Goal: Information Seeking & Learning: Learn about a topic

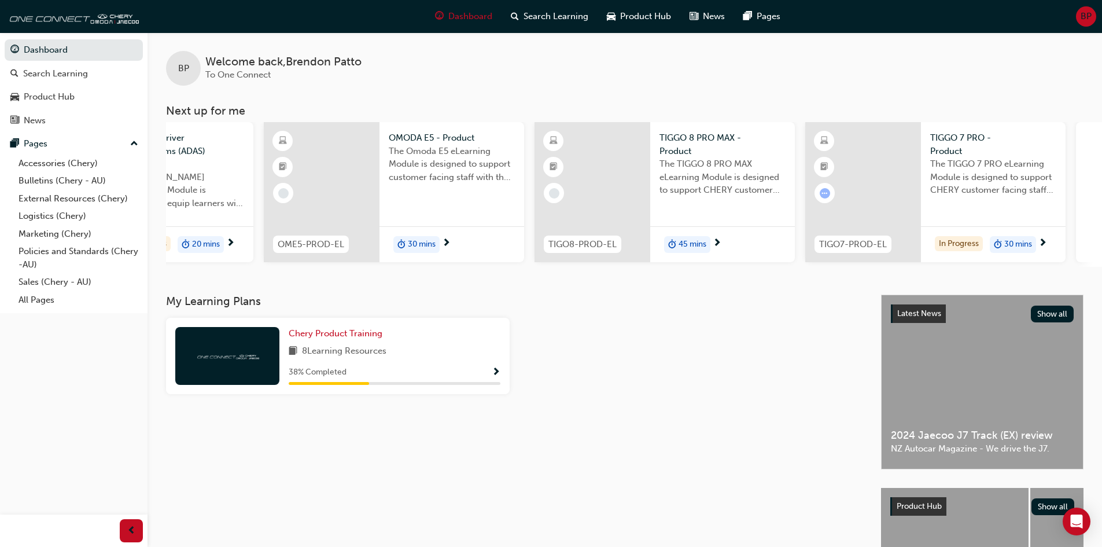
scroll to position [0, 687]
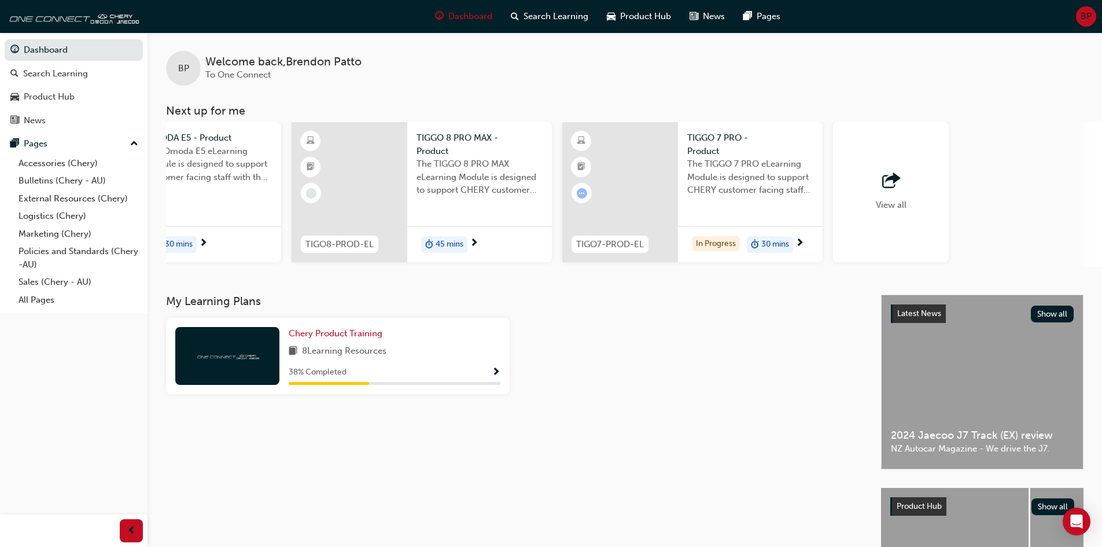
click at [881, 193] on div "View all" at bounding box center [891, 192] width 31 height 38
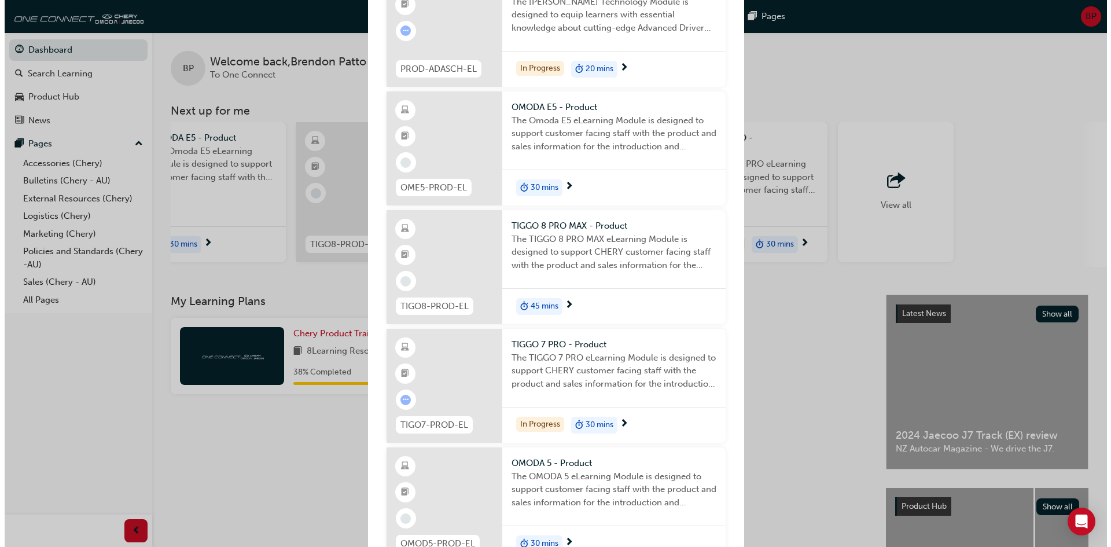
scroll to position [190, 0]
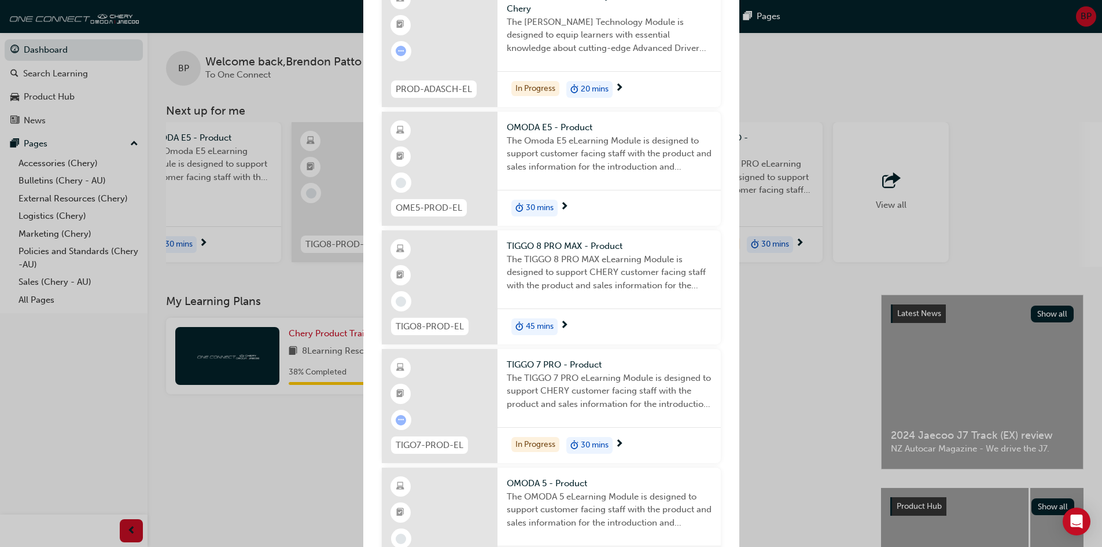
click at [621, 444] on span "next-icon" at bounding box center [619, 444] width 9 height 10
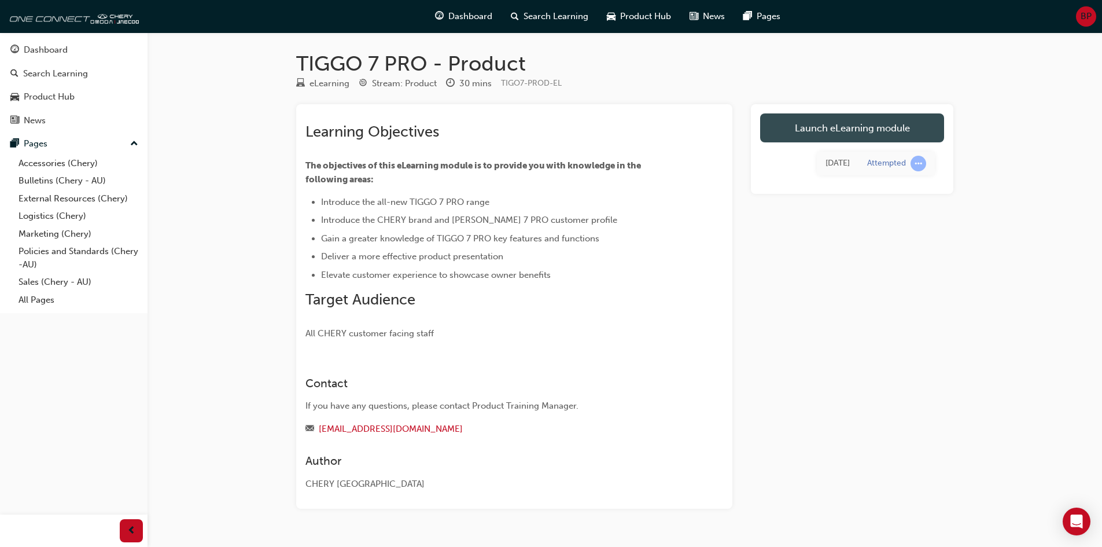
click at [872, 128] on link "Launch eLearning module" at bounding box center [852, 127] width 184 height 29
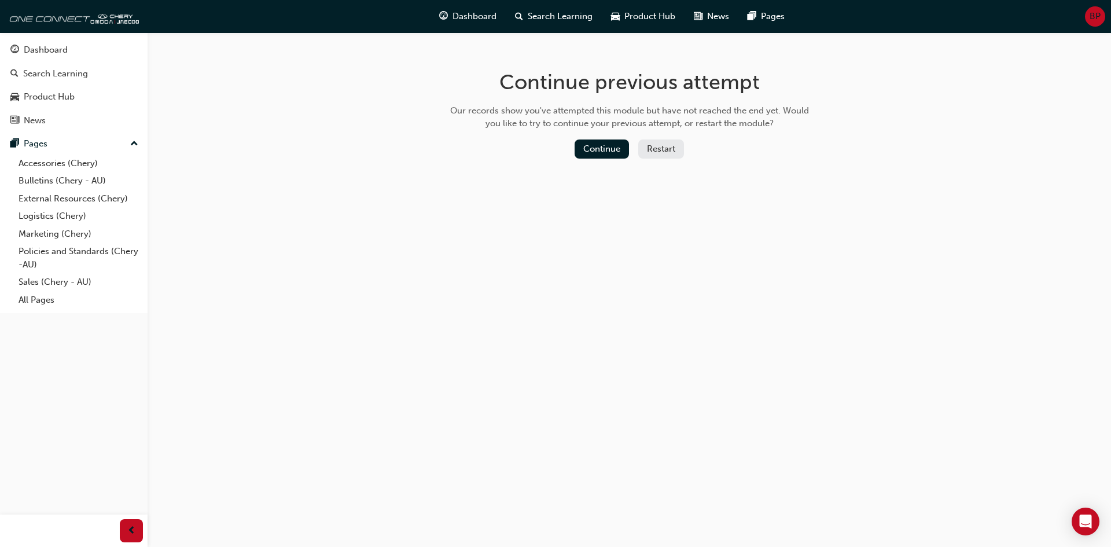
click at [611, 160] on div "Continue Restart" at bounding box center [629, 151] width 367 height 24
click at [611, 157] on button "Continue" at bounding box center [601, 148] width 54 height 19
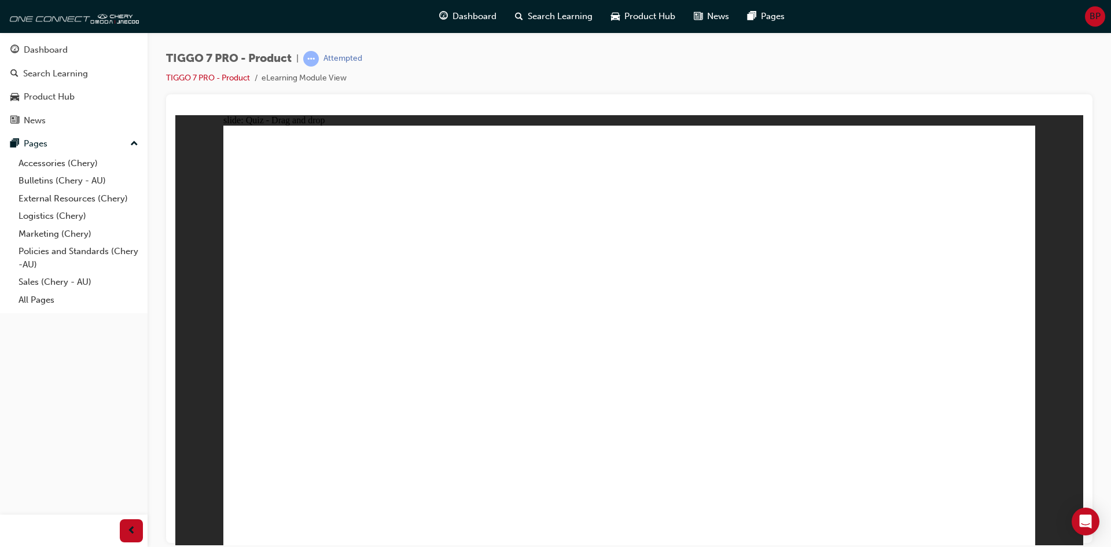
drag, startPoint x: 809, startPoint y: 233, endPoint x: 777, endPoint y: 422, distance: 191.2
drag, startPoint x: 800, startPoint y: 194, endPoint x: 801, endPoint y: 308, distance: 113.9
drag, startPoint x: 797, startPoint y: 168, endPoint x: 681, endPoint y: 250, distance: 142.3
drag, startPoint x: 643, startPoint y: 189, endPoint x: 766, endPoint y: 421, distance: 262.9
drag, startPoint x: 663, startPoint y: 197, endPoint x: 739, endPoint y: 402, distance: 218.3
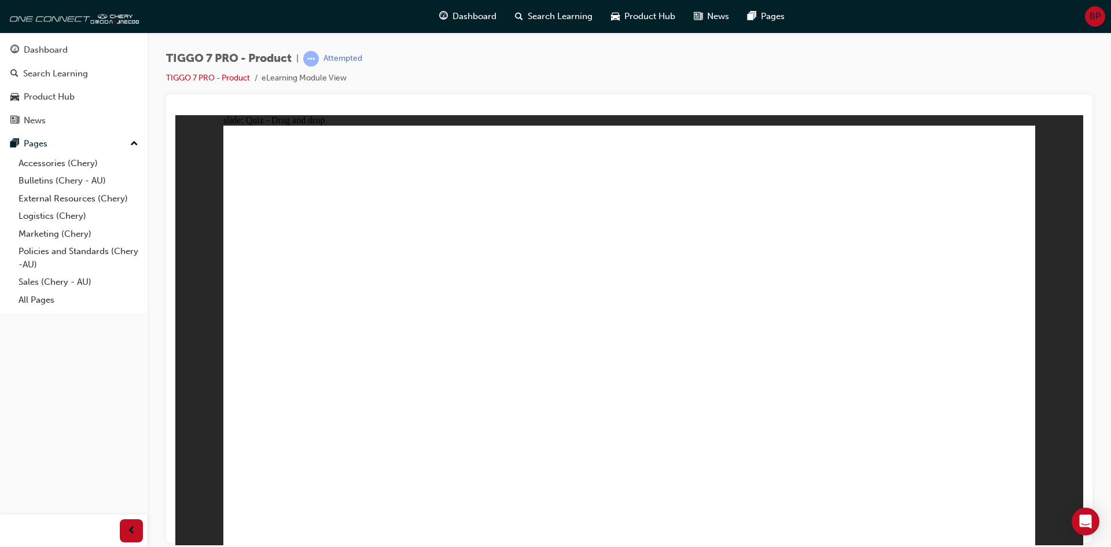
drag, startPoint x: 875, startPoint y: 194, endPoint x: 828, endPoint y: 361, distance: 173.2
drag, startPoint x: 891, startPoint y: 219, endPoint x: 790, endPoint y: 440, distance: 243.3
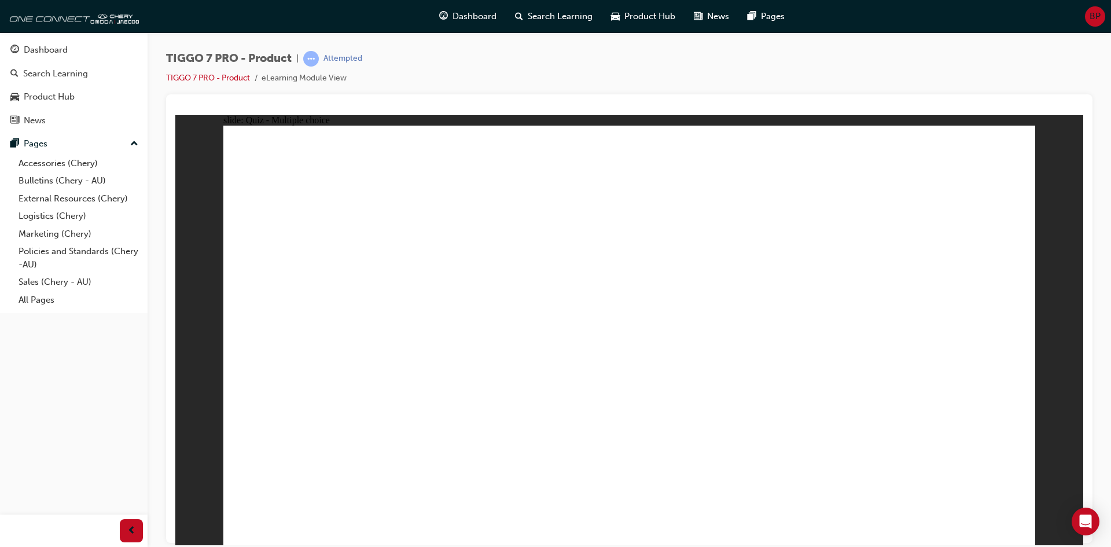
radio input "true"
drag, startPoint x: 653, startPoint y: 189, endPoint x: 835, endPoint y: 377, distance: 261.8
drag, startPoint x: 899, startPoint y: 268, endPoint x: 562, endPoint y: 362, distance: 349.6
drag, startPoint x: 685, startPoint y: 268, endPoint x: 640, endPoint y: 376, distance: 116.7
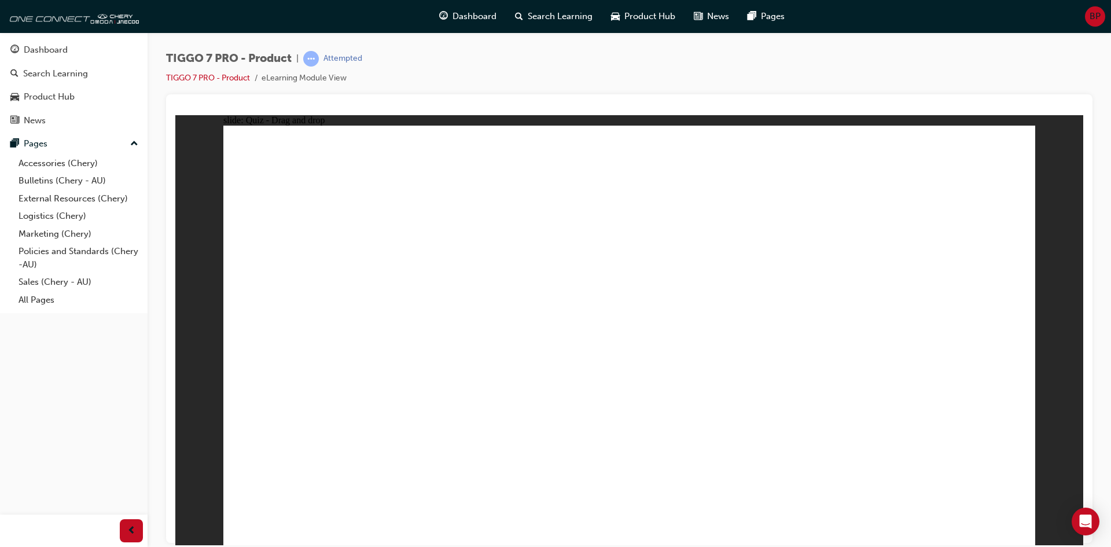
drag, startPoint x: 768, startPoint y: 241, endPoint x: 919, endPoint y: 348, distance: 185.8
drag, startPoint x: 918, startPoint y: 351, endPoint x: 311, endPoint y: 360, distance: 608.0
drag, startPoint x: 855, startPoint y: 293, endPoint x: 964, endPoint y: 382, distance: 139.7
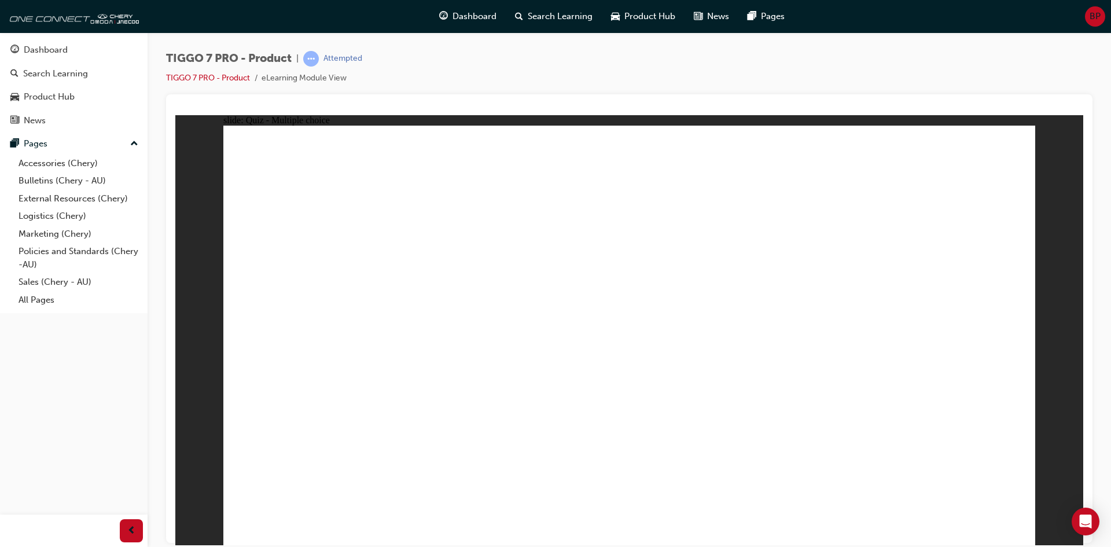
radio input "true"
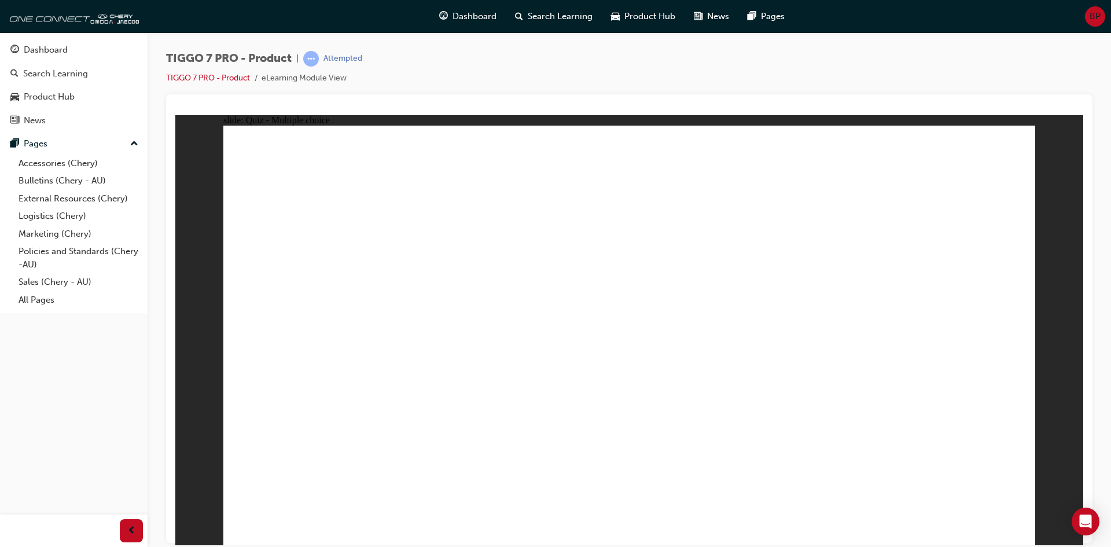
drag, startPoint x: 612, startPoint y: 423, endPoint x: 619, endPoint y: 416, distance: 10.2
radio input "true"
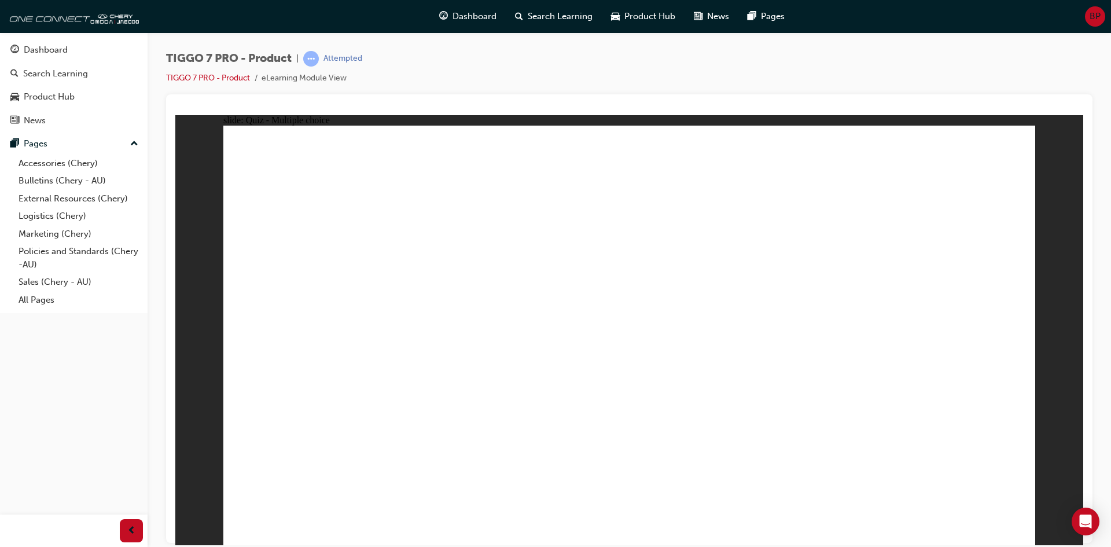
drag, startPoint x: 662, startPoint y: 187, endPoint x: 1023, endPoint y: 389, distance: 413.5
drag, startPoint x: 768, startPoint y: 182, endPoint x: 680, endPoint y: 154, distance: 92.2
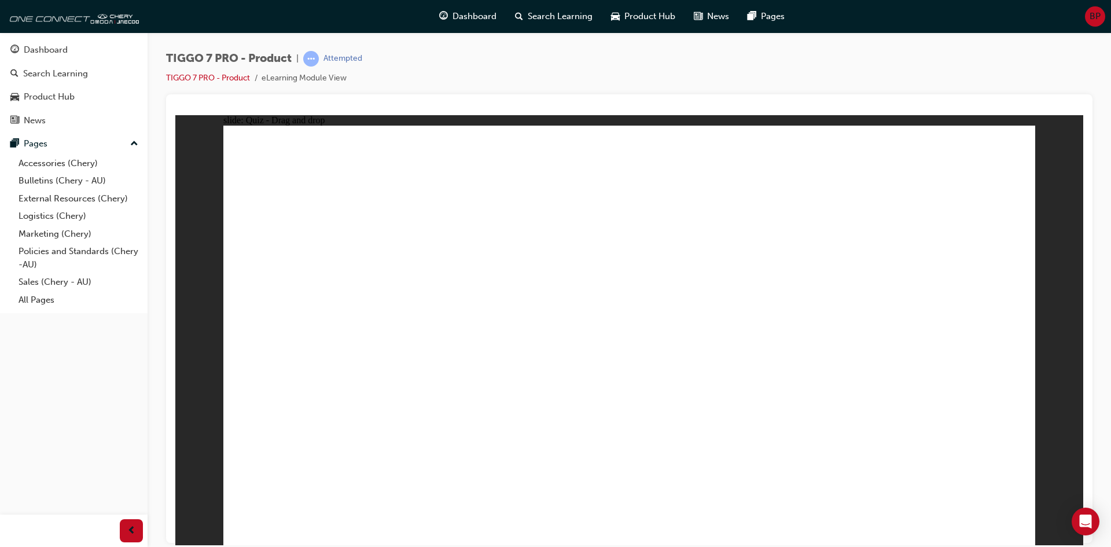
drag, startPoint x: 997, startPoint y: 164, endPoint x: 612, endPoint y: 341, distance: 423.9
drag, startPoint x: 503, startPoint y: 340, endPoint x: 559, endPoint y: 255, distance: 101.9
drag, startPoint x: 710, startPoint y: 269, endPoint x: 850, endPoint y: 339, distance: 157.0
drag, startPoint x: 905, startPoint y: 164, endPoint x: 536, endPoint y: 346, distance: 411.5
drag, startPoint x: 820, startPoint y: 266, endPoint x: 641, endPoint y: 359, distance: 200.7
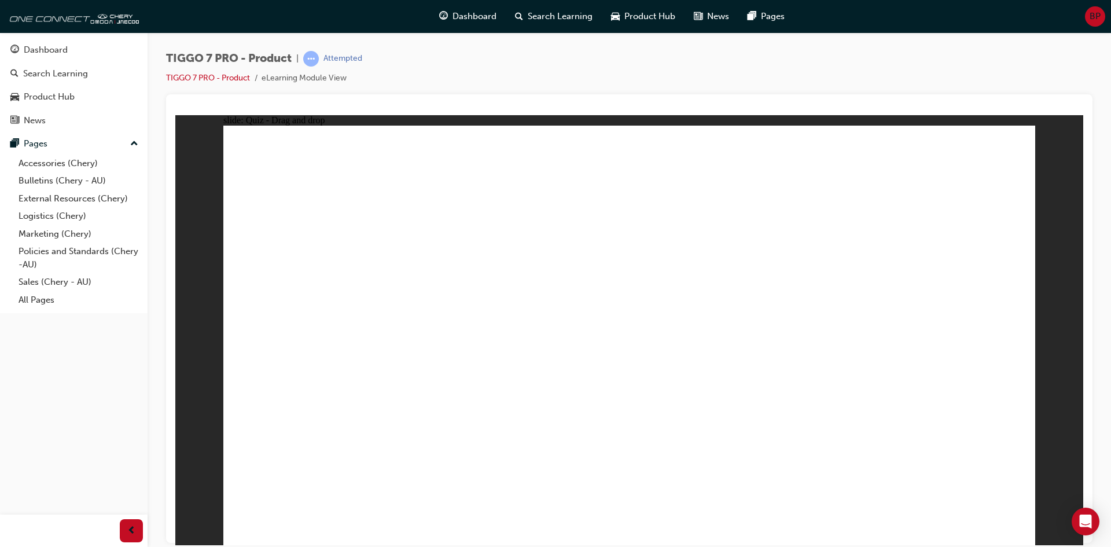
drag, startPoint x: 713, startPoint y: 190, endPoint x: 335, endPoint y: 380, distance: 422.7
drag, startPoint x: 923, startPoint y: 239, endPoint x: 929, endPoint y: 250, distance: 12.7
drag, startPoint x: 638, startPoint y: 228, endPoint x: 604, endPoint y: 281, distance: 62.9
drag, startPoint x: 766, startPoint y: 222, endPoint x: 337, endPoint y: 406, distance: 466.6
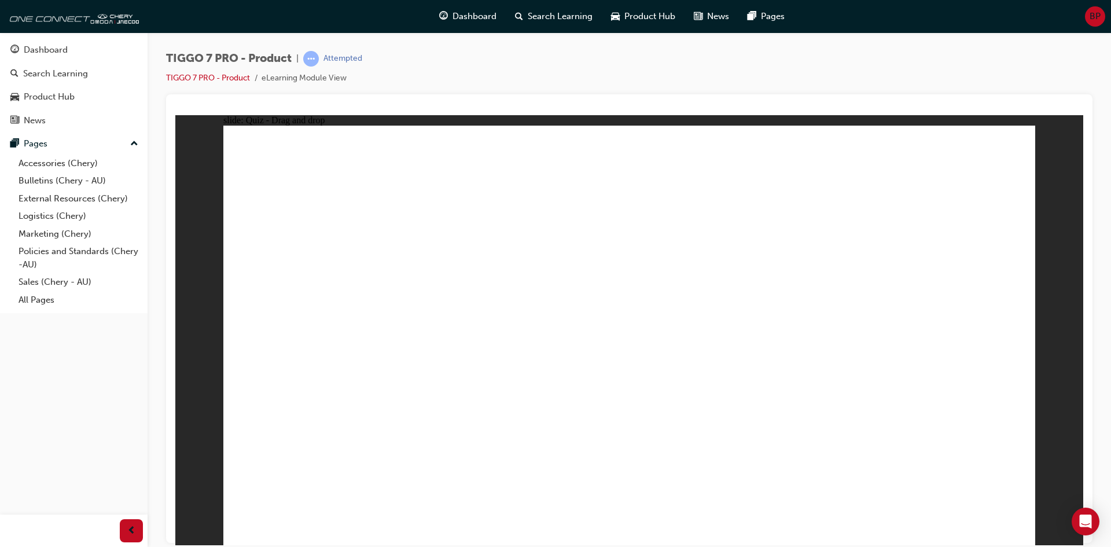
drag, startPoint x: 973, startPoint y: 205, endPoint x: 720, endPoint y: 414, distance: 327.8
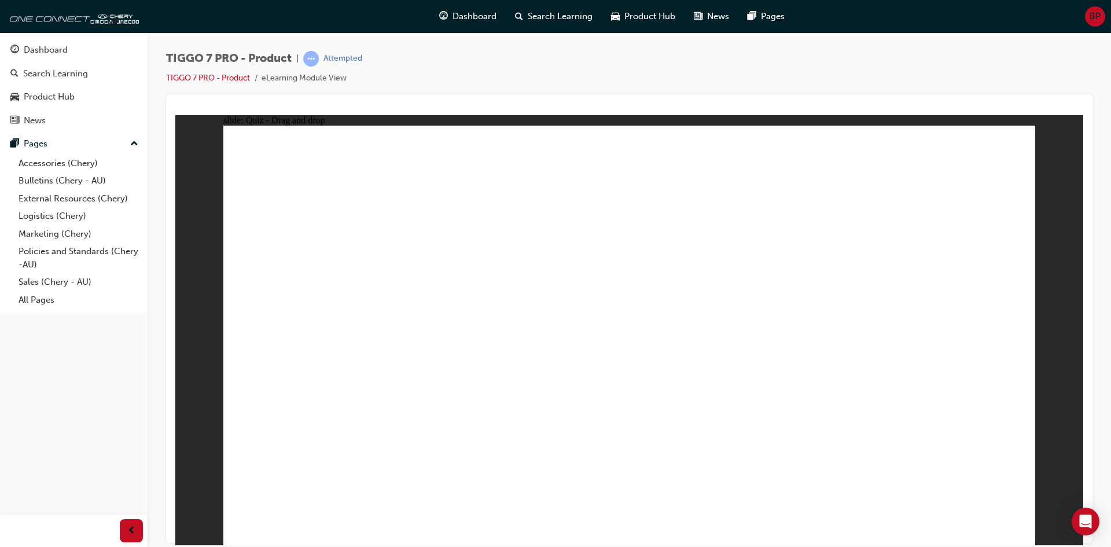
drag, startPoint x: 582, startPoint y: 251, endPoint x: 485, endPoint y: 390, distance: 169.9
drag, startPoint x: 818, startPoint y: 265, endPoint x: 527, endPoint y: 419, distance: 329.6
drag, startPoint x: 814, startPoint y: 199, endPoint x: 540, endPoint y: 422, distance: 353.6
drag, startPoint x: 883, startPoint y: 210, endPoint x: 539, endPoint y: 415, distance: 399.9
drag, startPoint x: 784, startPoint y: 171, endPoint x: 465, endPoint y: 433, distance: 412.6
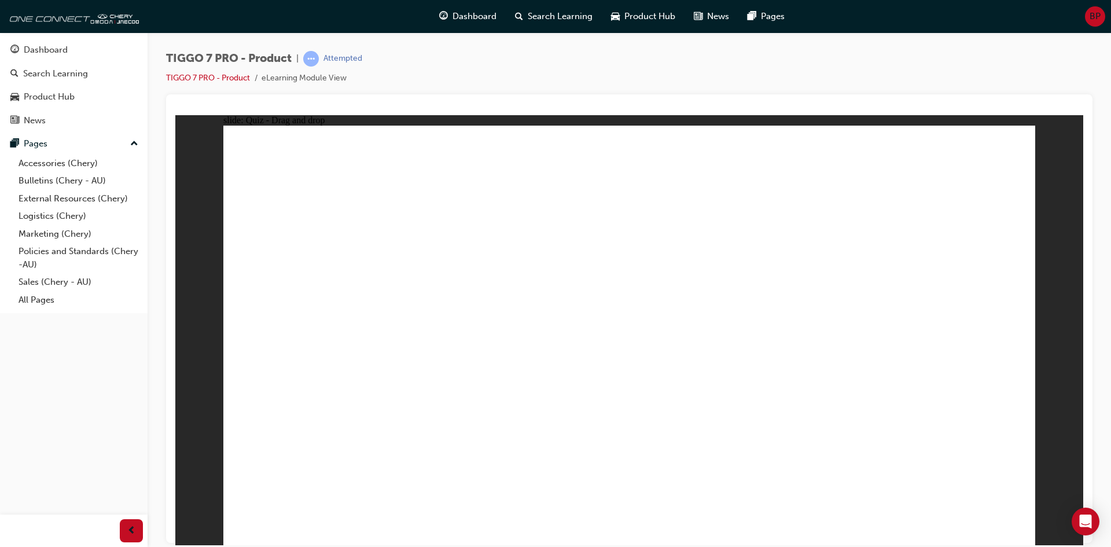
drag, startPoint x: 781, startPoint y: 297, endPoint x: 754, endPoint y: 433, distance: 138.2
drag, startPoint x: 717, startPoint y: 243, endPoint x: 740, endPoint y: 412, distance: 170.5
drag, startPoint x: 717, startPoint y: 203, endPoint x: 768, endPoint y: 400, distance: 203.8
drag, startPoint x: 685, startPoint y: 177, endPoint x: 711, endPoint y: 412, distance: 236.2
drag, startPoint x: 619, startPoint y: 167, endPoint x: 725, endPoint y: 386, distance: 242.9
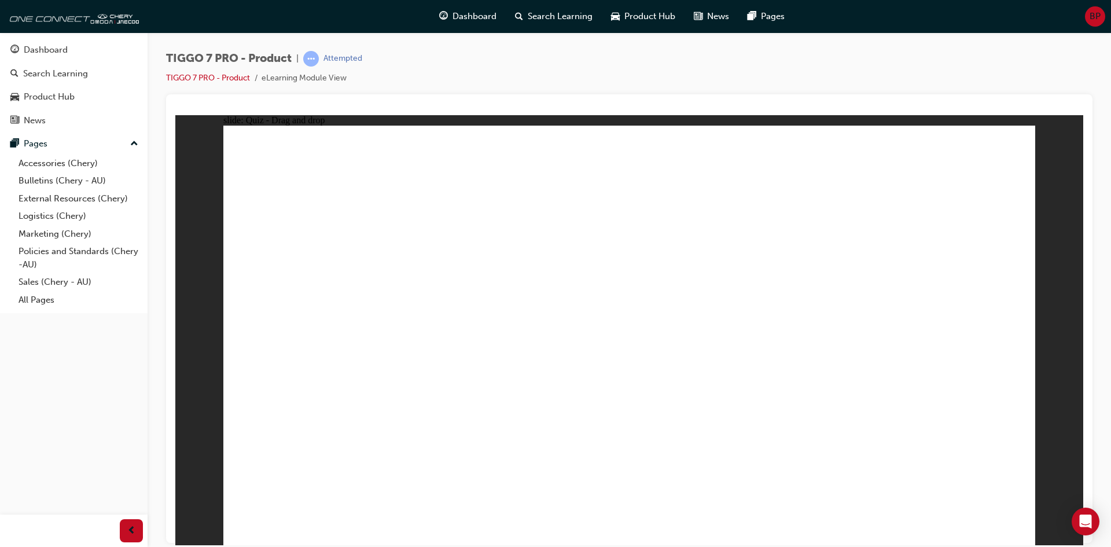
drag, startPoint x: 858, startPoint y: 281, endPoint x: 833, endPoint y: 394, distance: 116.1
drag, startPoint x: 962, startPoint y: 196, endPoint x: 791, endPoint y: 434, distance: 293.3
drag, startPoint x: 968, startPoint y: 173, endPoint x: 800, endPoint y: 394, distance: 277.5
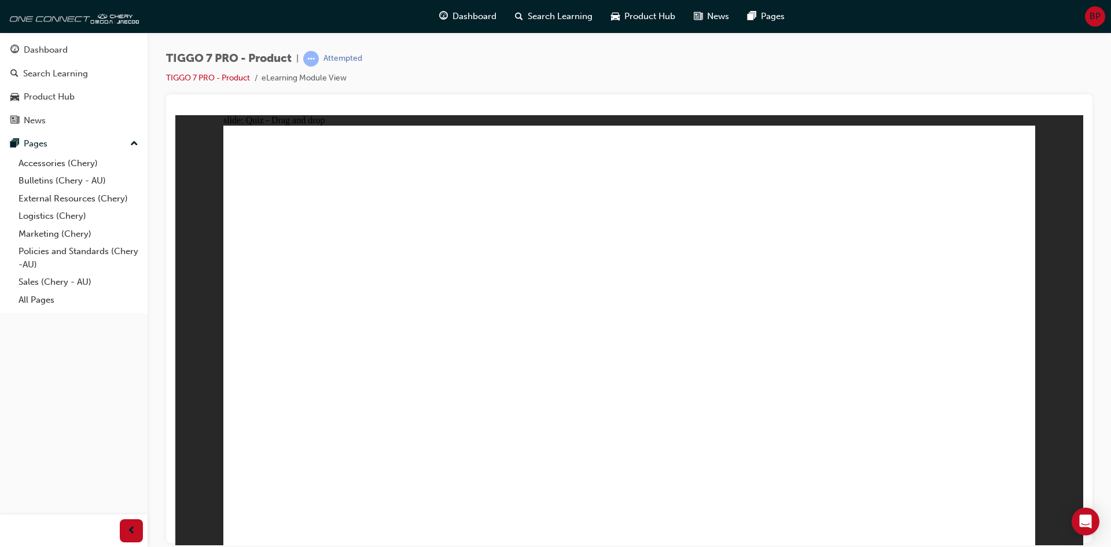
drag, startPoint x: 654, startPoint y: 204, endPoint x: 855, endPoint y: 212, distance: 202.0
drag, startPoint x: 800, startPoint y: 210, endPoint x: 499, endPoint y: 335, distance: 326.4
drag, startPoint x: 983, startPoint y: 218, endPoint x: 803, endPoint y: 371, distance: 235.9
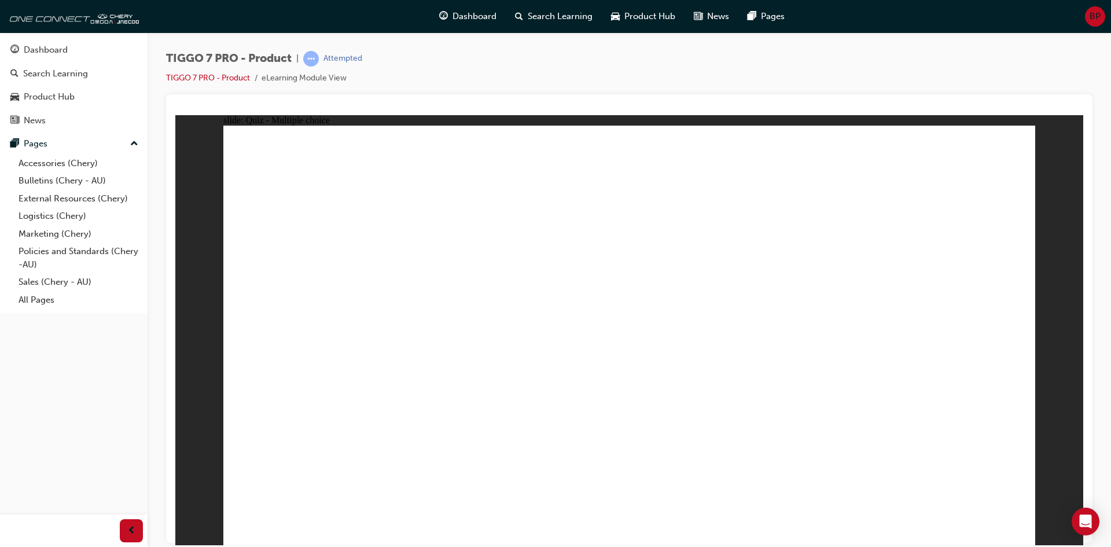
radio input "true"
drag, startPoint x: 600, startPoint y: 201, endPoint x: 676, endPoint y: 423, distance: 233.9
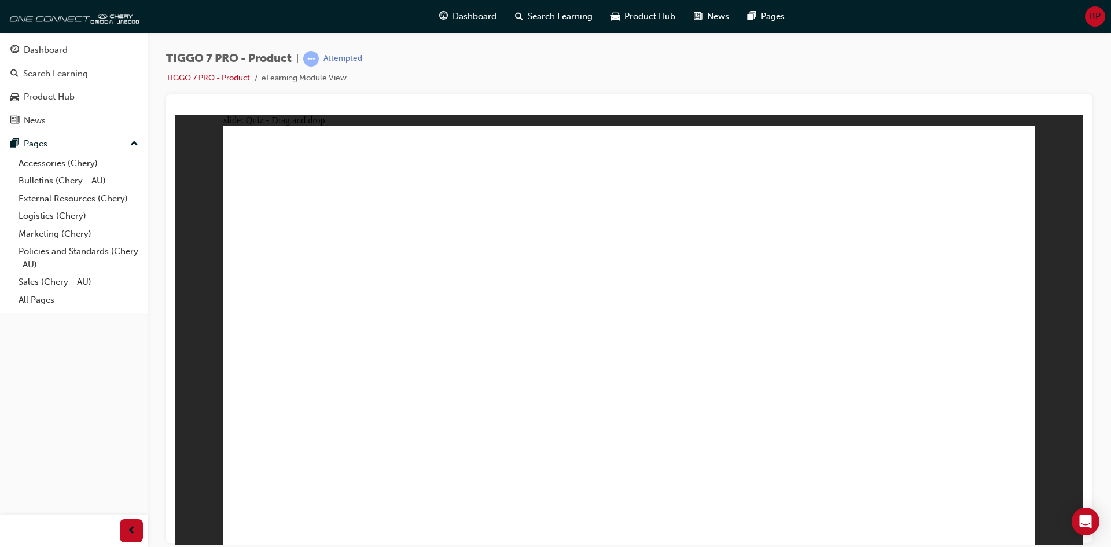
drag, startPoint x: 618, startPoint y: 191, endPoint x: 684, endPoint y: 438, distance: 256.2
drag, startPoint x: 737, startPoint y: 218, endPoint x: 777, endPoint y: 338, distance: 126.8
drag, startPoint x: 800, startPoint y: 204, endPoint x: 799, endPoint y: 259, distance: 54.4
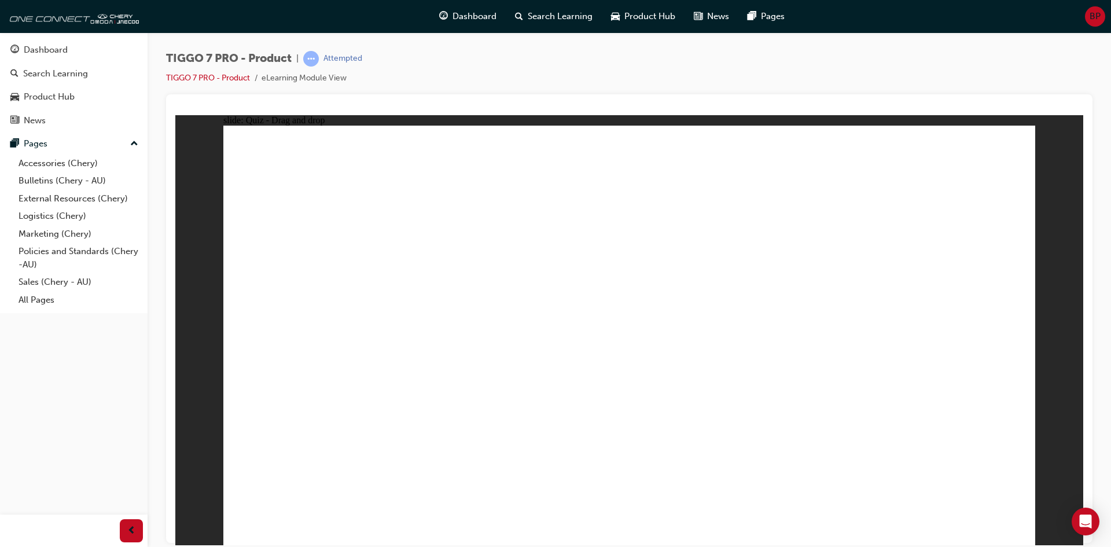
drag, startPoint x: 811, startPoint y: 242, endPoint x: 825, endPoint y: 391, distance: 149.8
drag, startPoint x: 846, startPoint y: 228, endPoint x: 823, endPoint y: 413, distance: 186.5
drag, startPoint x: 937, startPoint y: 193, endPoint x: 807, endPoint y: 407, distance: 250.5
drag, startPoint x: 872, startPoint y: 224, endPoint x: 795, endPoint y: 451, distance: 238.9
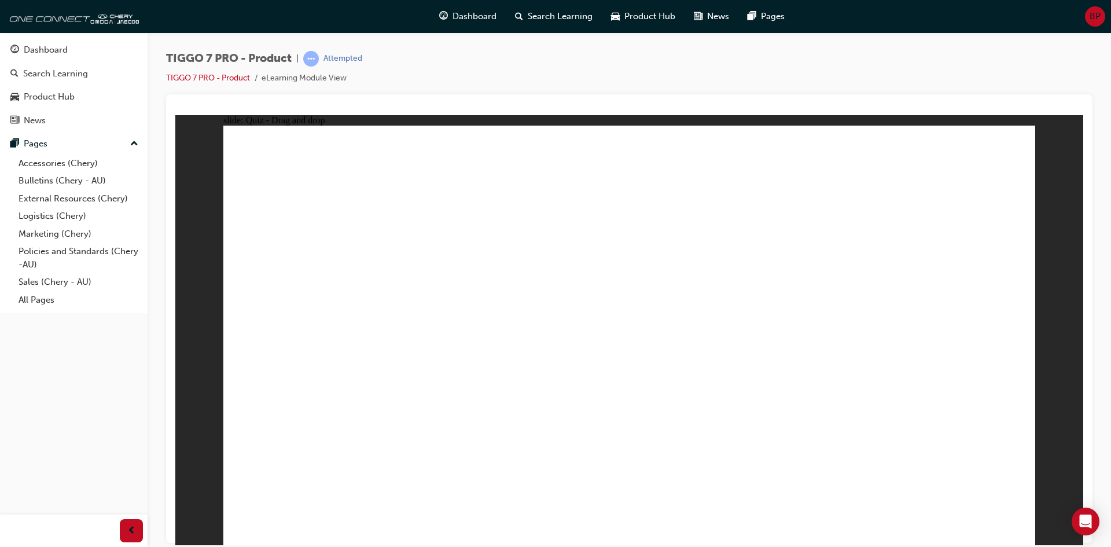
drag, startPoint x: 788, startPoint y: 180, endPoint x: 807, endPoint y: 442, distance: 262.7
drag, startPoint x: 644, startPoint y: 169, endPoint x: 807, endPoint y: 391, distance: 275.6
radio input "true"
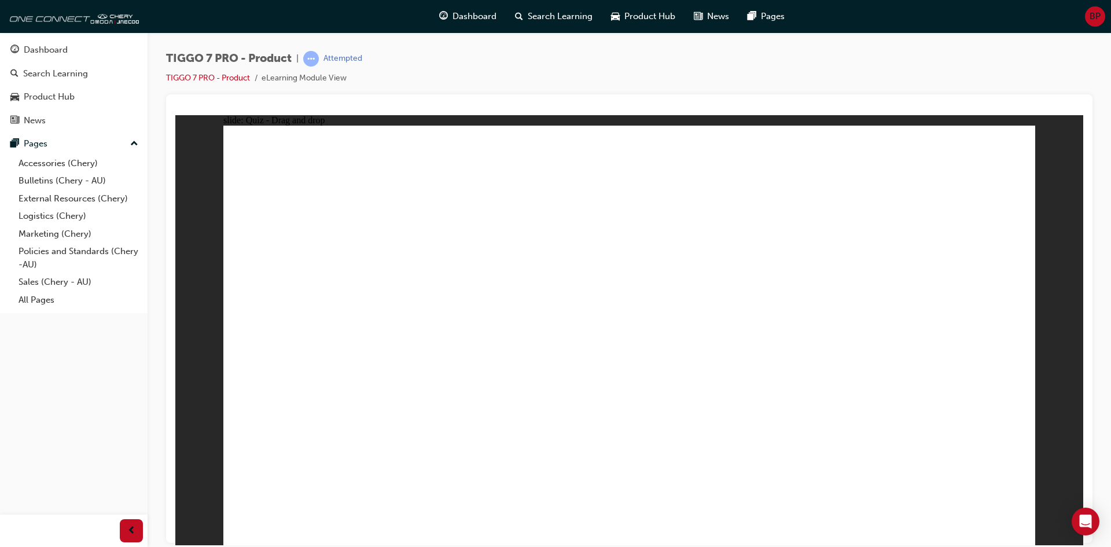
drag, startPoint x: 841, startPoint y: 250, endPoint x: 932, endPoint y: 346, distance: 131.7
drag, startPoint x: 932, startPoint y: 172, endPoint x: 932, endPoint y: 209, distance: 37.0
drag, startPoint x: 541, startPoint y: 312, endPoint x: 320, endPoint y: 384, distance: 232.3
drag, startPoint x: 672, startPoint y: 266, endPoint x: 654, endPoint y: 375, distance: 110.8
drag, startPoint x: 637, startPoint y: 163, endPoint x: 574, endPoint y: 300, distance: 150.6
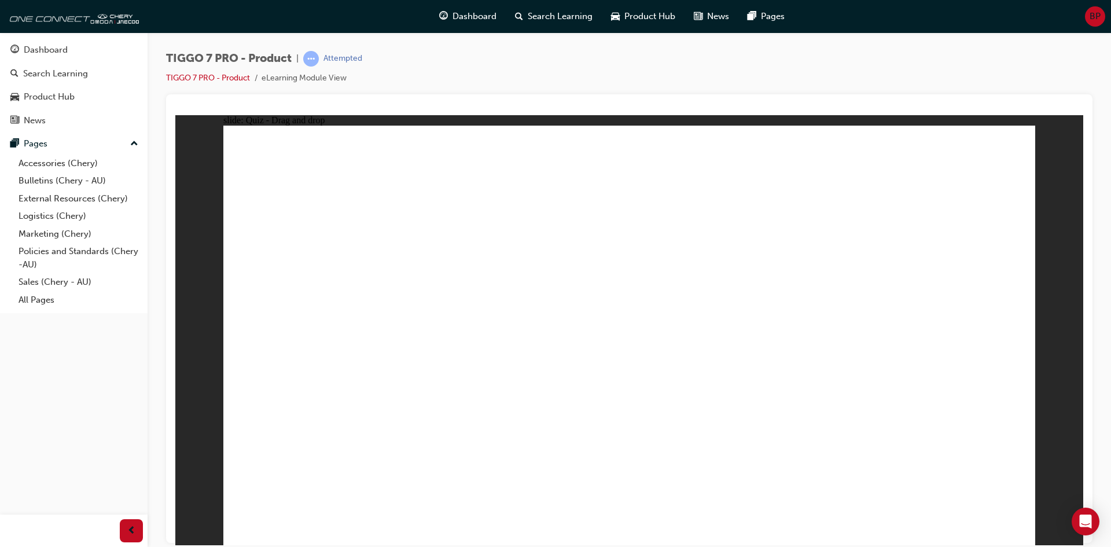
drag, startPoint x: 750, startPoint y: 168, endPoint x: 775, endPoint y: 355, distance: 189.0
radio input "true"
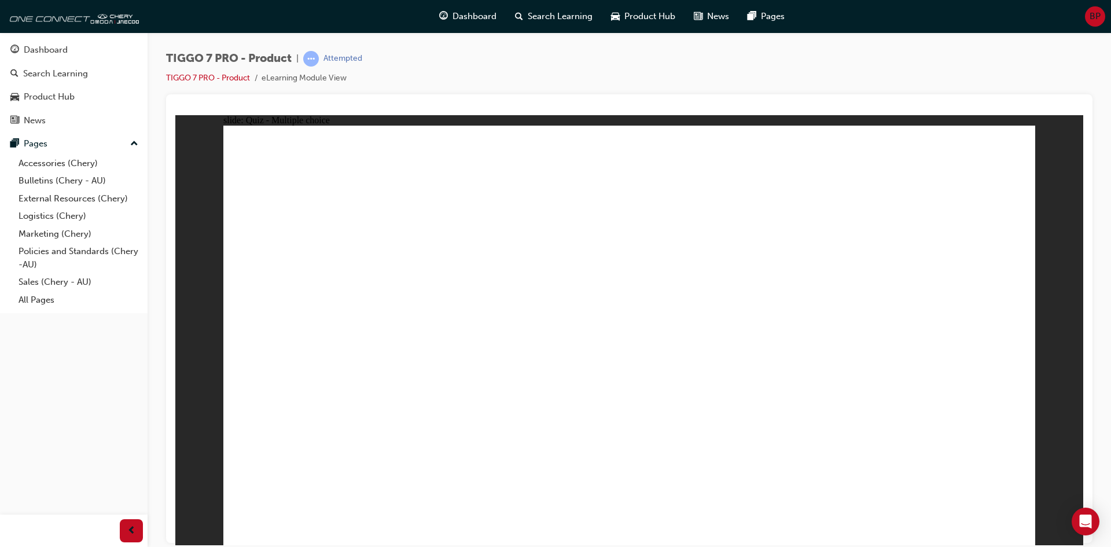
radio input "true"
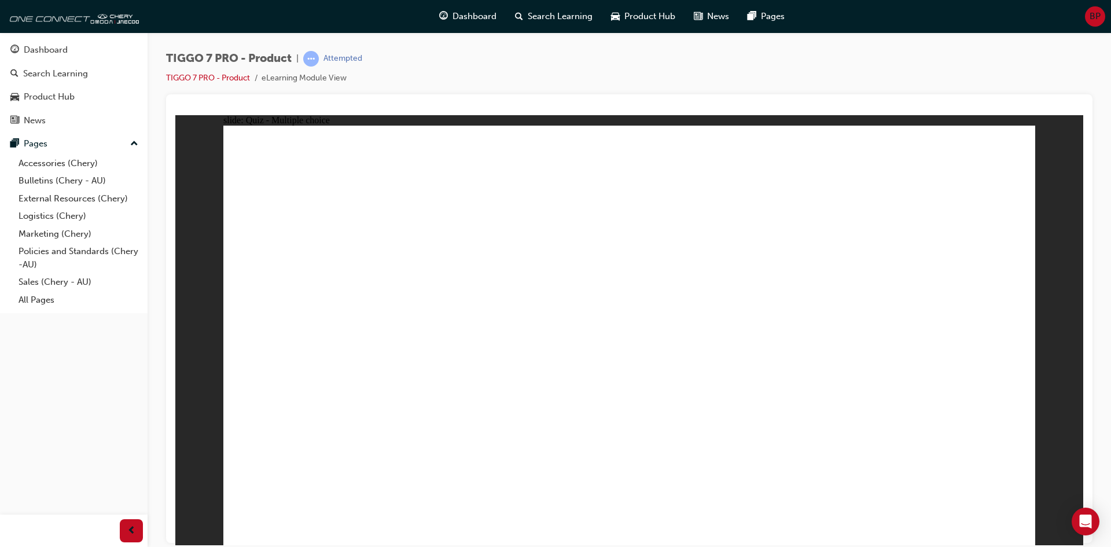
drag, startPoint x: 688, startPoint y: 305, endPoint x: 810, endPoint y: 377, distance: 142.1
drag, startPoint x: 836, startPoint y: 279, endPoint x: 654, endPoint y: 382, distance: 208.8
drag, startPoint x: 655, startPoint y: 363, endPoint x: 442, endPoint y: 370, distance: 213.5
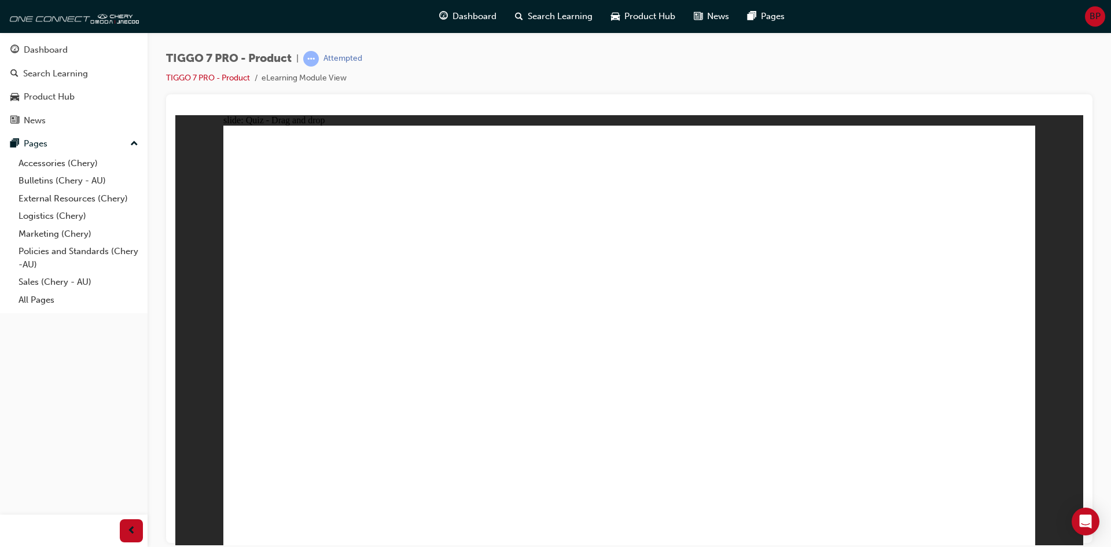
drag, startPoint x: 787, startPoint y: 169, endPoint x: 580, endPoint y: 215, distance: 212.0
drag, startPoint x: 597, startPoint y: 191, endPoint x: 883, endPoint y: 374, distance: 338.7
drag, startPoint x: 601, startPoint y: 285, endPoint x: 494, endPoint y: 378, distance: 141.8
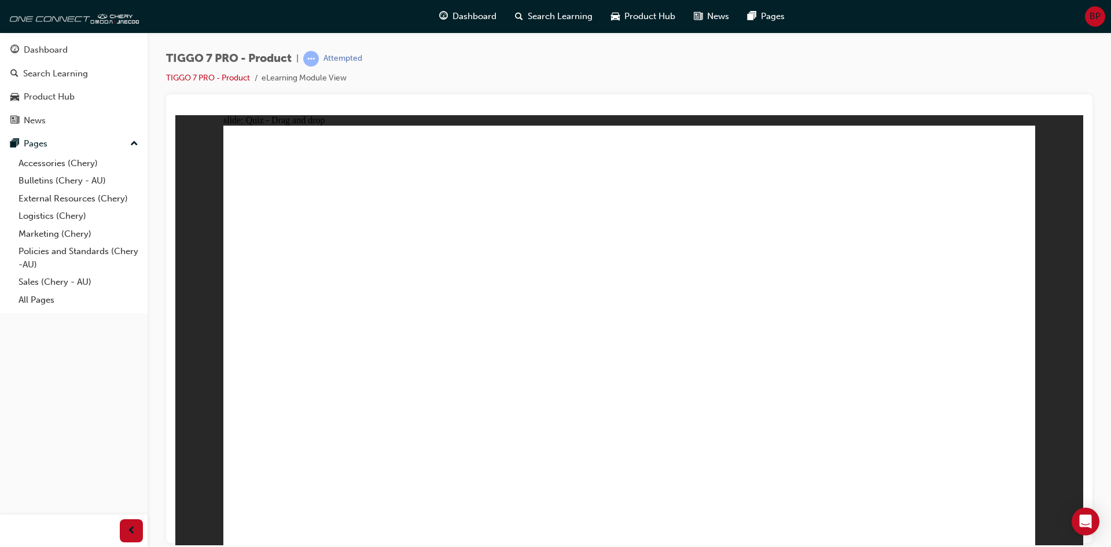
drag, startPoint x: 767, startPoint y: 235, endPoint x: 395, endPoint y: 407, distance: 409.7
drag, startPoint x: 972, startPoint y: 209, endPoint x: 735, endPoint y: 379, distance: 291.8
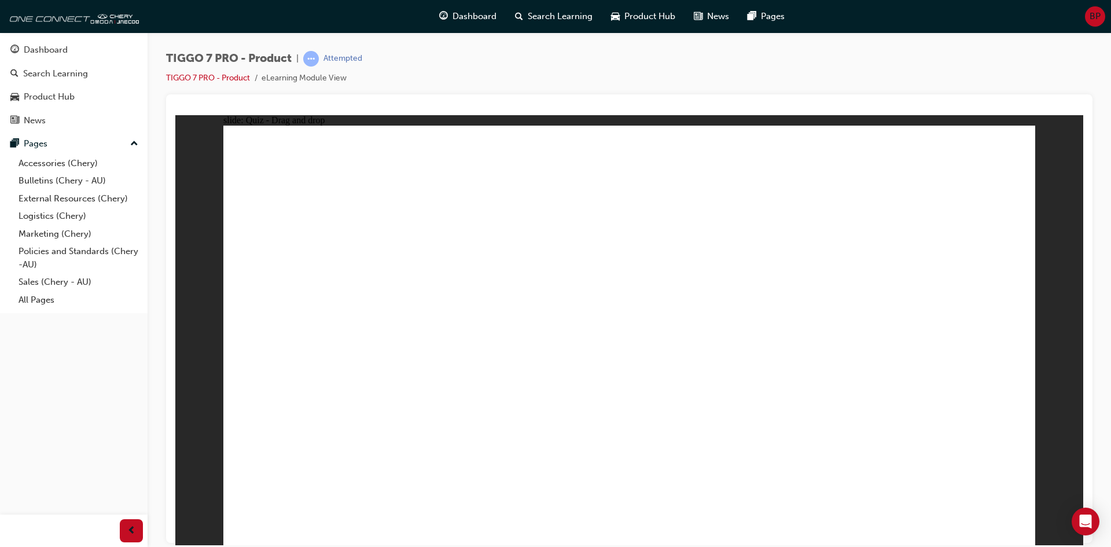
drag, startPoint x: 850, startPoint y: 234, endPoint x: 489, endPoint y: 391, distance: 394.2
drag, startPoint x: 537, startPoint y: 298, endPoint x: 462, endPoint y: 390, distance: 119.2
drag, startPoint x: 761, startPoint y: 204, endPoint x: 435, endPoint y: 433, distance: 398.6
drag, startPoint x: 732, startPoint y: 290, endPoint x: 479, endPoint y: 423, distance: 284.8
drag, startPoint x: 773, startPoint y: 168, endPoint x: 499, endPoint y: 404, distance: 361.3
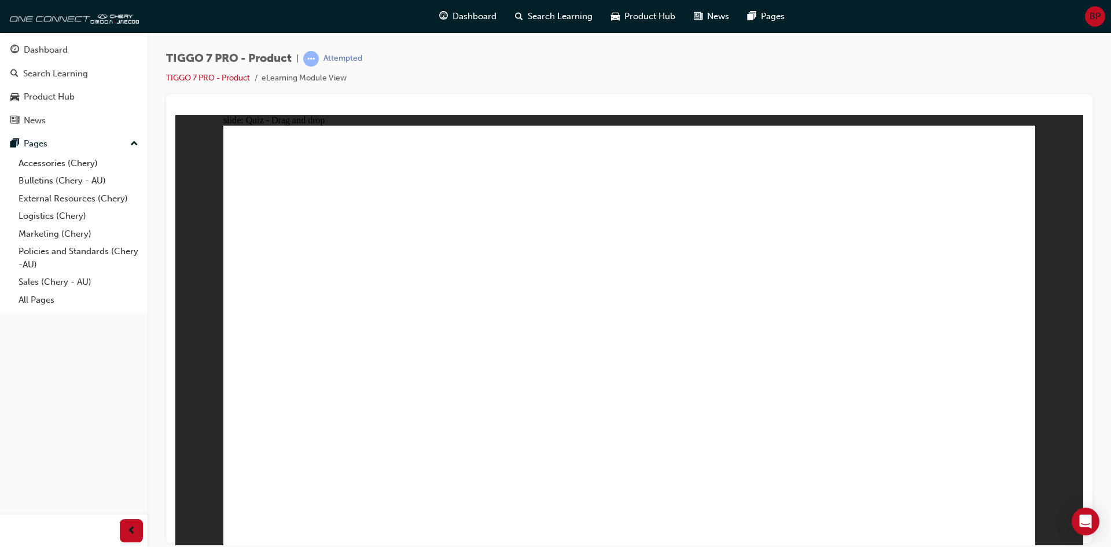
drag, startPoint x: 889, startPoint y: 227, endPoint x: 445, endPoint y: 427, distance: 486.7
drag, startPoint x: 657, startPoint y: 284, endPoint x: 512, endPoint y: 428, distance: 204.1
drag, startPoint x: 784, startPoint y: 244, endPoint x: 765, endPoint y: 416, distance: 172.8
drag, startPoint x: 636, startPoint y: 175, endPoint x: 723, endPoint y: 391, distance: 233.1
drag, startPoint x: 715, startPoint y: 254, endPoint x: 779, endPoint y: 397, distance: 156.4
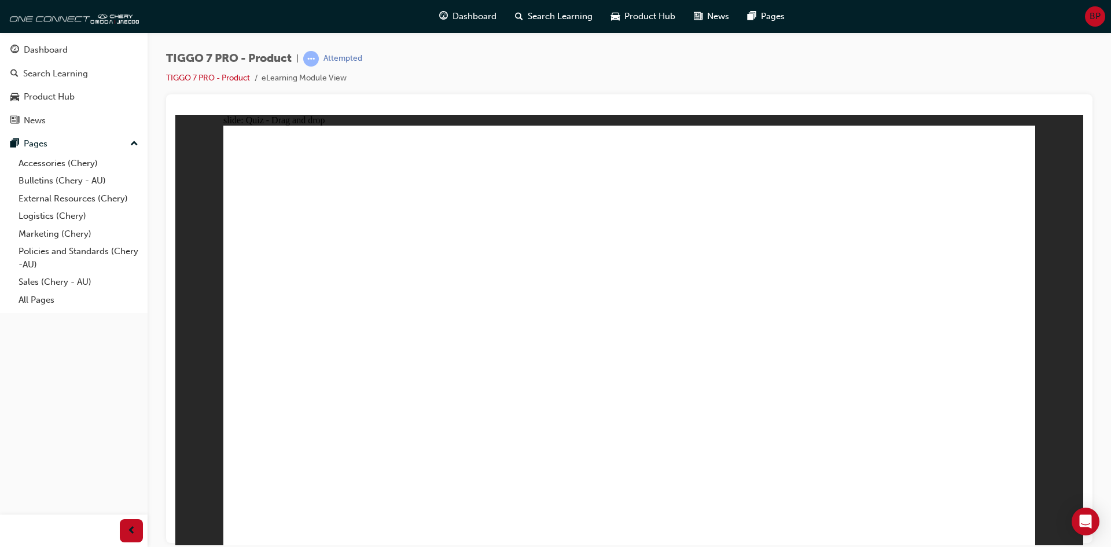
drag, startPoint x: 711, startPoint y: 174, endPoint x: 853, endPoint y: 427, distance: 290.8
drag, startPoint x: 865, startPoint y: 165, endPoint x: 851, endPoint y: 427, distance: 262.4
drag, startPoint x: 854, startPoint y: 328, endPoint x: 782, endPoint y: 413, distance: 111.6
drag, startPoint x: 618, startPoint y: 390, endPoint x: 620, endPoint y: 403, distance: 12.9
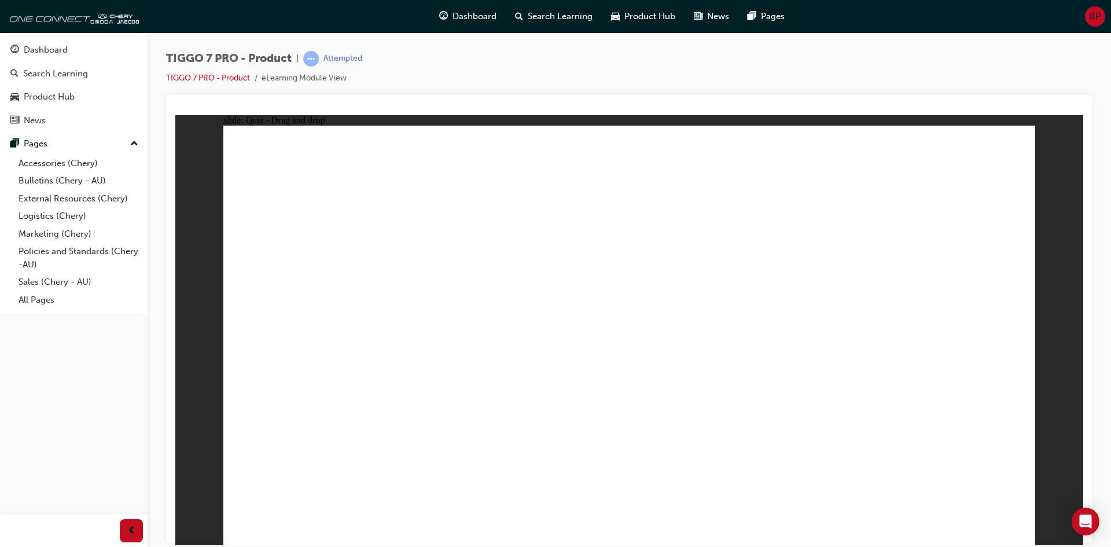
drag, startPoint x: 673, startPoint y: 219, endPoint x: 481, endPoint y: 352, distance: 233.6
drag, startPoint x: 746, startPoint y: 290, endPoint x: 555, endPoint y: 408, distance: 223.9
drag, startPoint x: 958, startPoint y: 205, endPoint x: 737, endPoint y: 367, distance: 274.1
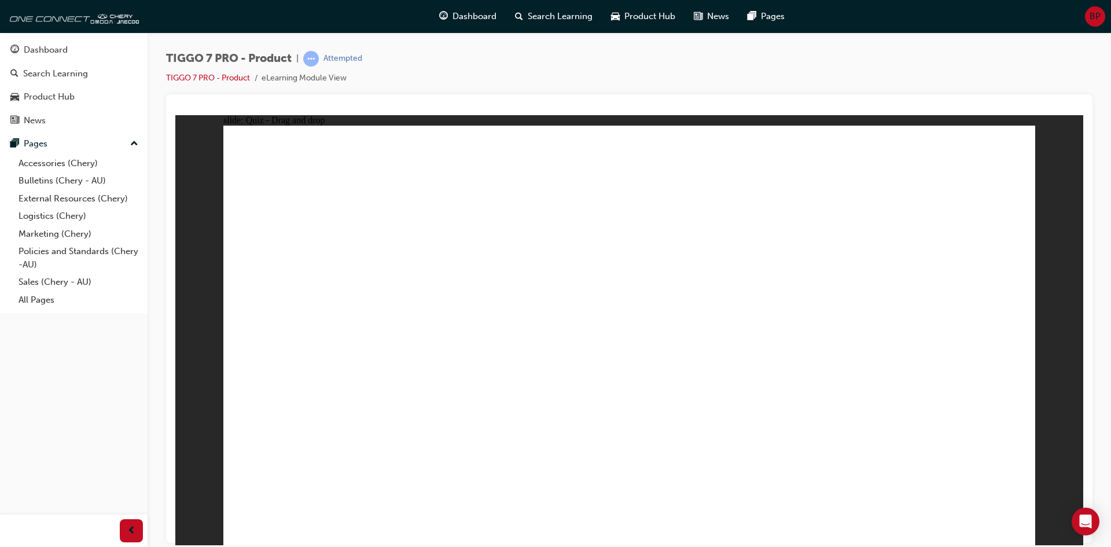
radio input "true"
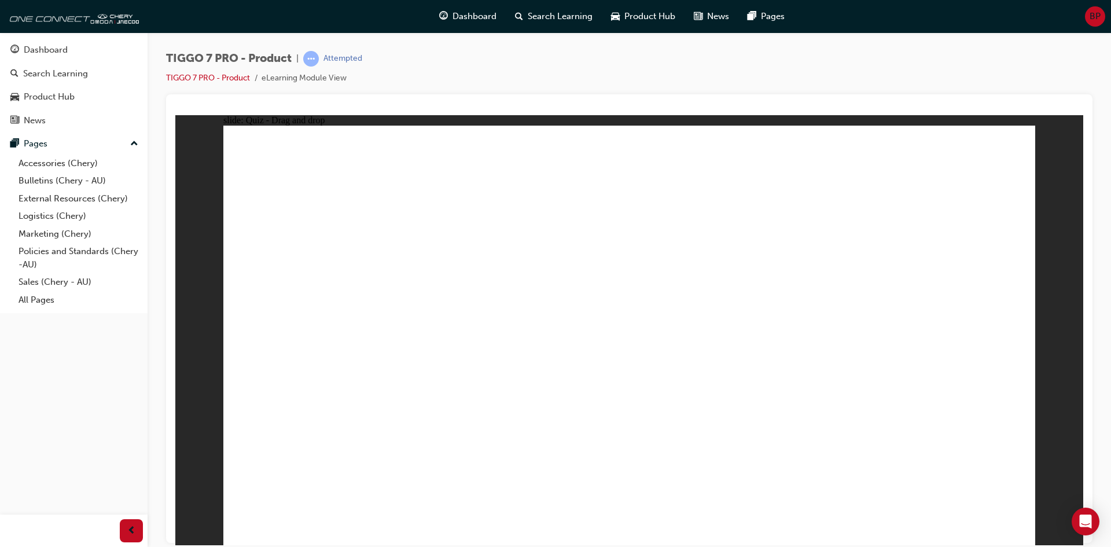
drag, startPoint x: 777, startPoint y: 205, endPoint x: 755, endPoint y: 377, distance: 173.3
drag, startPoint x: 796, startPoint y: 224, endPoint x: 759, endPoint y: 319, distance: 101.8
drag, startPoint x: 644, startPoint y: 186, endPoint x: 734, endPoint y: 377, distance: 210.9
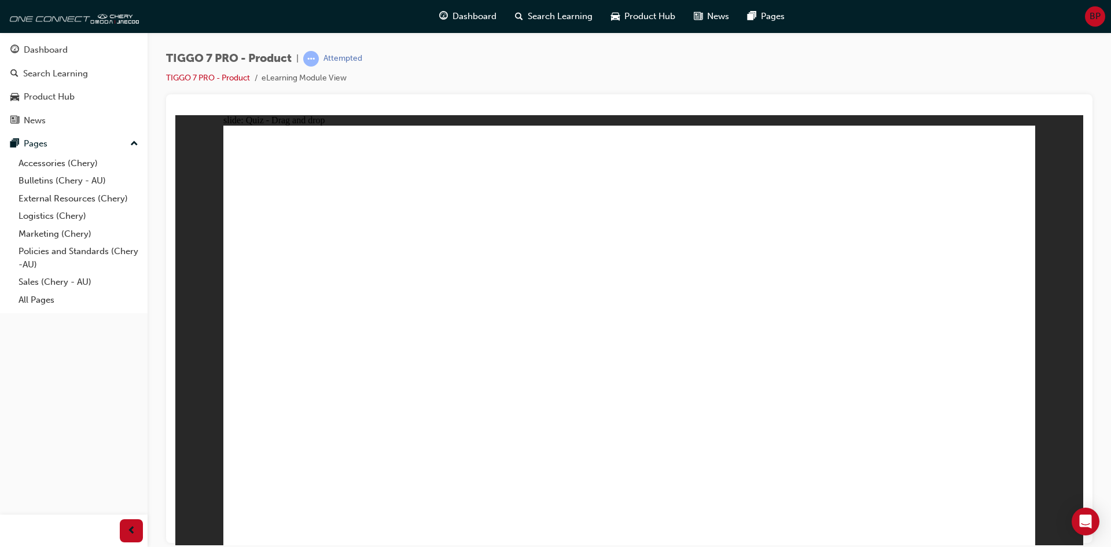
drag, startPoint x: 678, startPoint y: 171, endPoint x: 677, endPoint y: 209, distance: 37.6
drag, startPoint x: 677, startPoint y: 209, endPoint x: 720, endPoint y: 377, distance: 173.8
drag, startPoint x: 674, startPoint y: 180, endPoint x: 778, endPoint y: 471, distance: 308.5
drag, startPoint x: 691, startPoint y: 253, endPoint x: 763, endPoint y: 425, distance: 187.1
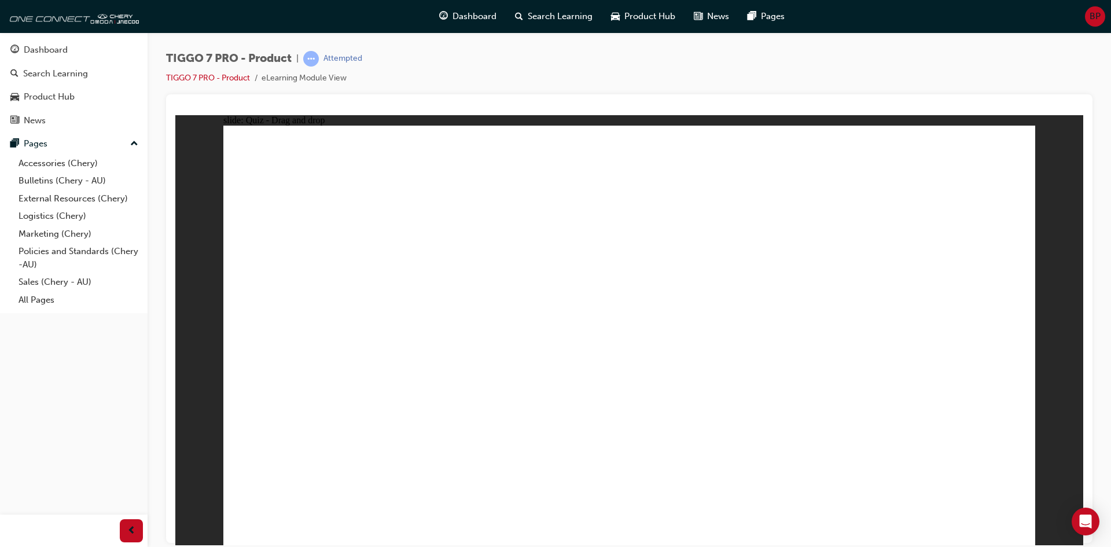
drag, startPoint x: 785, startPoint y: 168, endPoint x: 842, endPoint y: 424, distance: 262.4
drag, startPoint x: 926, startPoint y: 198, endPoint x: 831, endPoint y: 390, distance: 214.2
drag, startPoint x: 907, startPoint y: 156, endPoint x: 835, endPoint y: 328, distance: 186.7
drag, startPoint x: 926, startPoint y: 175, endPoint x: 777, endPoint y: 381, distance: 254.3
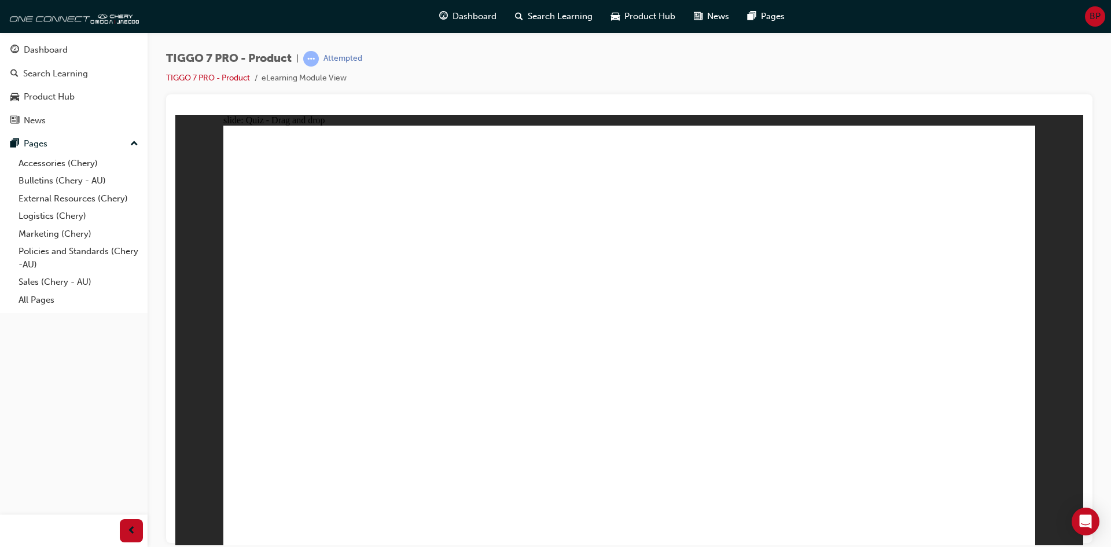
radio input "true"
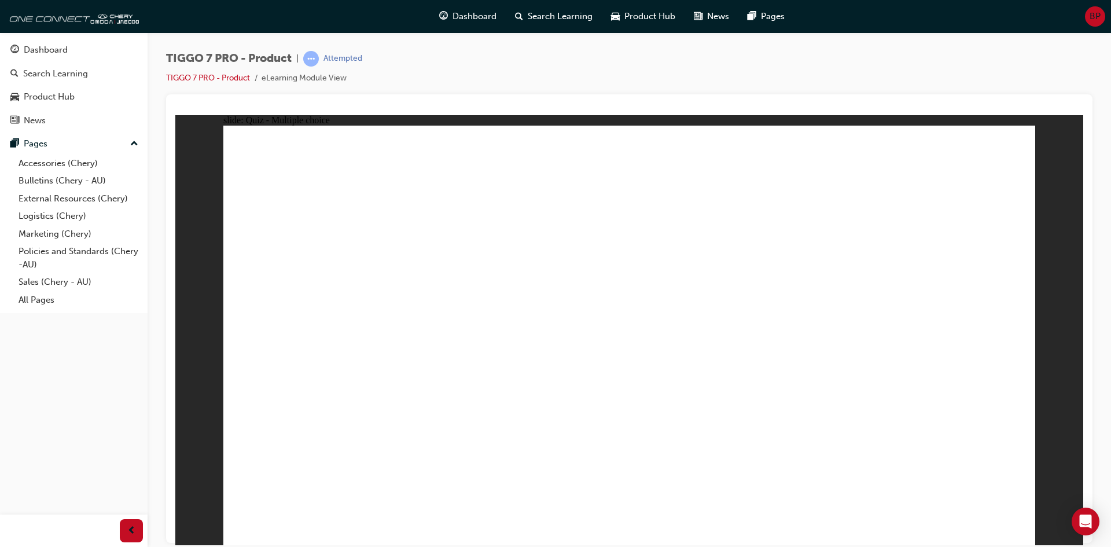
drag, startPoint x: 659, startPoint y: 278, endPoint x: 599, endPoint y: 379, distance: 117.9
drag, startPoint x: 709, startPoint y: 206, endPoint x: 508, endPoint y: 349, distance: 246.0
drag, startPoint x: 953, startPoint y: 179, endPoint x: 370, endPoint y: 357, distance: 609.6
drag, startPoint x: 902, startPoint y: 228, endPoint x: 973, endPoint y: 371, distance: 159.1
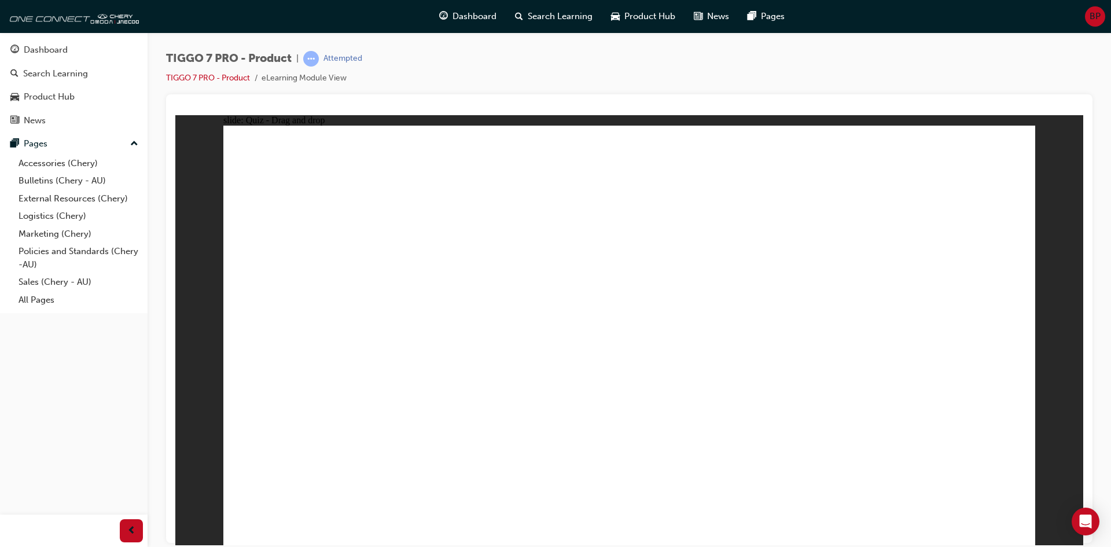
drag, startPoint x: 592, startPoint y: 142, endPoint x: 784, endPoint y: 328, distance: 267.5
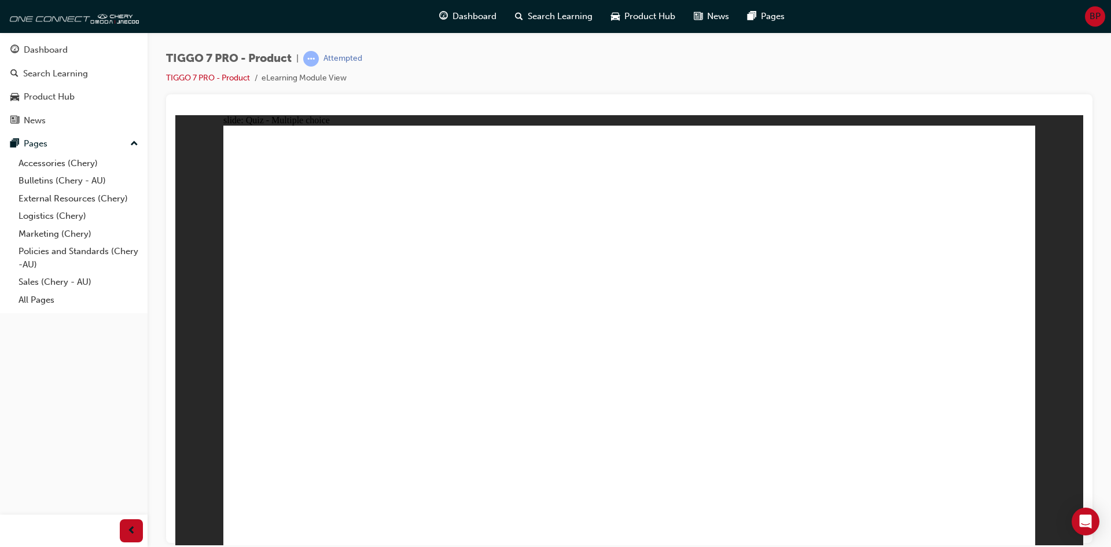
radio input "true"
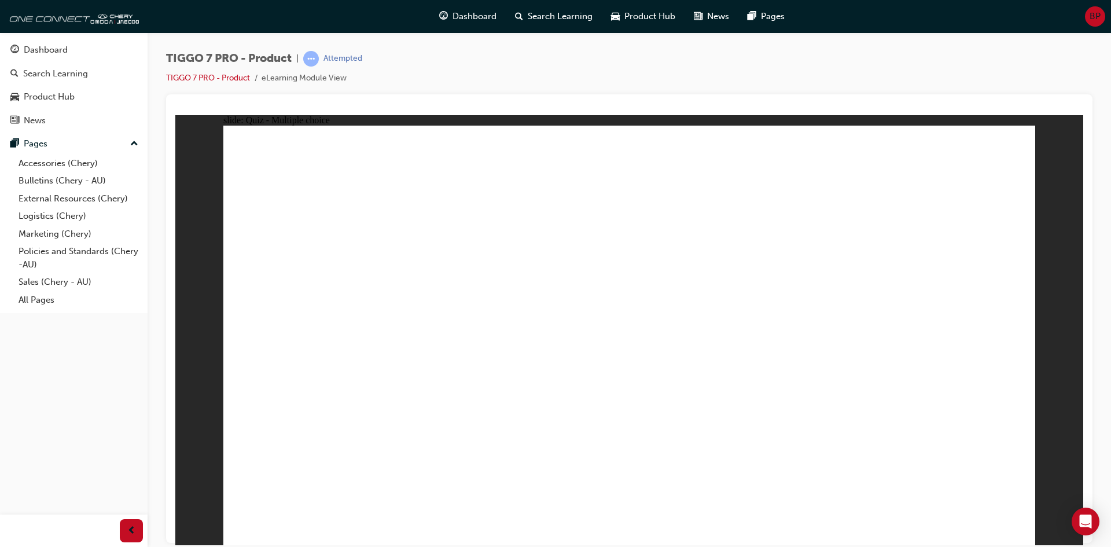
radio input "true"
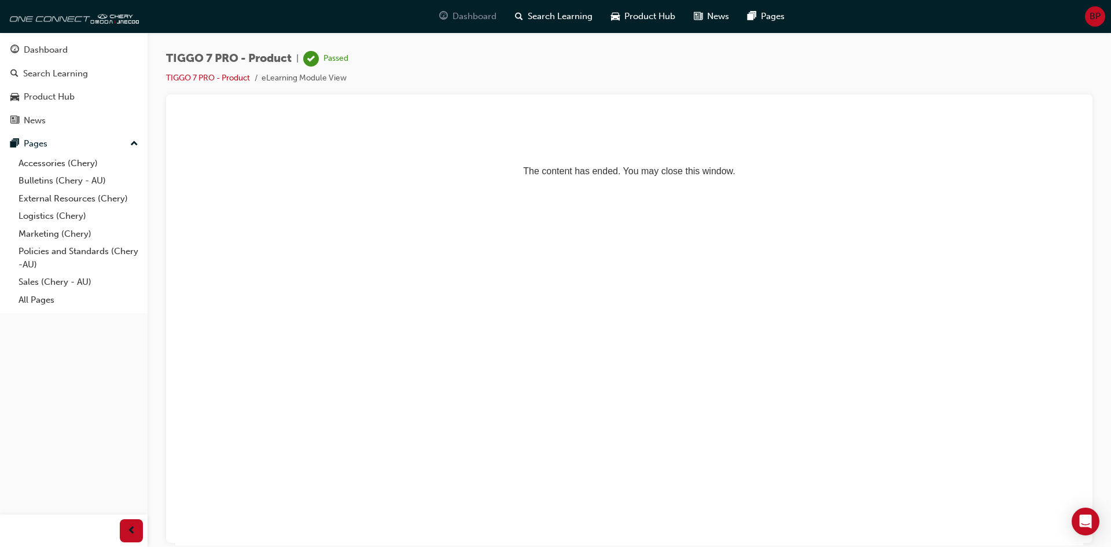
click at [483, 17] on span "Dashboard" at bounding box center [474, 16] width 44 height 13
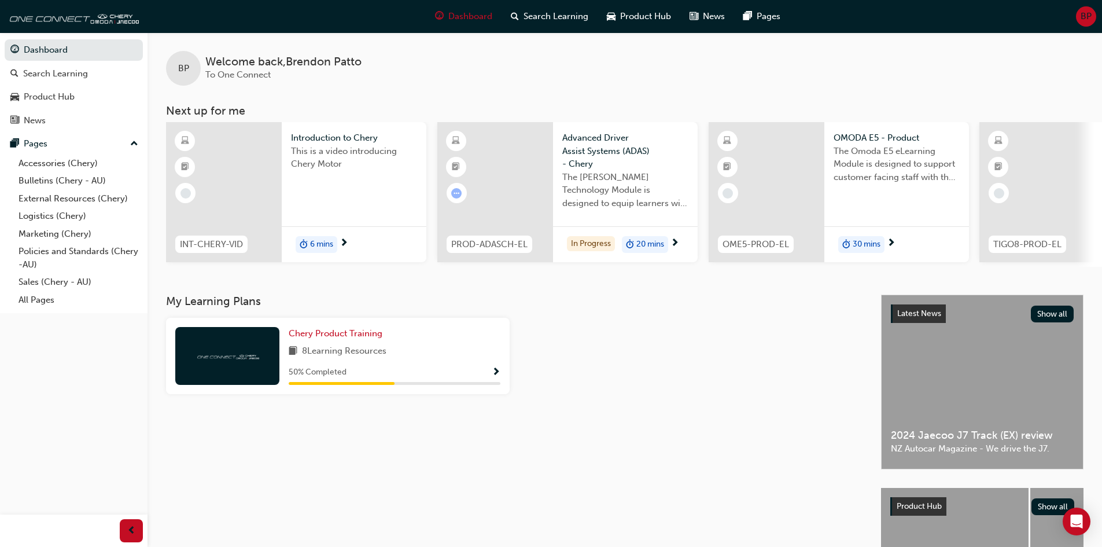
click at [652, 242] on span "20 mins" at bounding box center [650, 244] width 28 height 13
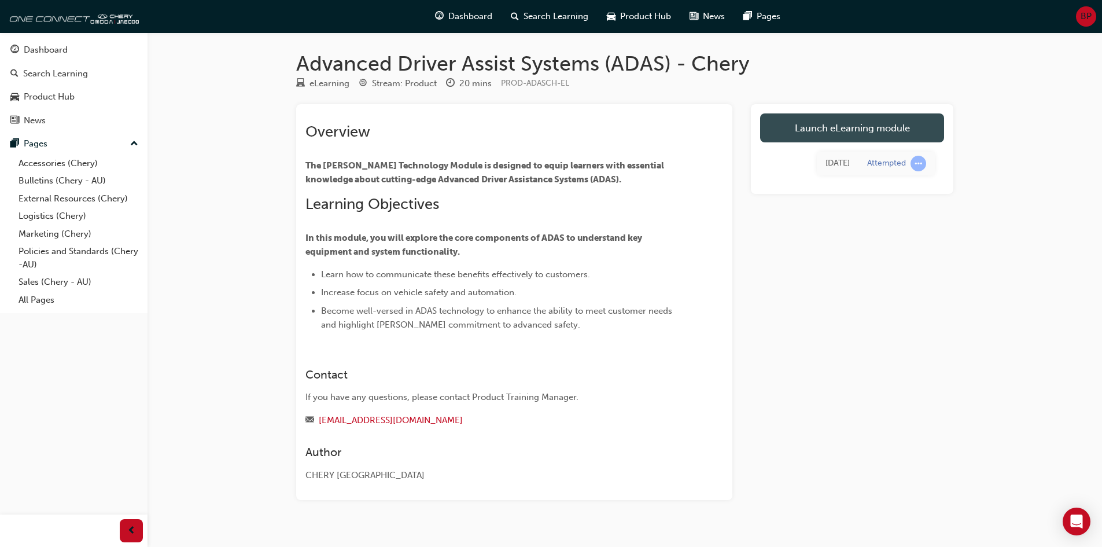
click at [906, 140] on link "Launch eLearning module" at bounding box center [852, 127] width 184 height 29
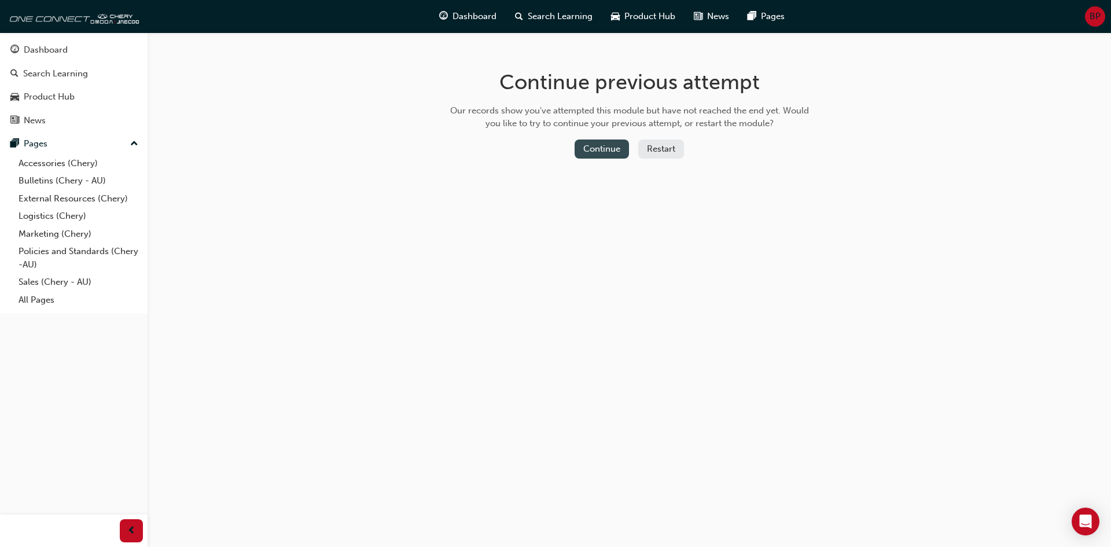
click at [618, 157] on button "Continue" at bounding box center [601, 148] width 54 height 19
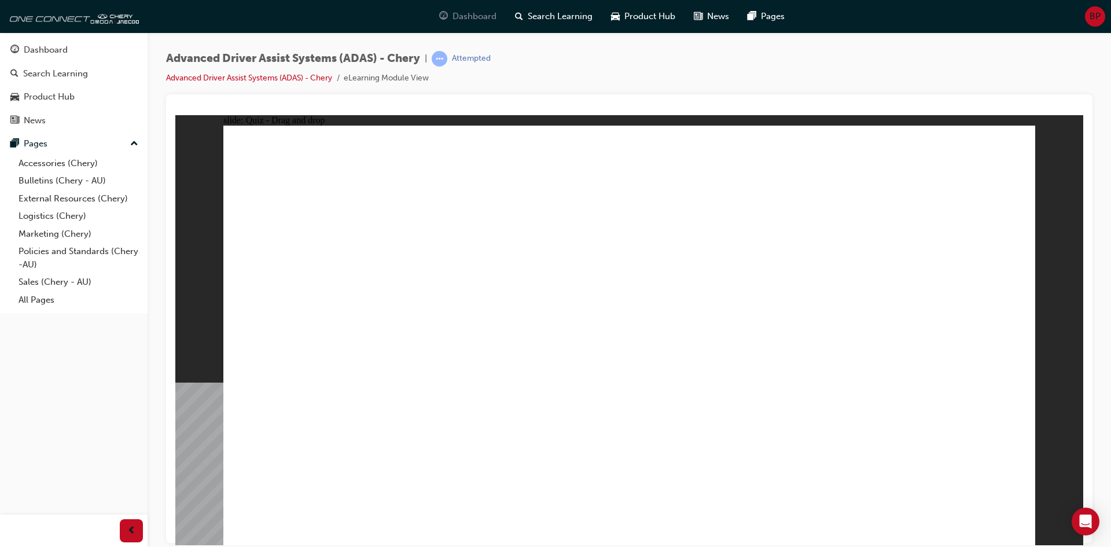
click at [468, 19] on span "Dashboard" at bounding box center [474, 16] width 44 height 13
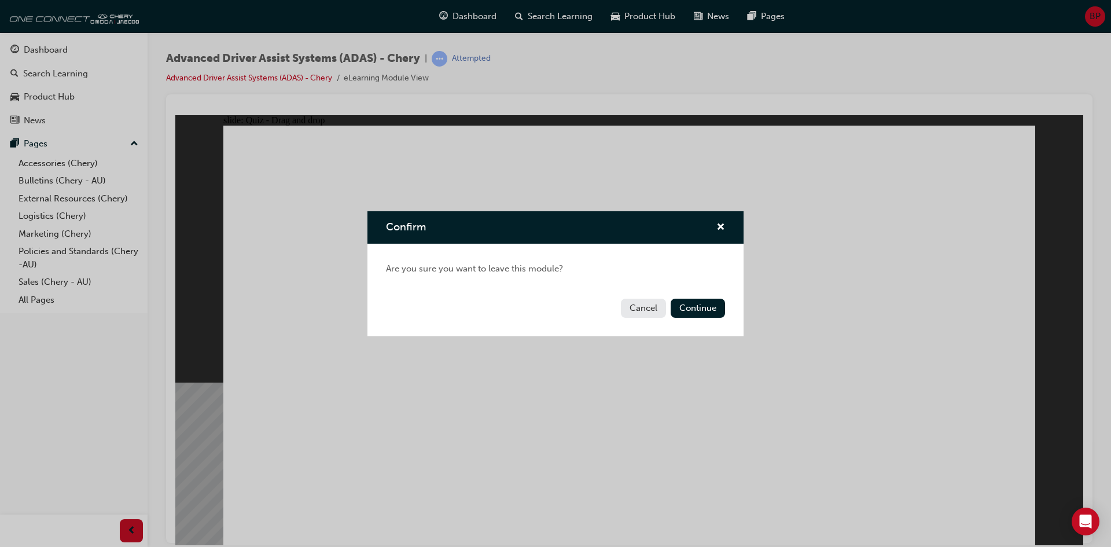
click at [700, 297] on div "Cancel Continue" at bounding box center [555, 315] width 376 height 42
click at [702, 302] on button "Continue" at bounding box center [697, 307] width 54 height 19
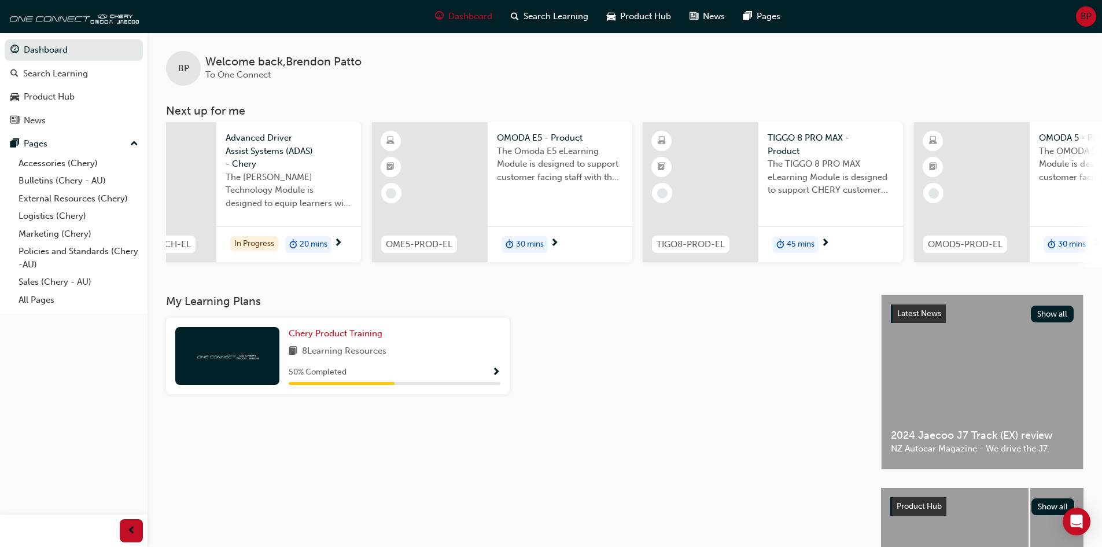
scroll to position [0, 418]
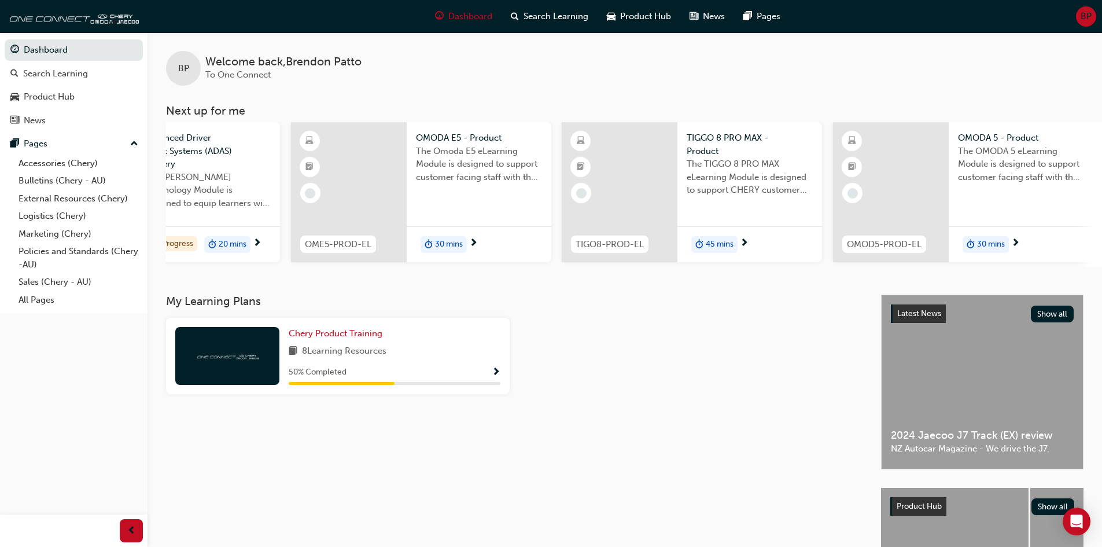
click at [463, 239] on span "30 mins" at bounding box center [449, 244] width 28 height 13
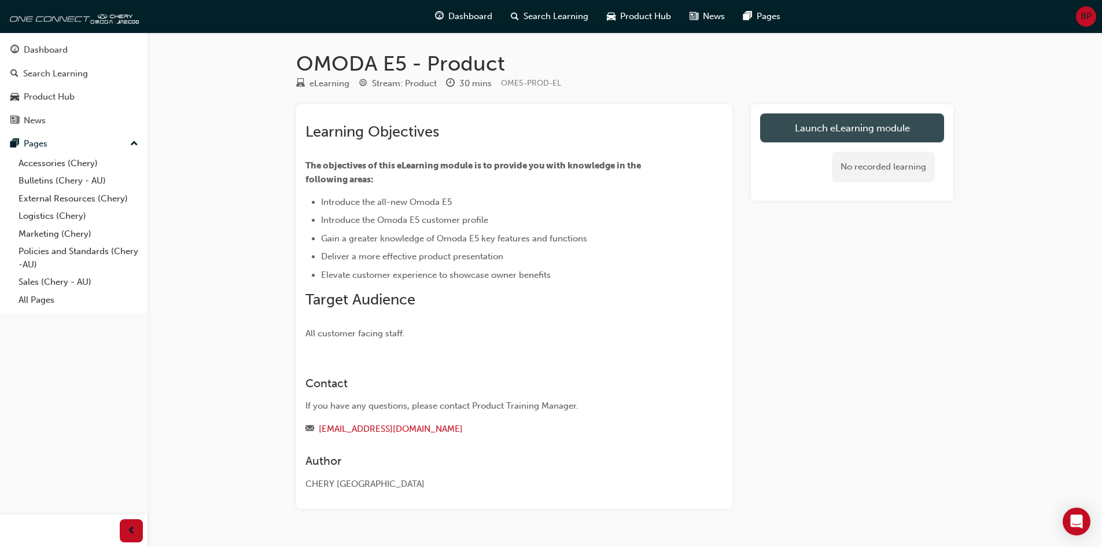
click at [778, 126] on link "Launch eLearning module" at bounding box center [852, 127] width 184 height 29
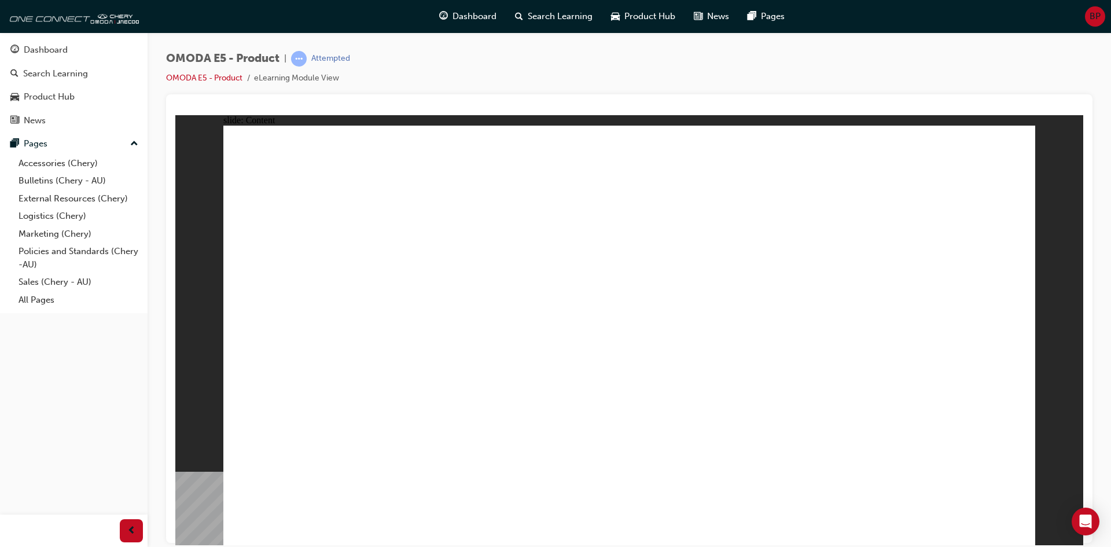
drag, startPoint x: 898, startPoint y: 186, endPoint x: 672, endPoint y: 200, distance: 226.6
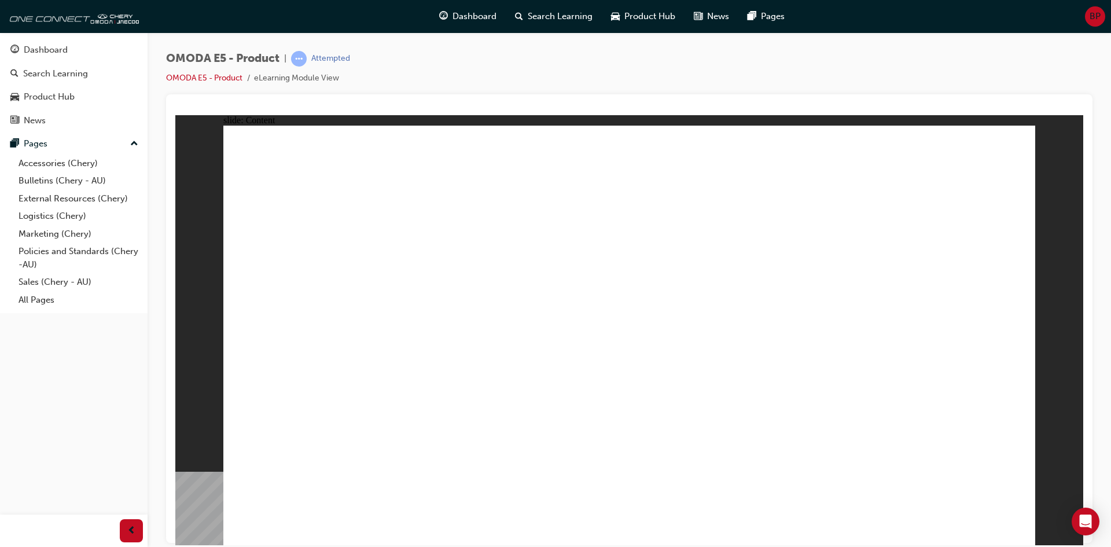
drag, startPoint x: 929, startPoint y: 188, endPoint x: 729, endPoint y: 293, distance: 226.1
drag, startPoint x: 506, startPoint y: 331, endPoint x: 538, endPoint y: 332, distance: 31.8
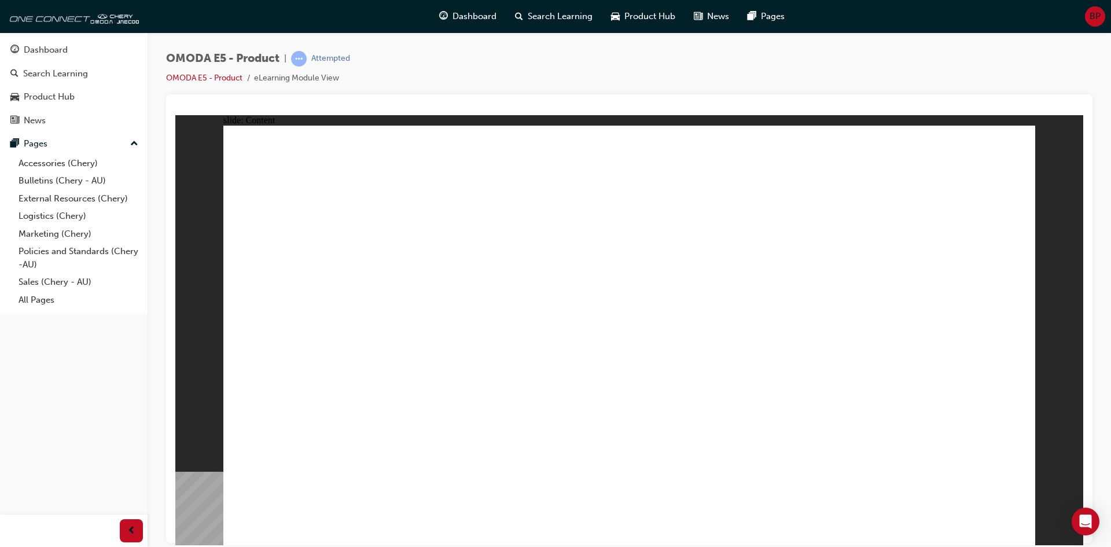
drag, startPoint x: 632, startPoint y: 465, endPoint x: 724, endPoint y: 465, distance: 92.0
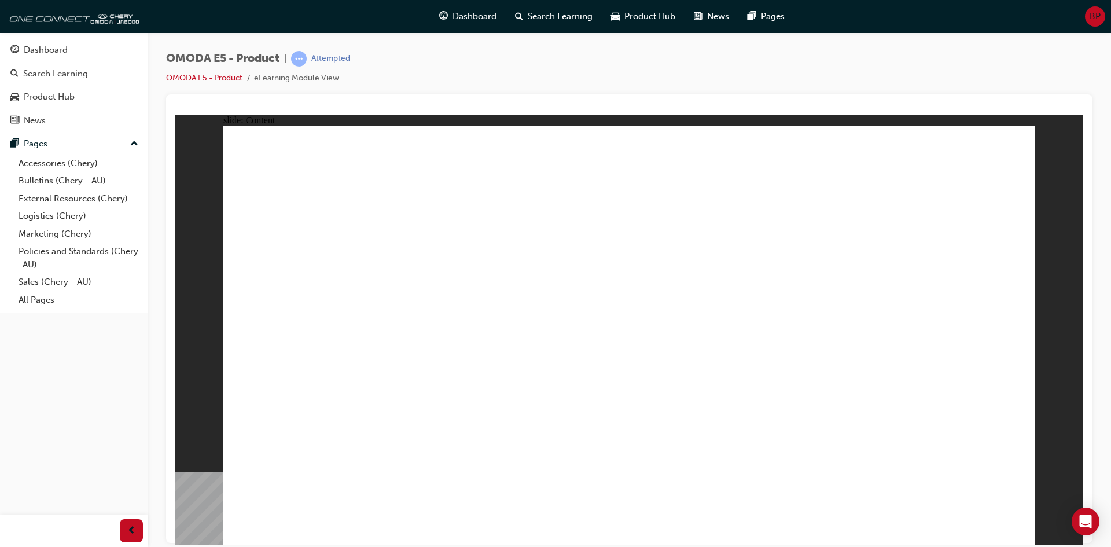
drag, startPoint x: 885, startPoint y: 375, endPoint x: 785, endPoint y: 446, distance: 122.3
drag, startPoint x: 767, startPoint y: 474, endPoint x: 760, endPoint y: 474, distance: 6.9
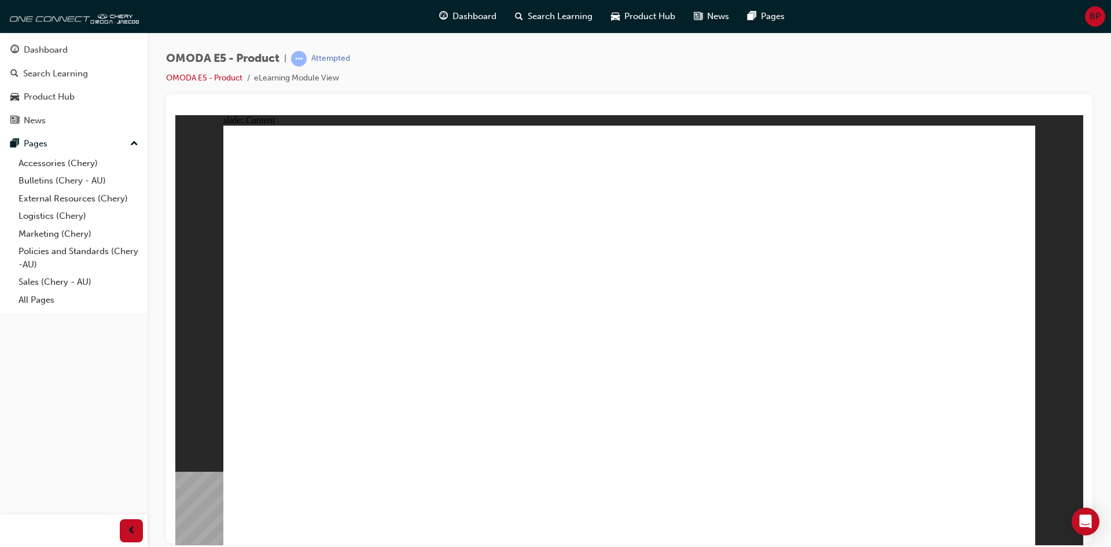
drag, startPoint x: 482, startPoint y: 466, endPoint x: 470, endPoint y: 470, distance: 12.3
drag, startPoint x: 470, startPoint y: 470, endPoint x: 1029, endPoint y: 500, distance: 559.6
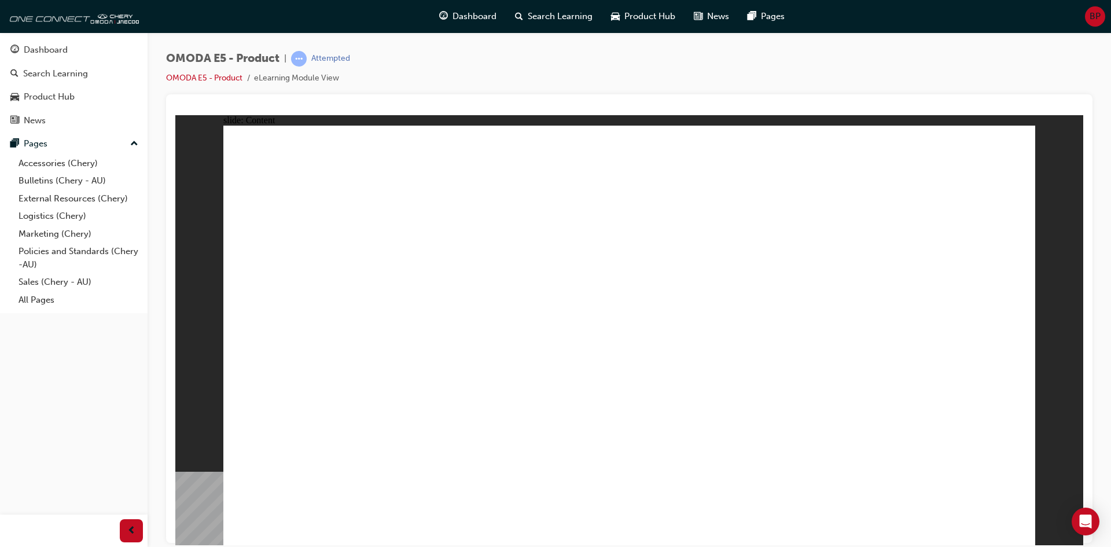
drag, startPoint x: 979, startPoint y: 151, endPoint x: 1010, endPoint y: 528, distance: 378.4
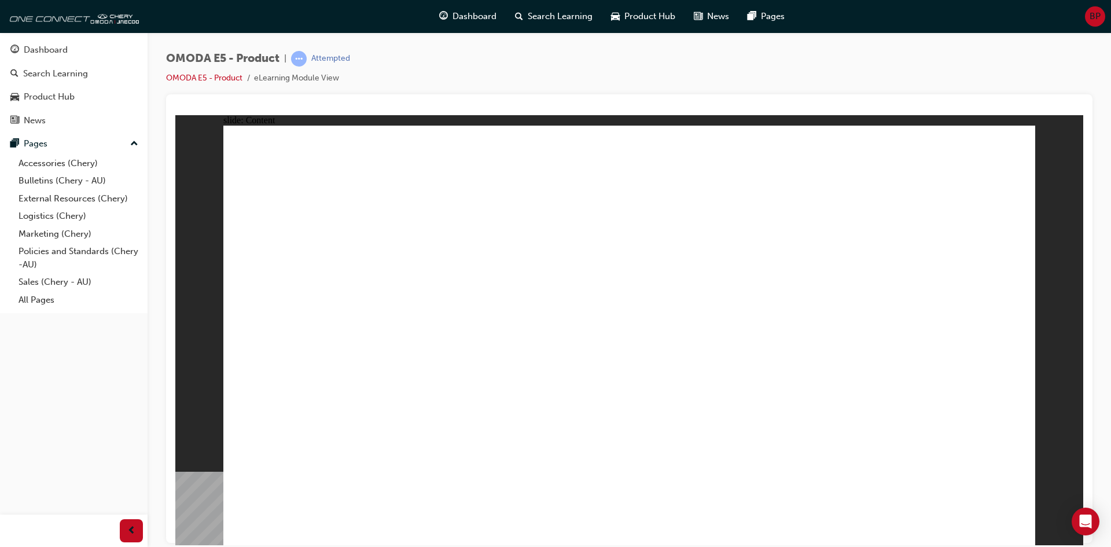
drag, startPoint x: 1008, startPoint y: 135, endPoint x: 1002, endPoint y: 271, distance: 136.1
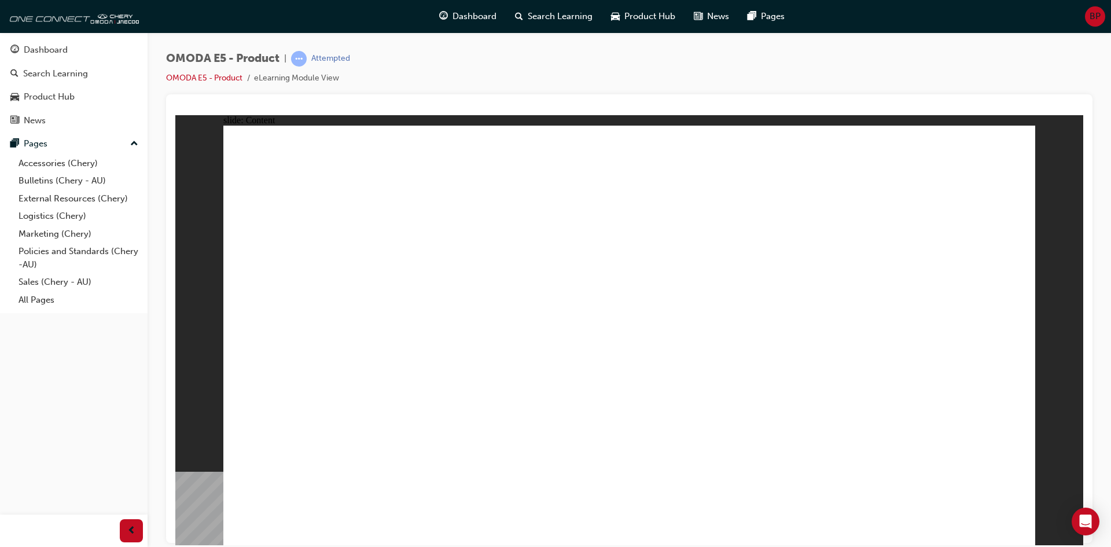
drag, startPoint x: 478, startPoint y: 163, endPoint x: 491, endPoint y: 171, distance: 15.6
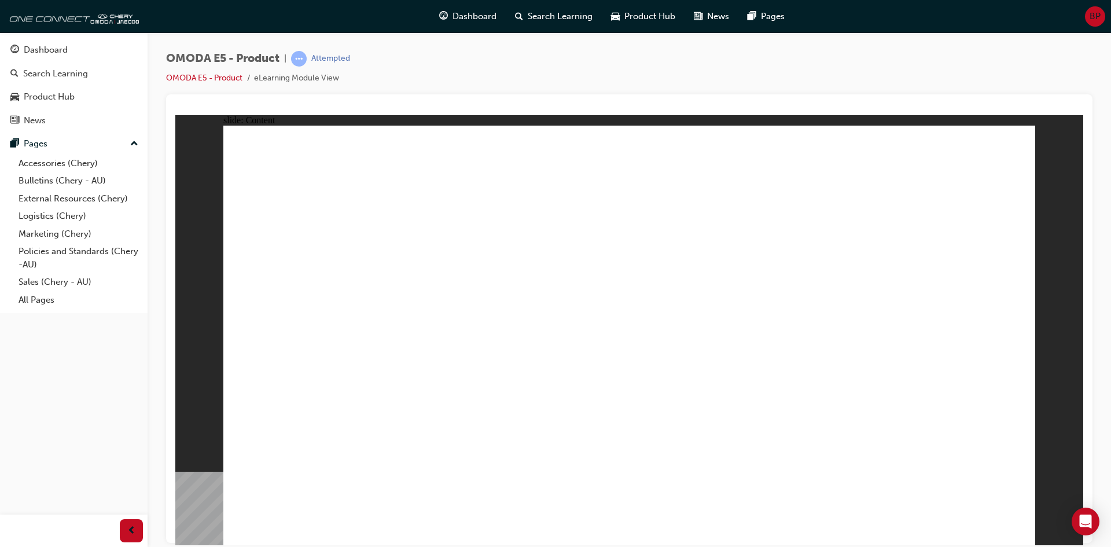
drag, startPoint x: 445, startPoint y: 257, endPoint x: 478, endPoint y: 249, distance: 33.8
drag, startPoint x: 563, startPoint y: 251, endPoint x: 628, endPoint y: 249, distance: 64.8
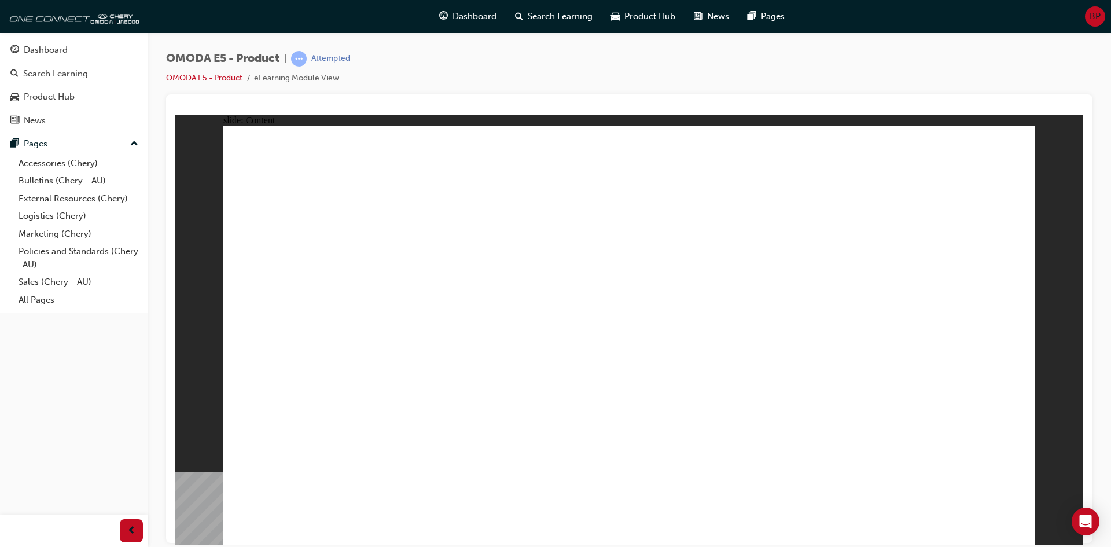
drag, startPoint x: 1023, startPoint y: 533, endPoint x: 1013, endPoint y: 532, distance: 10.6
drag, startPoint x: 477, startPoint y: 467, endPoint x: 460, endPoint y: 472, distance: 17.4
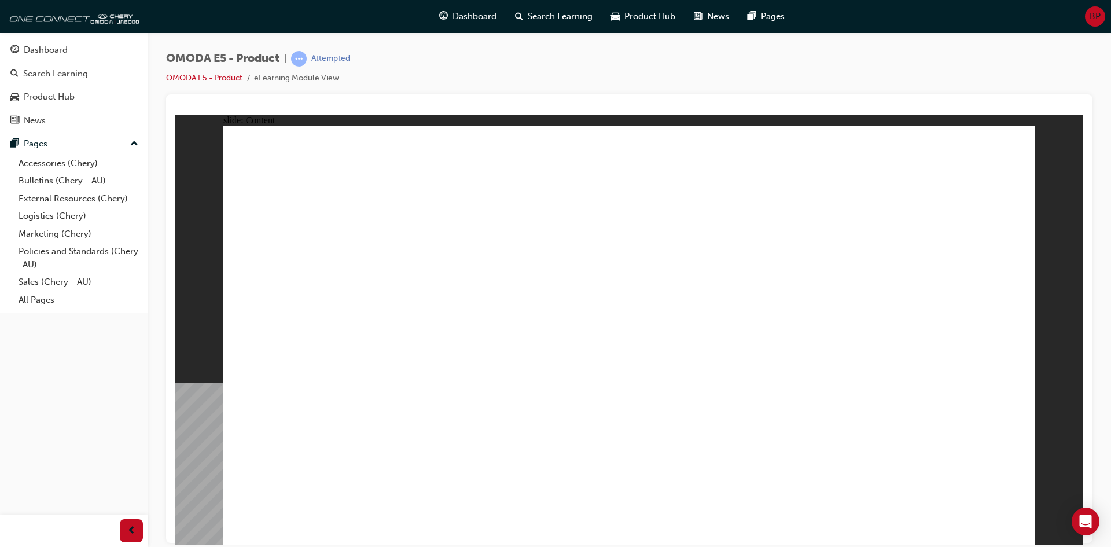
drag, startPoint x: 1014, startPoint y: 143, endPoint x: 1013, endPoint y: 154, distance: 10.5
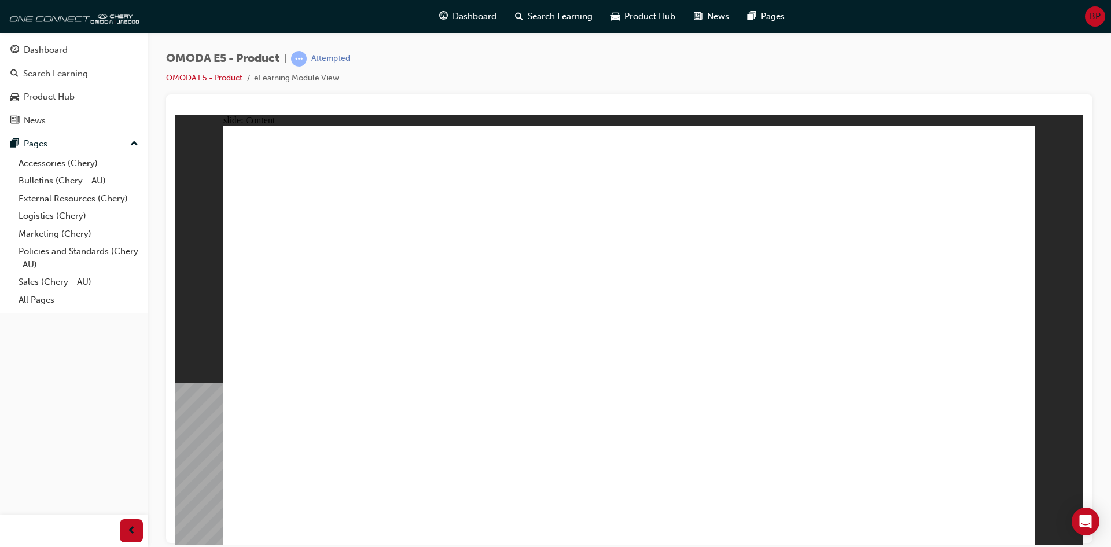
drag, startPoint x: 1015, startPoint y: 138, endPoint x: 1012, endPoint y: 362, distance: 224.4
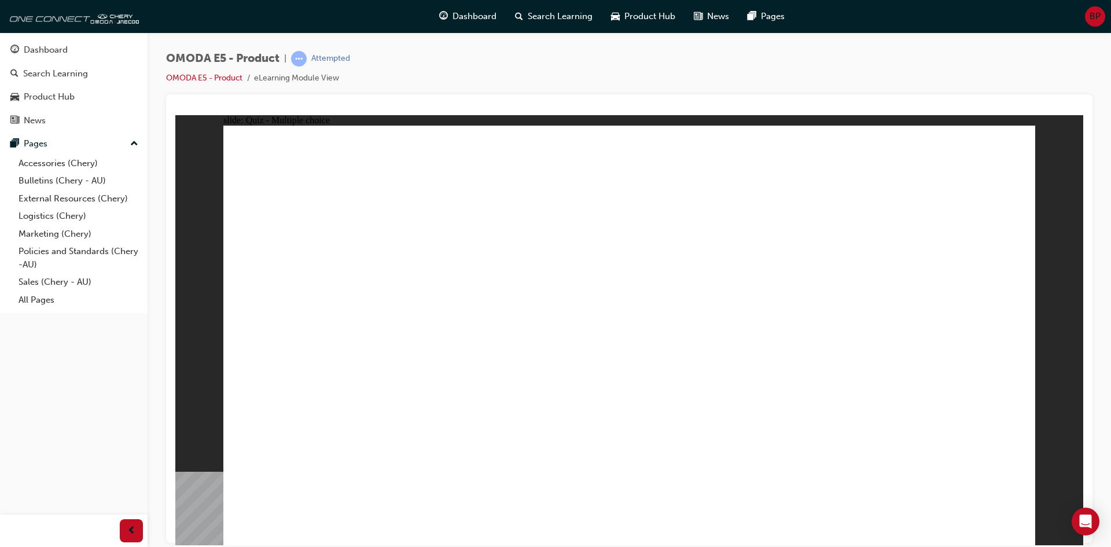
drag, startPoint x: 789, startPoint y: 233, endPoint x: 656, endPoint y: 374, distance: 194.0
radio input "true"
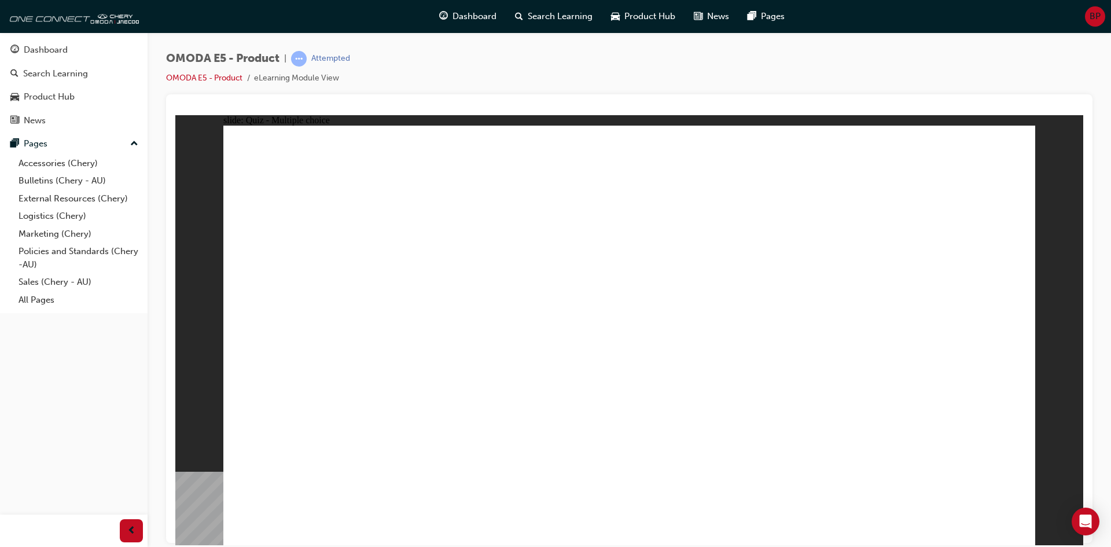
drag, startPoint x: 825, startPoint y: 302, endPoint x: 831, endPoint y: 324, distance: 22.9
radio input "true"
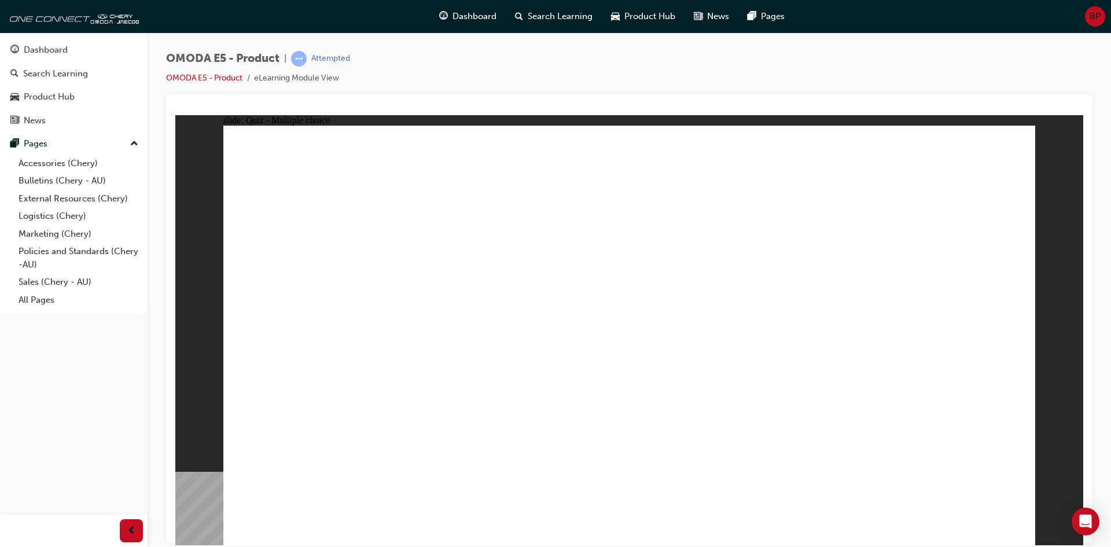
radio input "true"
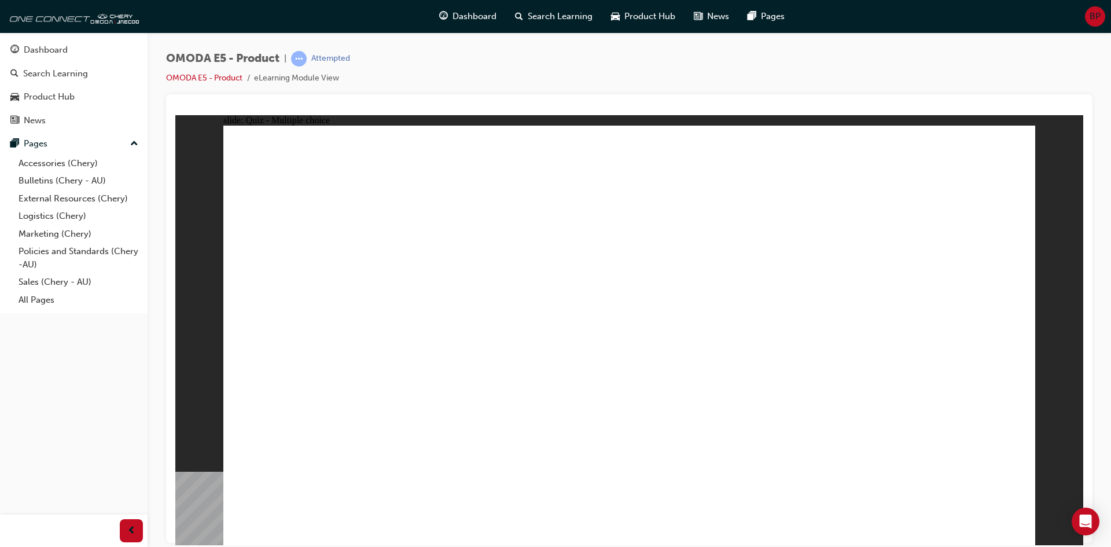
drag, startPoint x: 608, startPoint y: 422, endPoint x: 611, endPoint y: 414, distance: 8.1
drag, startPoint x: 422, startPoint y: 294, endPoint x: 279, endPoint y: 240, distance: 152.9
drag, startPoint x: 273, startPoint y: 237, endPoint x: 419, endPoint y: 290, distance: 155.7
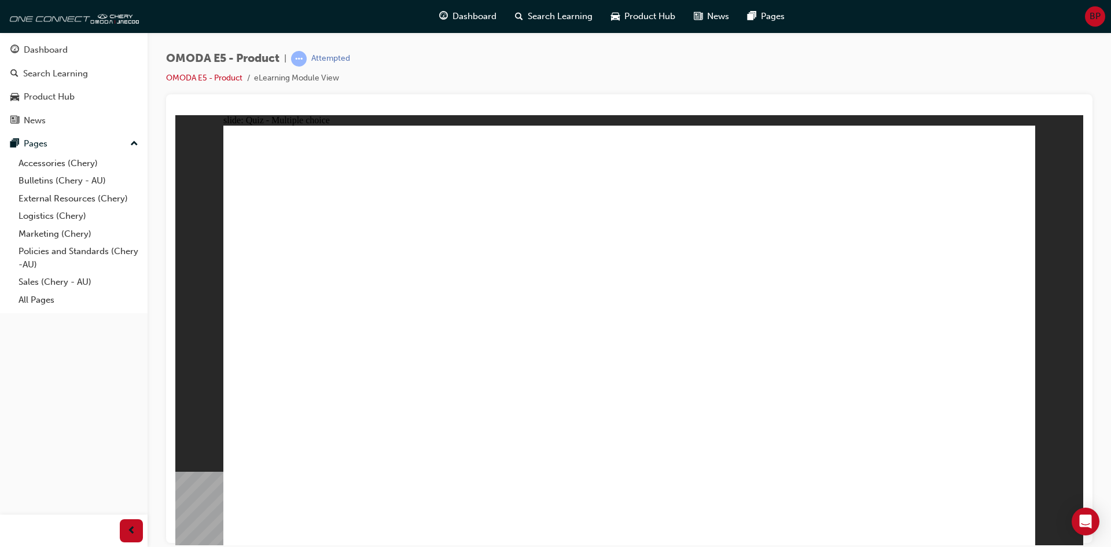
radio input "true"
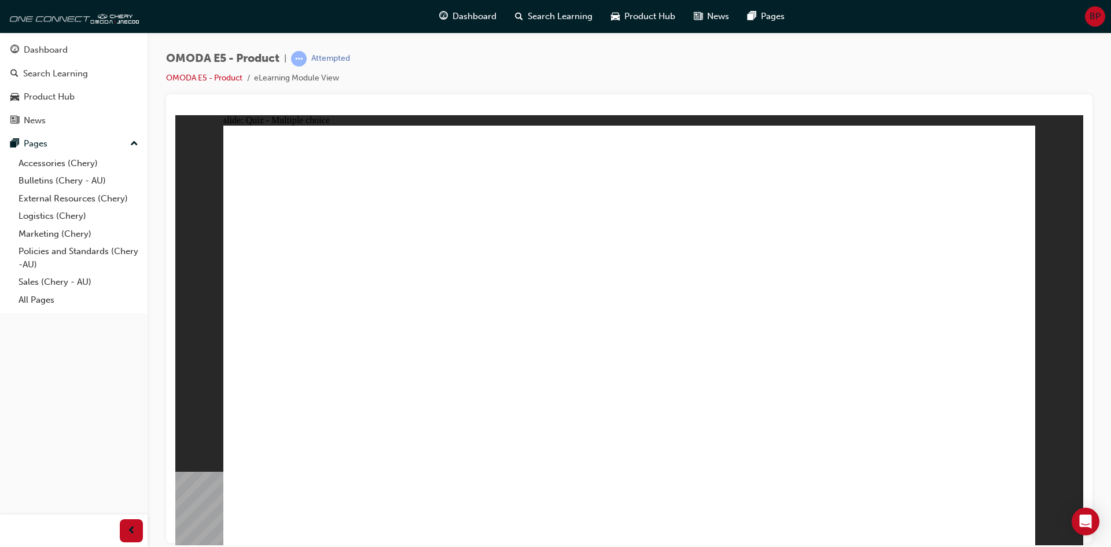
drag, startPoint x: 607, startPoint y: 464, endPoint x: 612, endPoint y: 444, distance: 20.8
radio input "true"
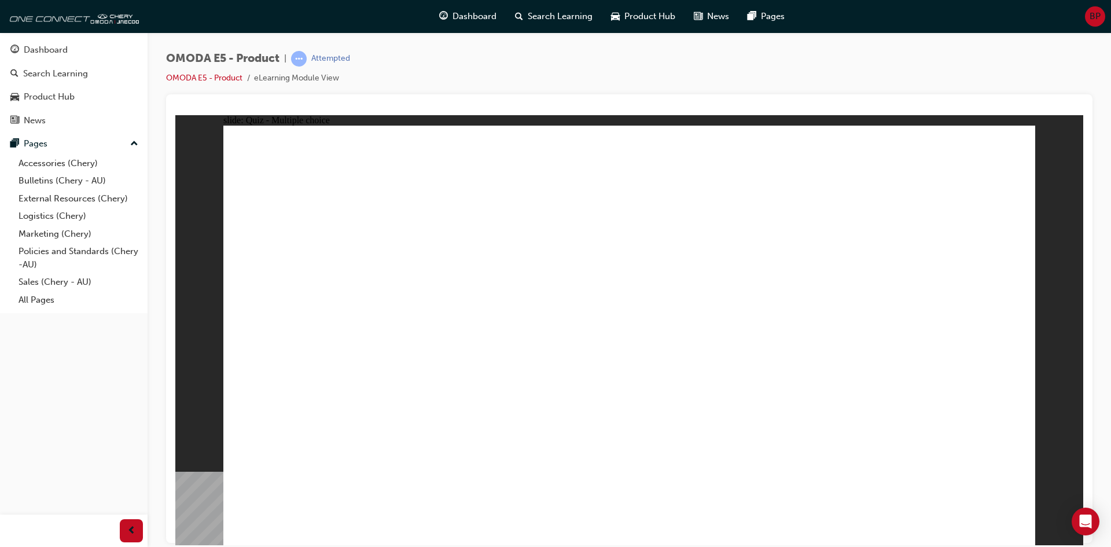
radio input "true"
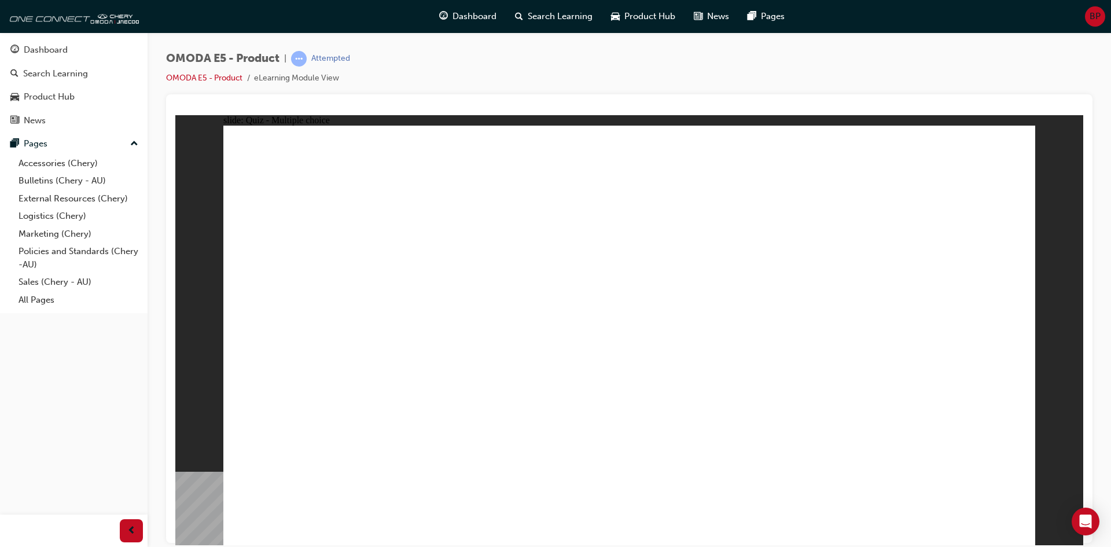
radio input "true"
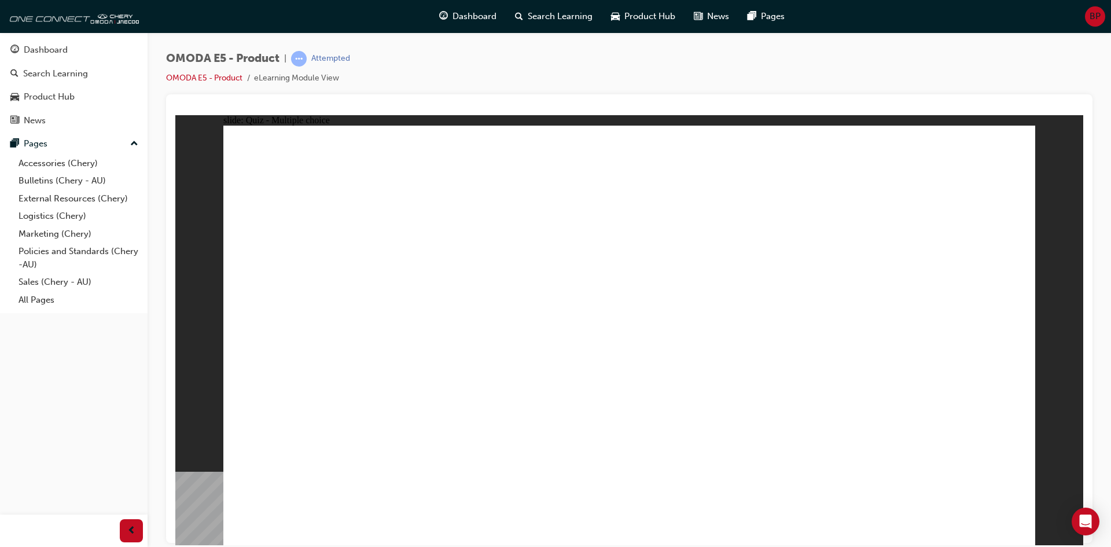
radio input "true"
radio input "false"
radio input "true"
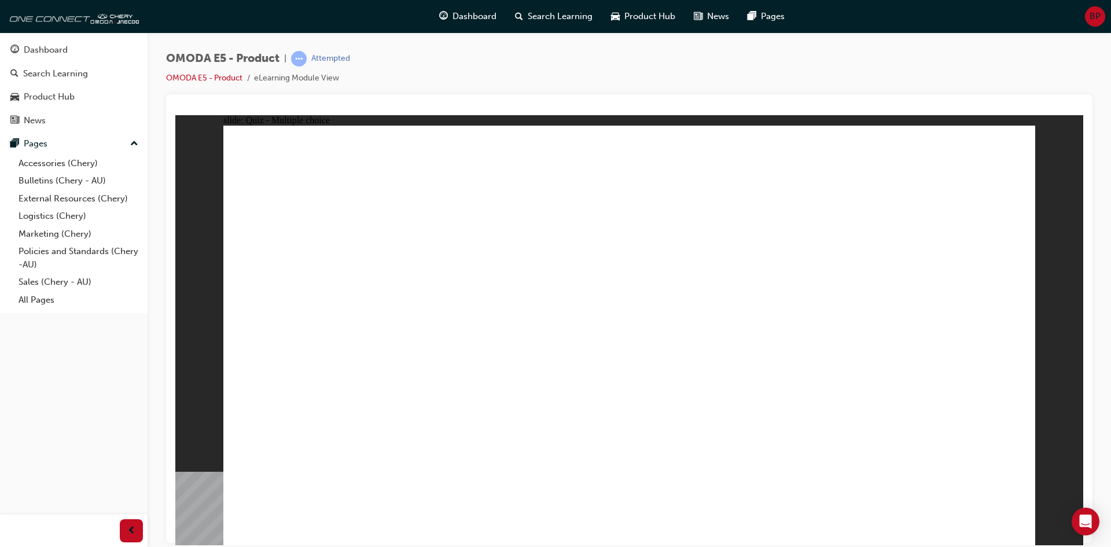
radio input "true"
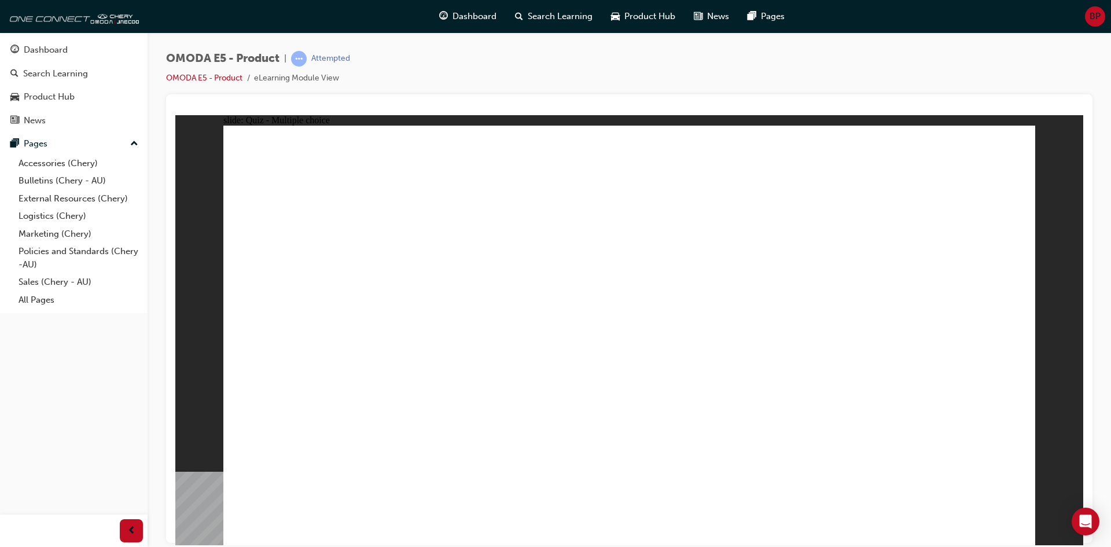
radio input "true"
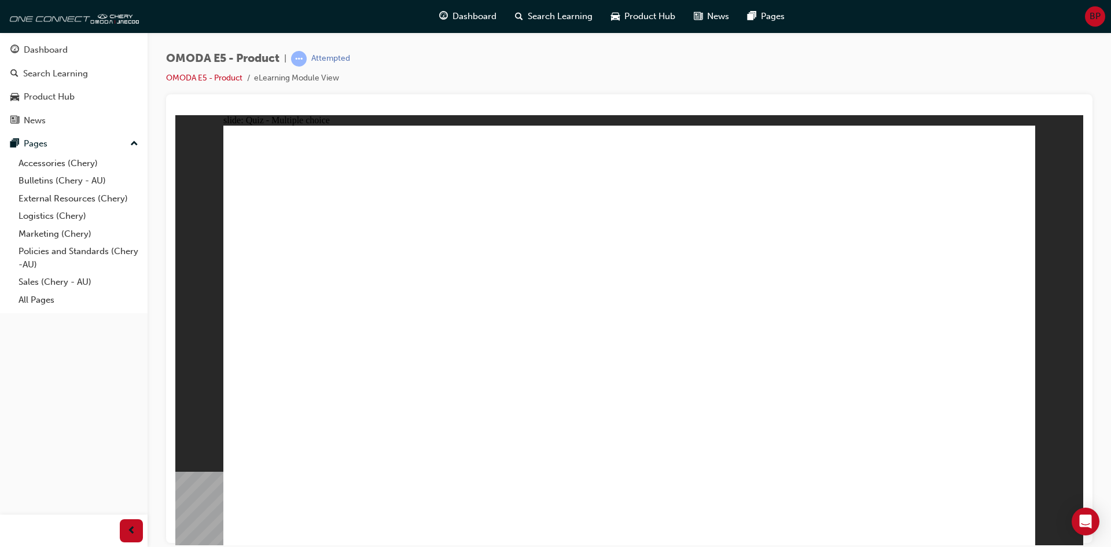
radio input "true"
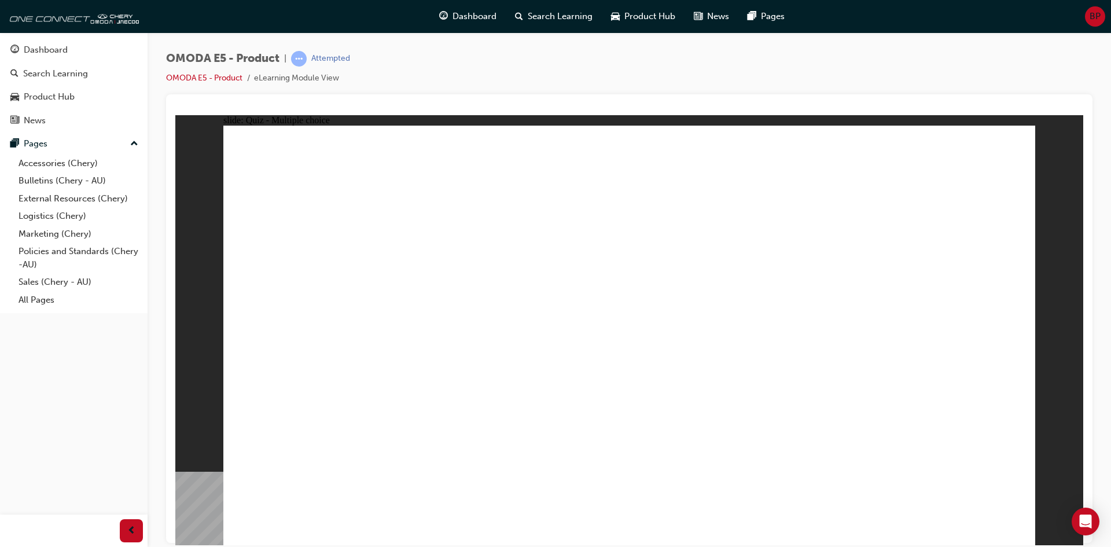
radio input "true"
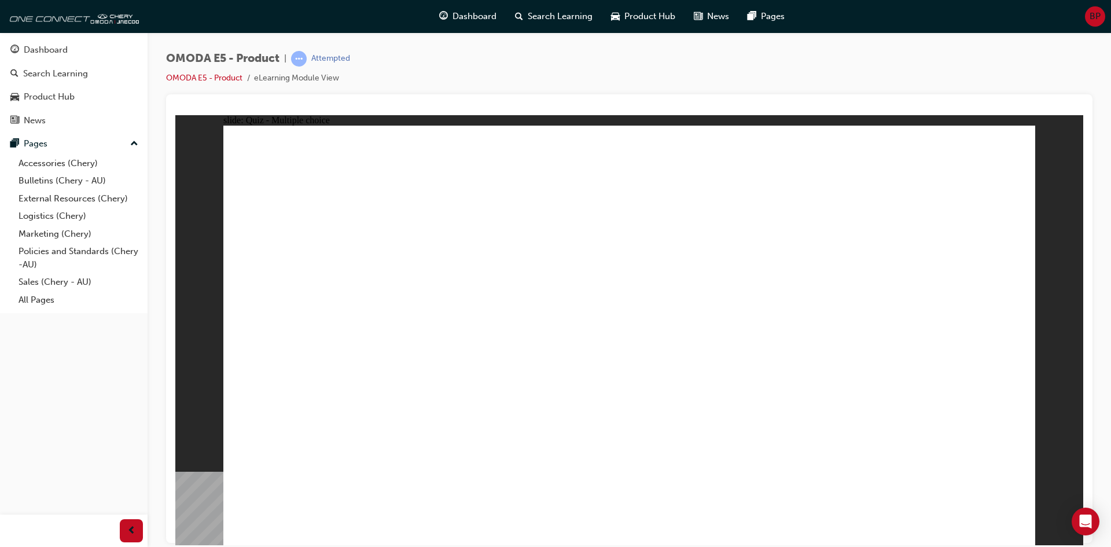
radio input "true"
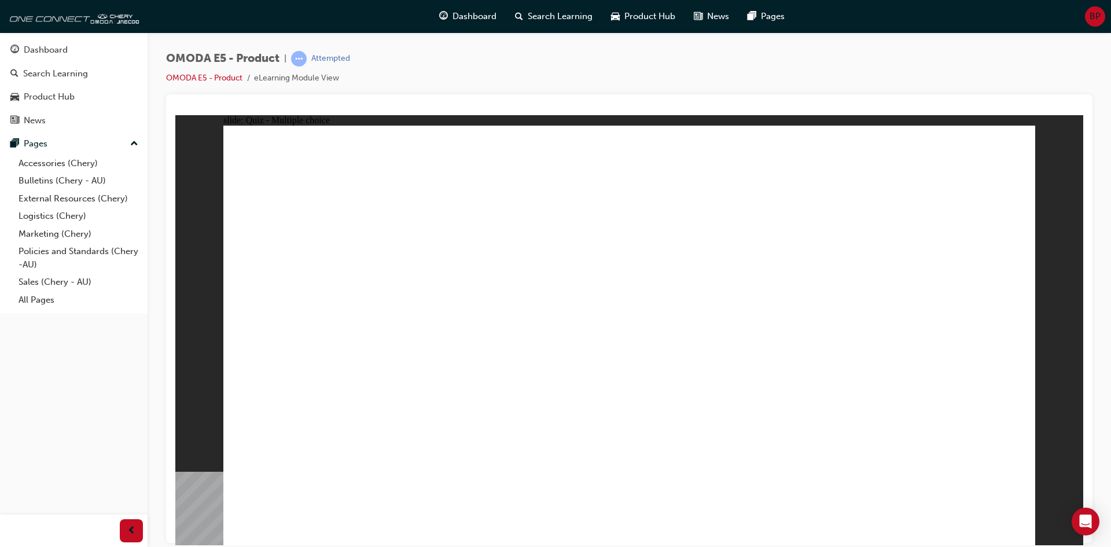
drag, startPoint x: 639, startPoint y: 388, endPoint x: 636, endPoint y: 420, distance: 32.5
drag, startPoint x: 286, startPoint y: 238, endPoint x: 371, endPoint y: 268, distance: 89.6
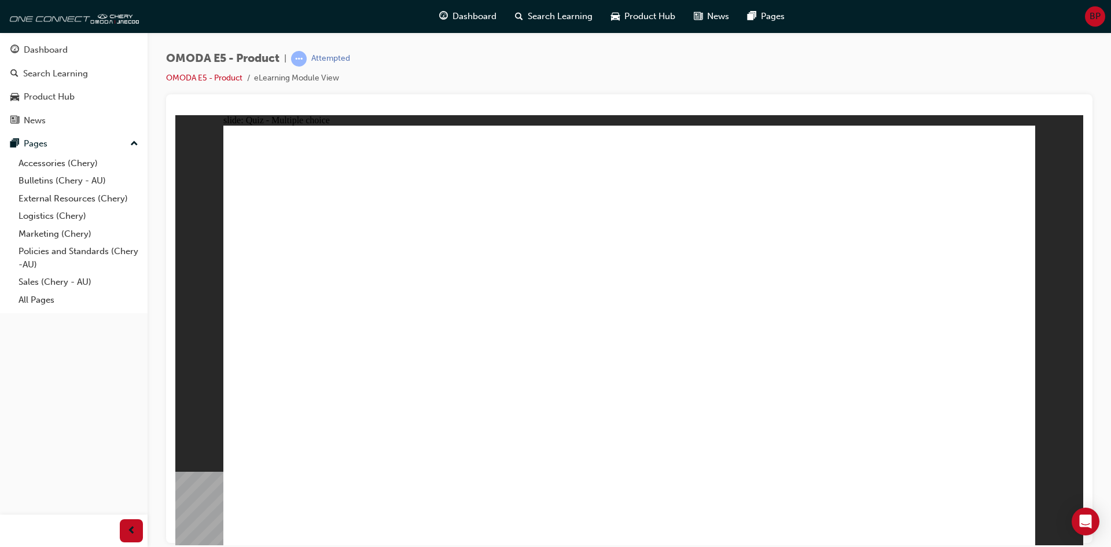
radio input "true"
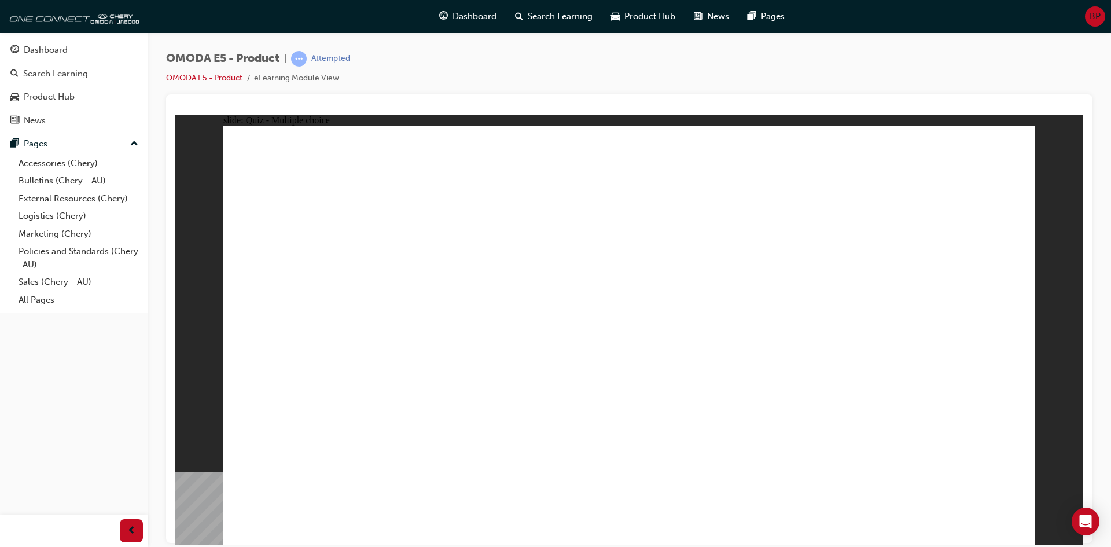
radio input "true"
drag, startPoint x: 545, startPoint y: 376, endPoint x: 551, endPoint y: 390, distance: 15.6
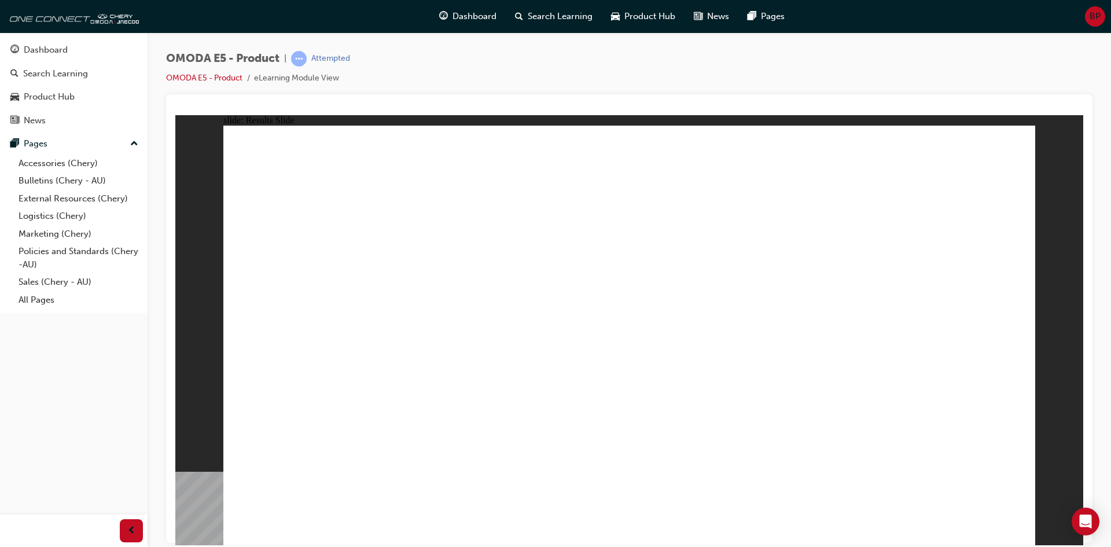
radio input "true"
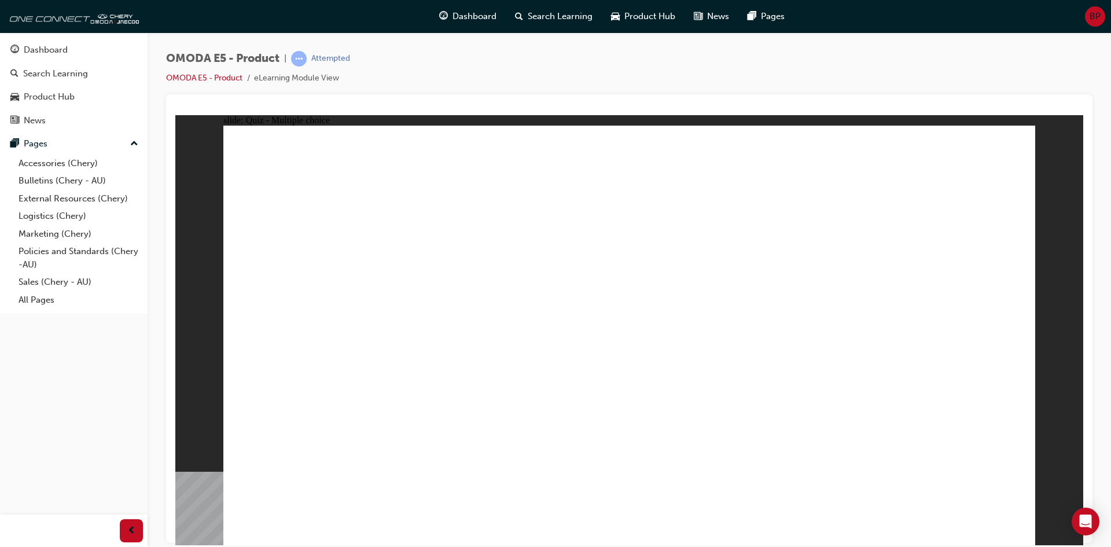
radio input "true"
drag, startPoint x: 721, startPoint y: 397, endPoint x: 720, endPoint y: 384, distance: 12.8
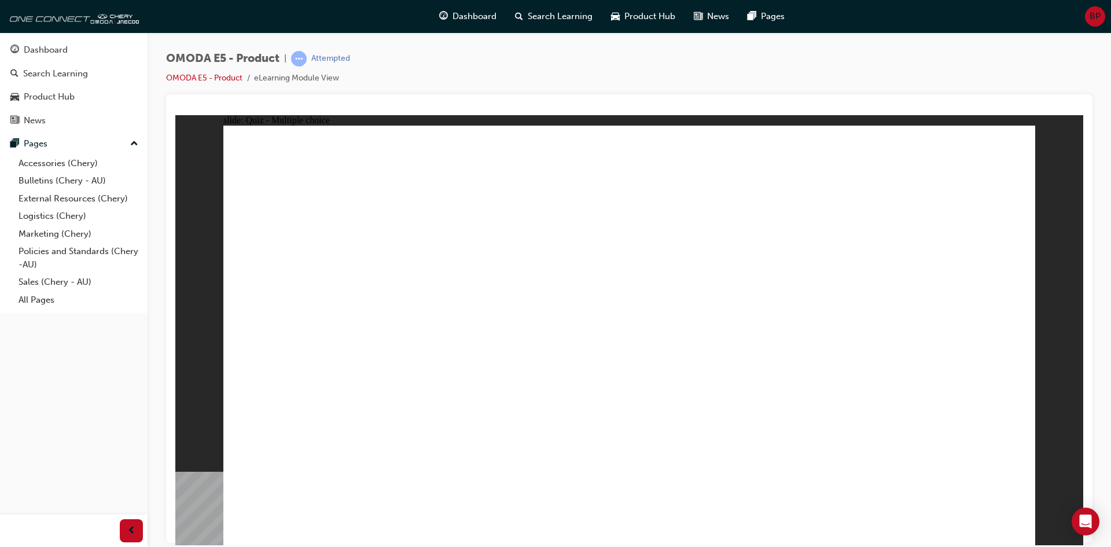
radio input "true"
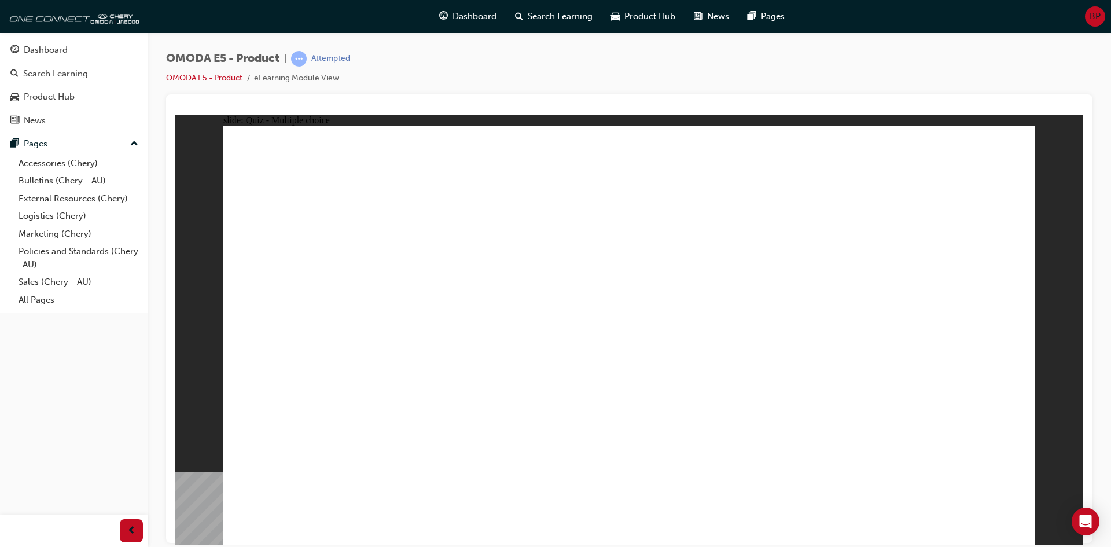
radio input "true"
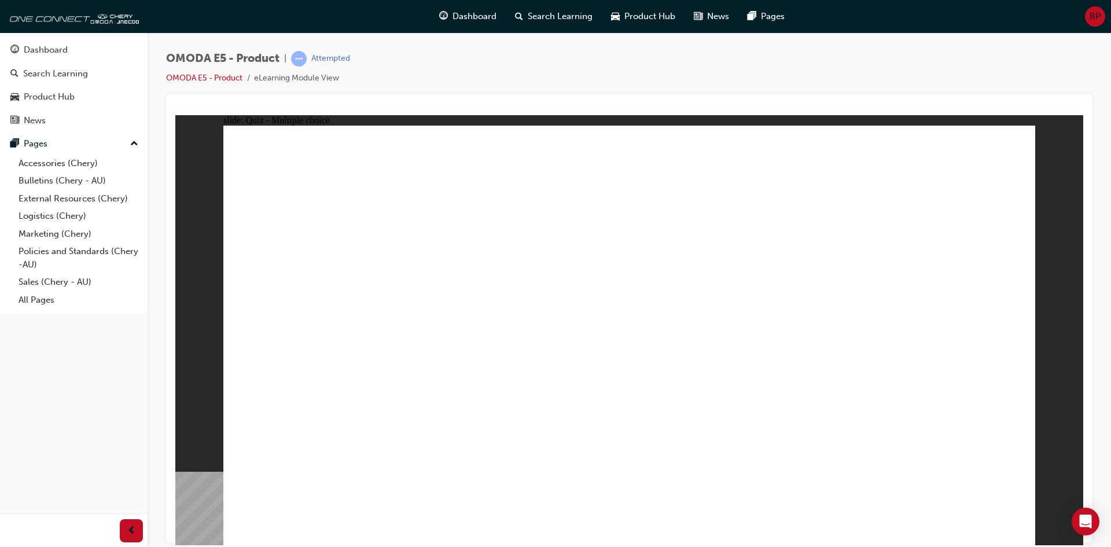
radio input "true"
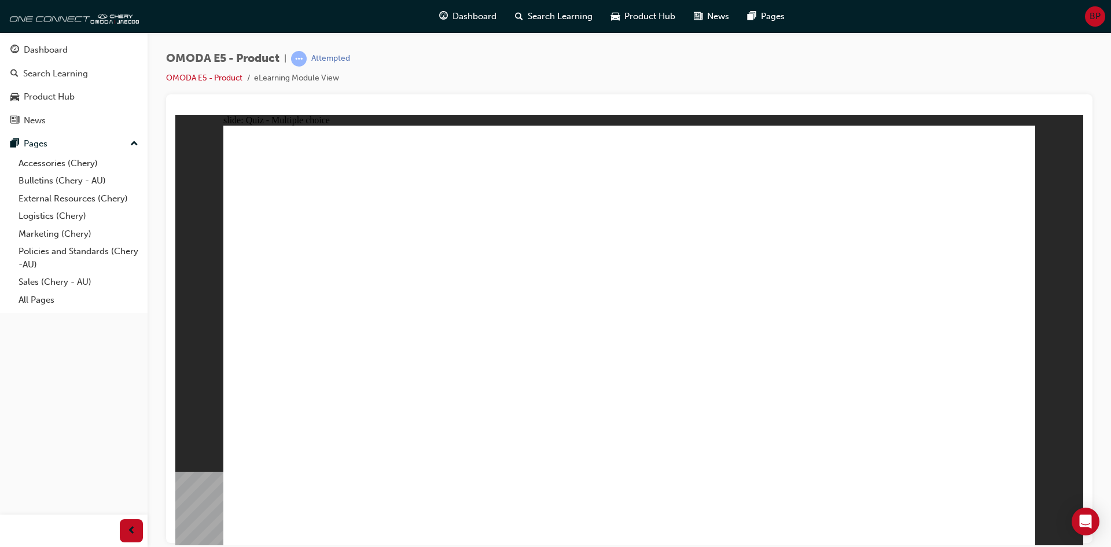
radio input "true"
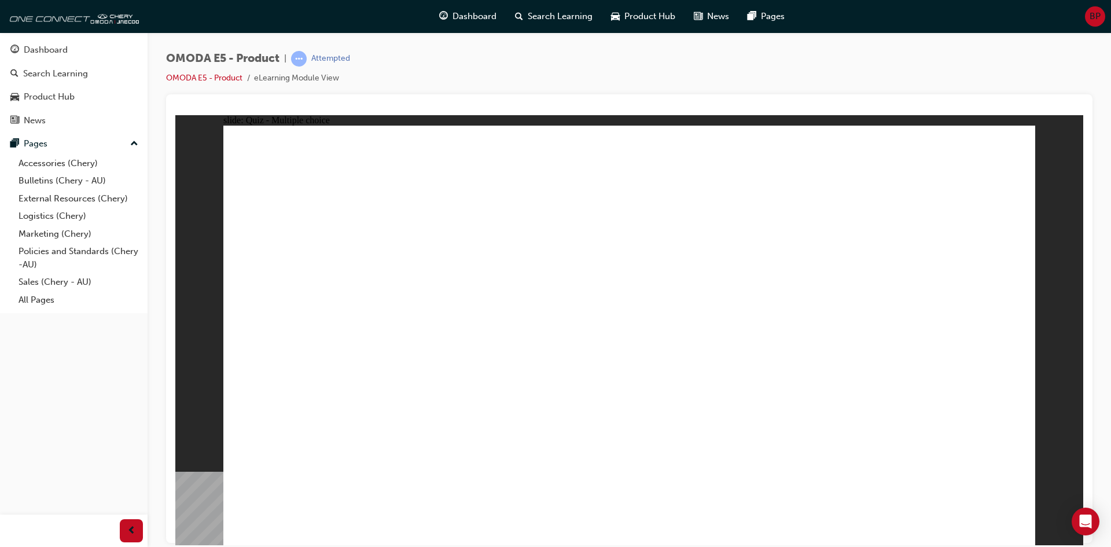
radio input "true"
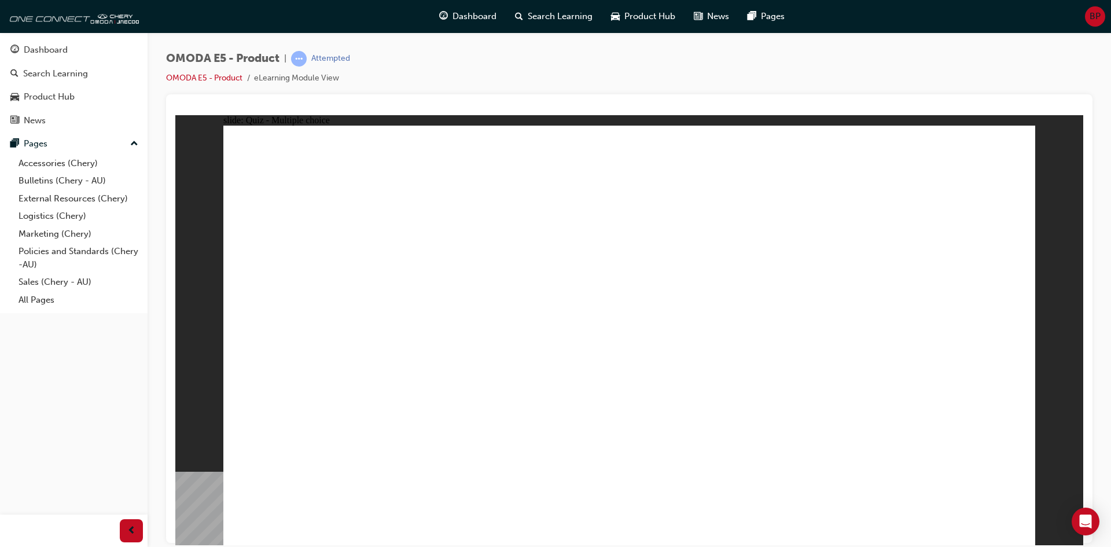
radio input "true"
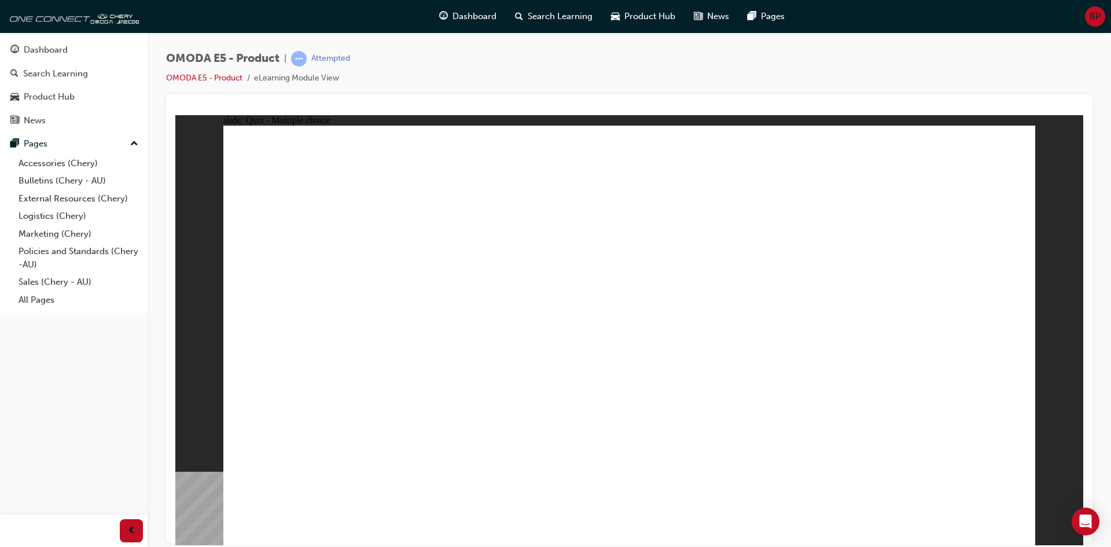
radio input "true"
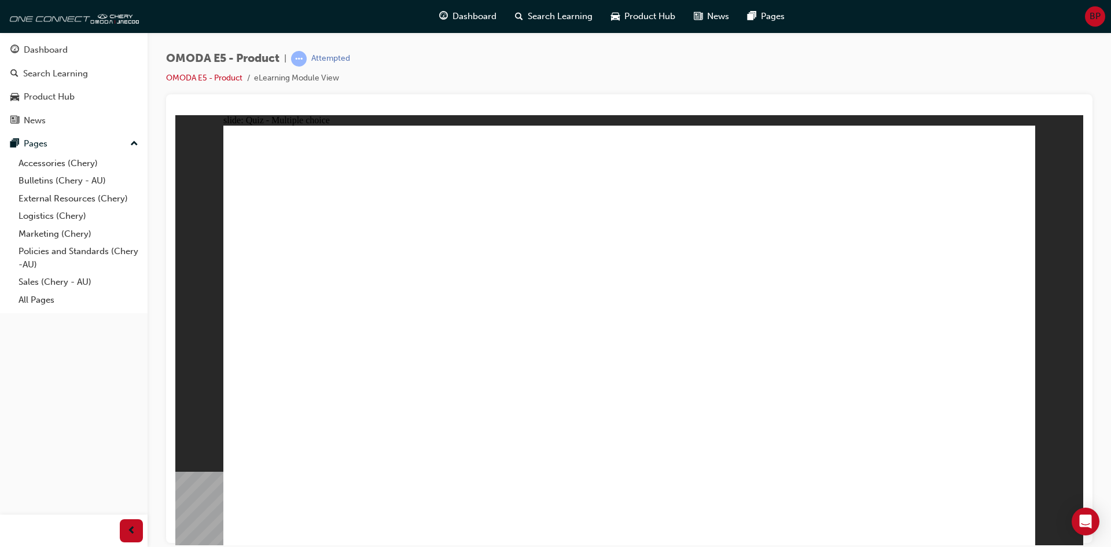
radio input "true"
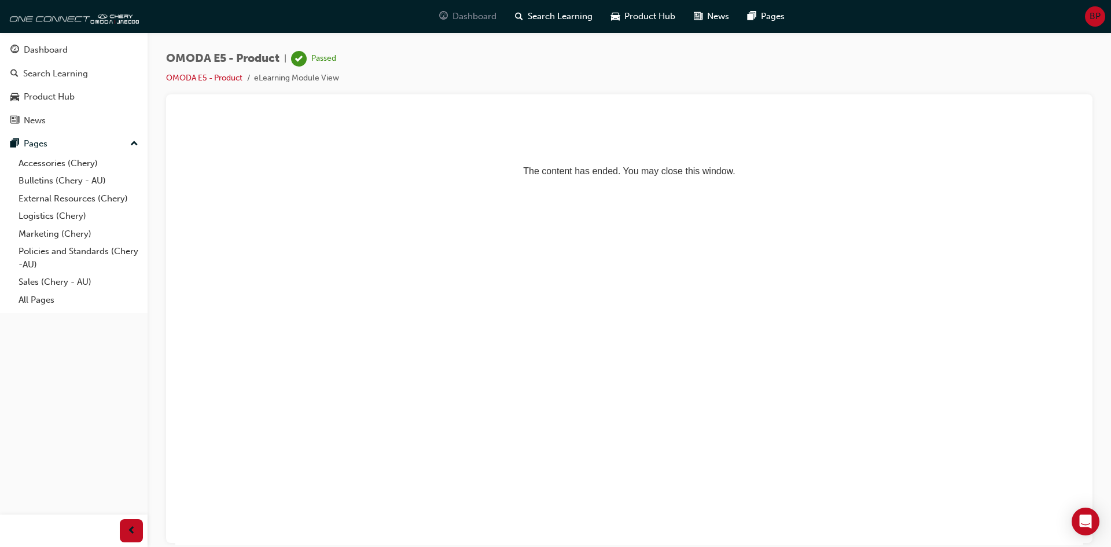
click at [468, 14] on span "Dashboard" at bounding box center [474, 16] width 44 height 13
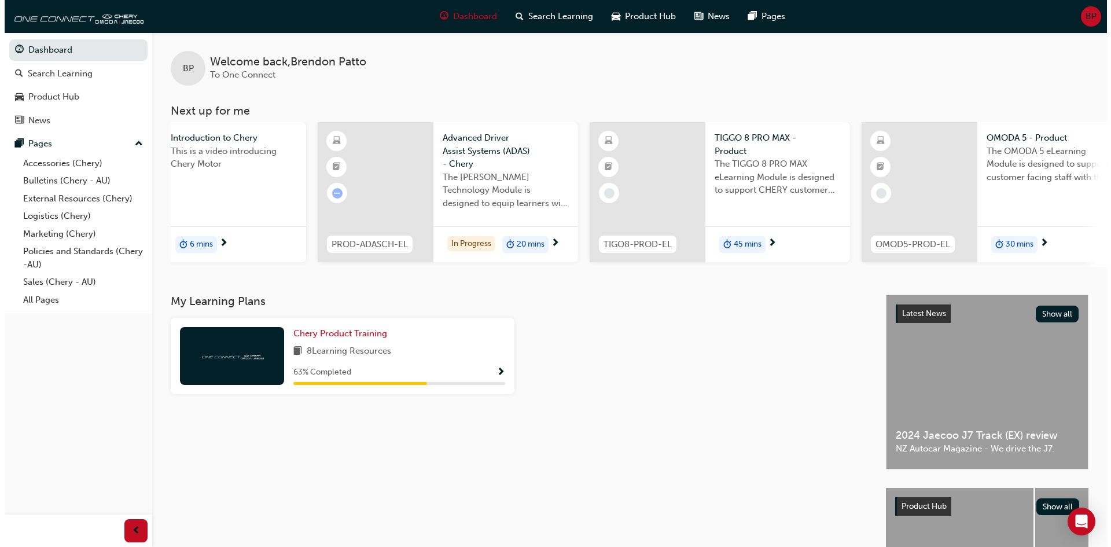
scroll to position [0, 149]
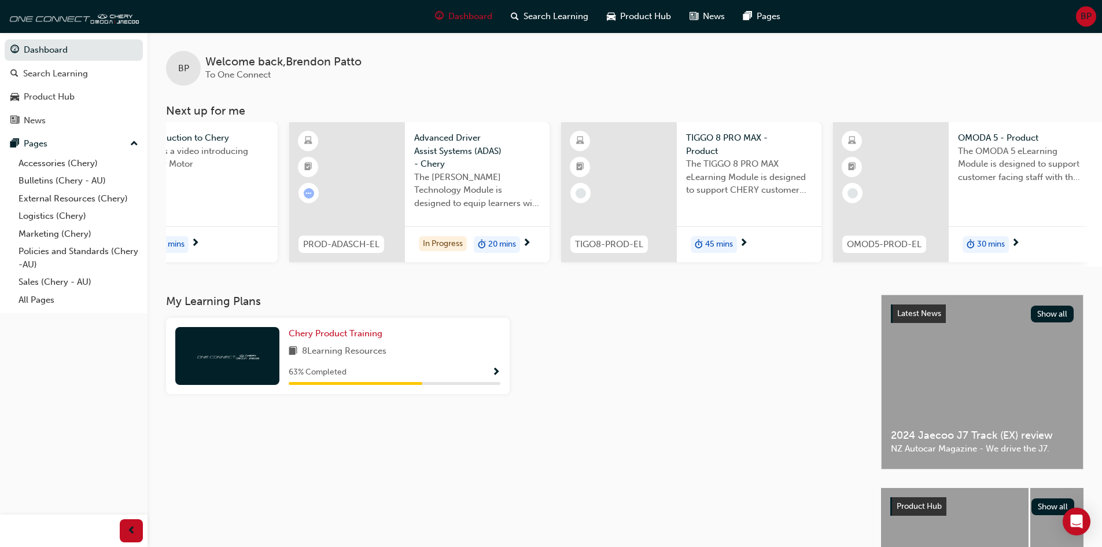
click at [500, 245] on span "20 mins" at bounding box center [502, 244] width 28 height 13
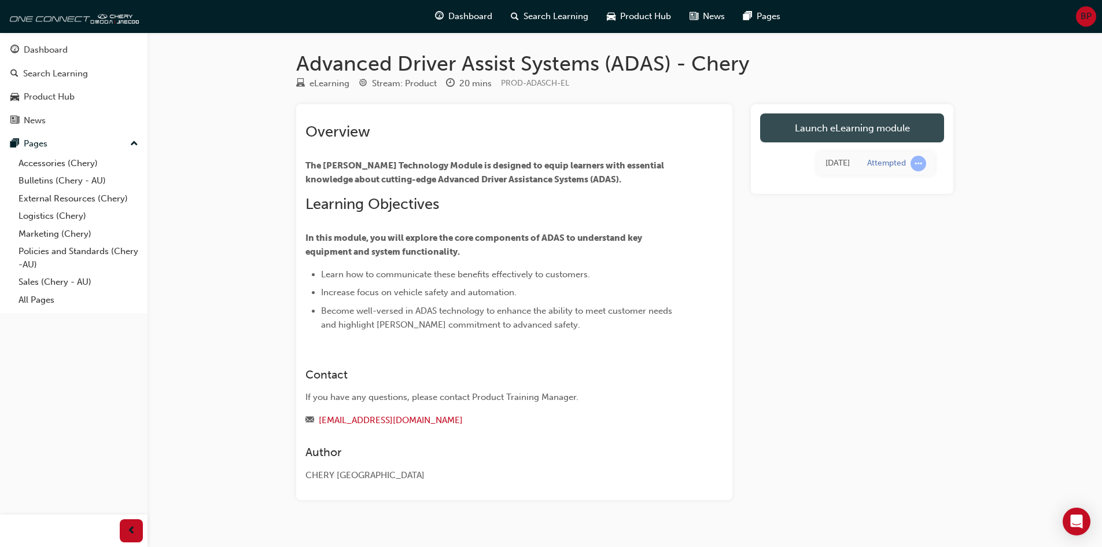
click at [835, 129] on link "Launch eLearning module" at bounding box center [852, 127] width 184 height 29
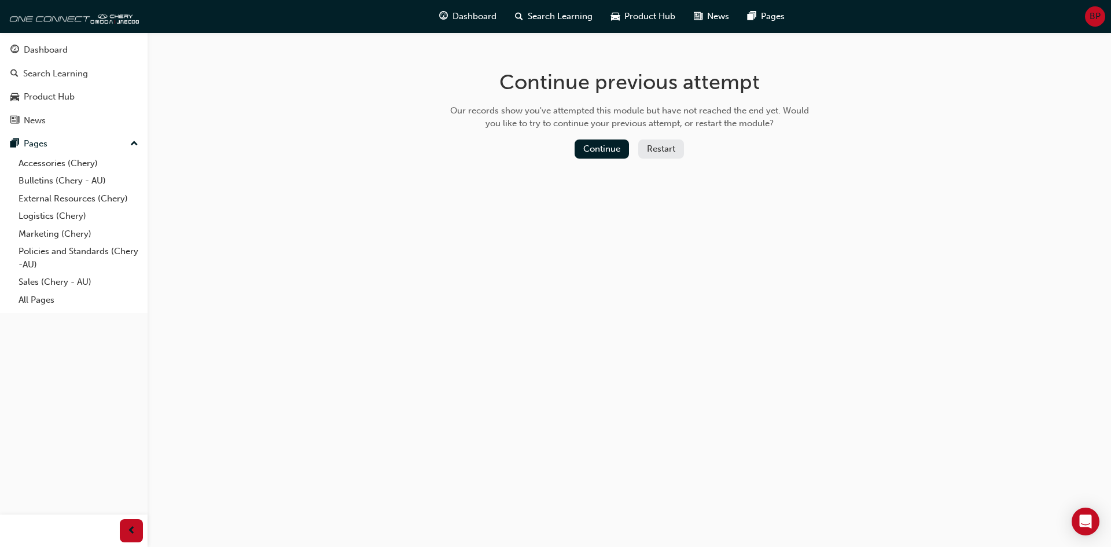
click at [615, 164] on div "Continue previous attempt Our records show you've attempted this module but hav…" at bounding box center [629, 116] width 376 height 168
click at [611, 157] on button "Continue" at bounding box center [601, 148] width 54 height 19
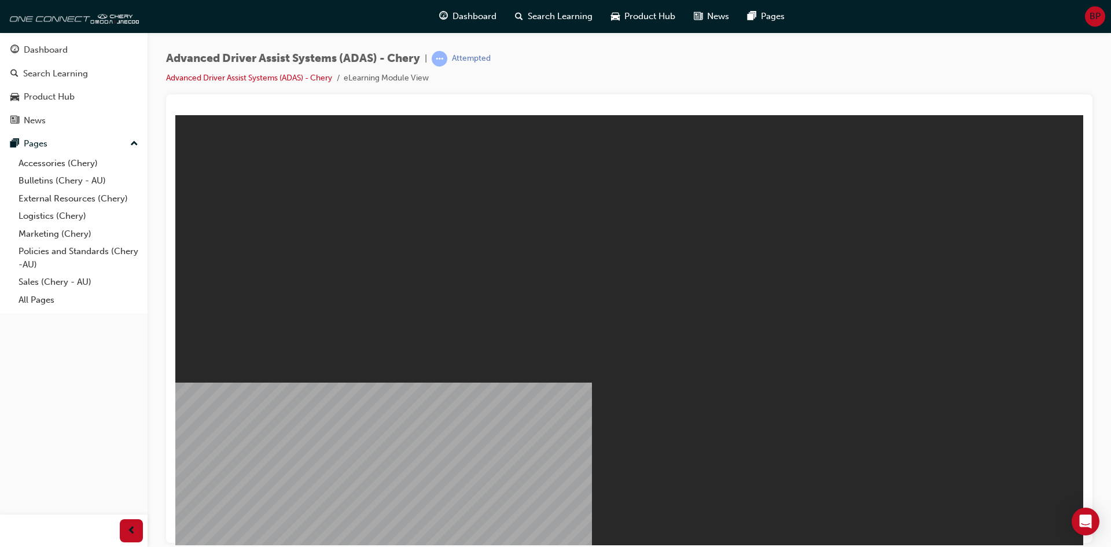
click at [479, 32] on div "Dashboard Search Learning Product Hub News Pages" at bounding box center [611, 16] width 373 height 33
click at [482, 17] on span "Dashboard" at bounding box center [474, 16] width 44 height 13
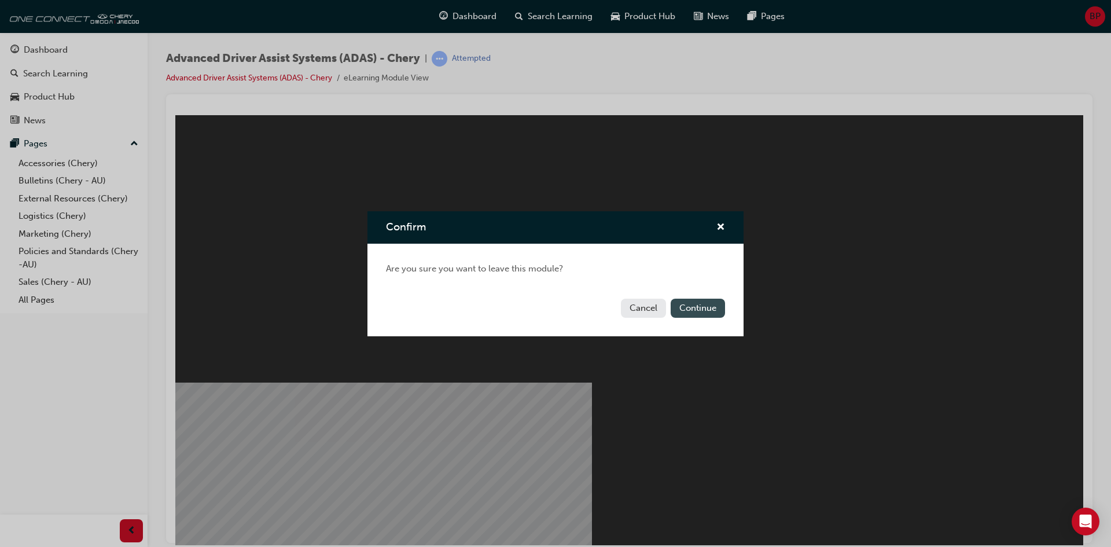
click at [694, 308] on button "Continue" at bounding box center [697, 307] width 54 height 19
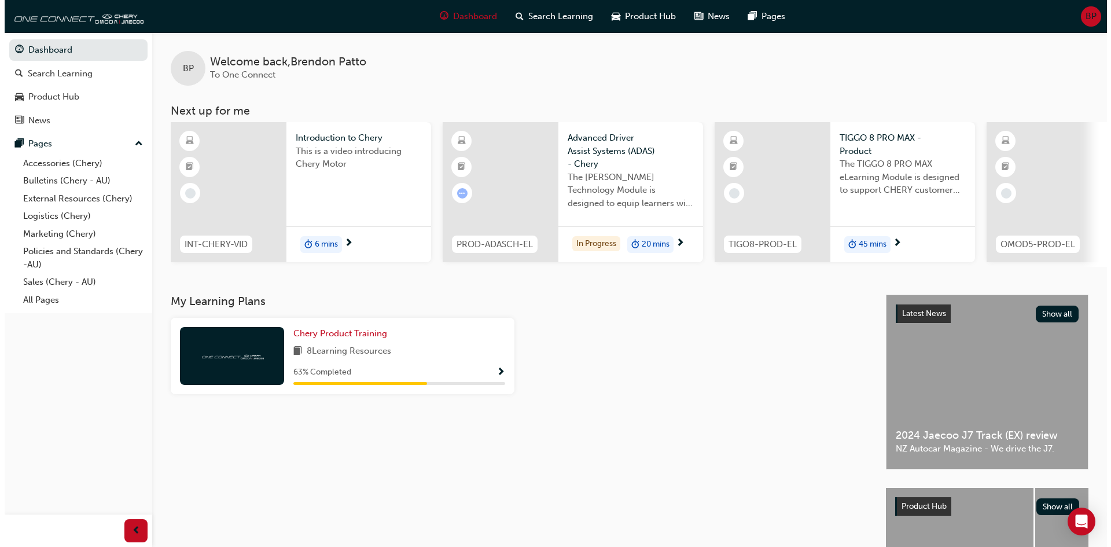
scroll to position [0, 149]
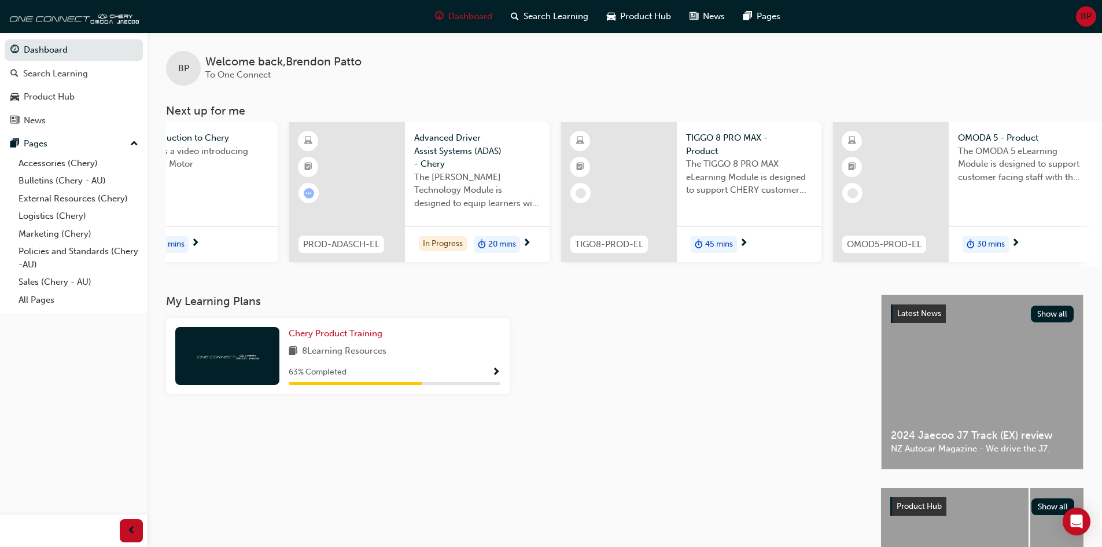
click at [995, 244] on span "30 mins" at bounding box center [991, 244] width 28 height 13
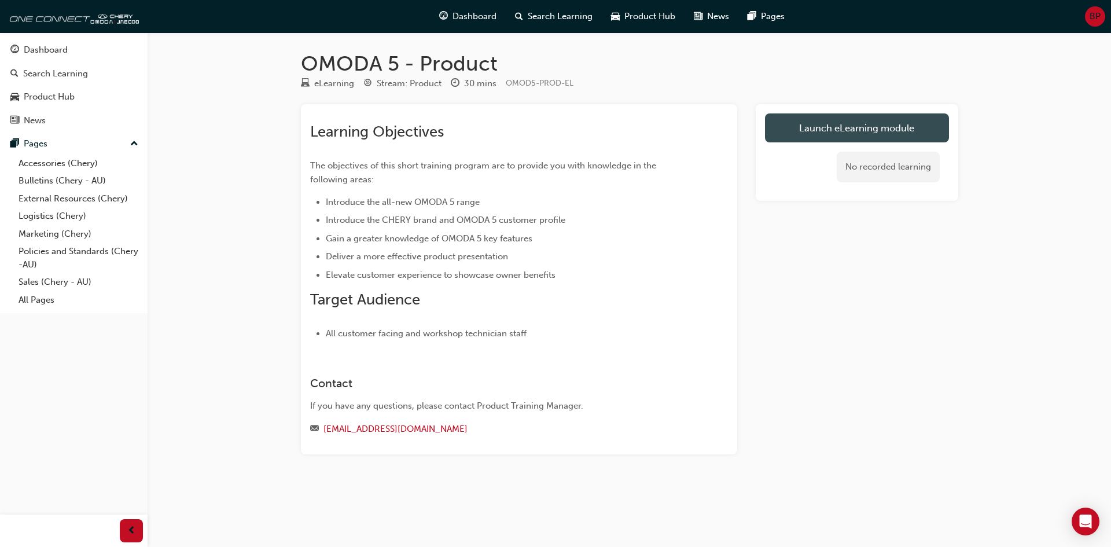
click at [850, 135] on link "Launch eLearning module" at bounding box center [857, 127] width 184 height 29
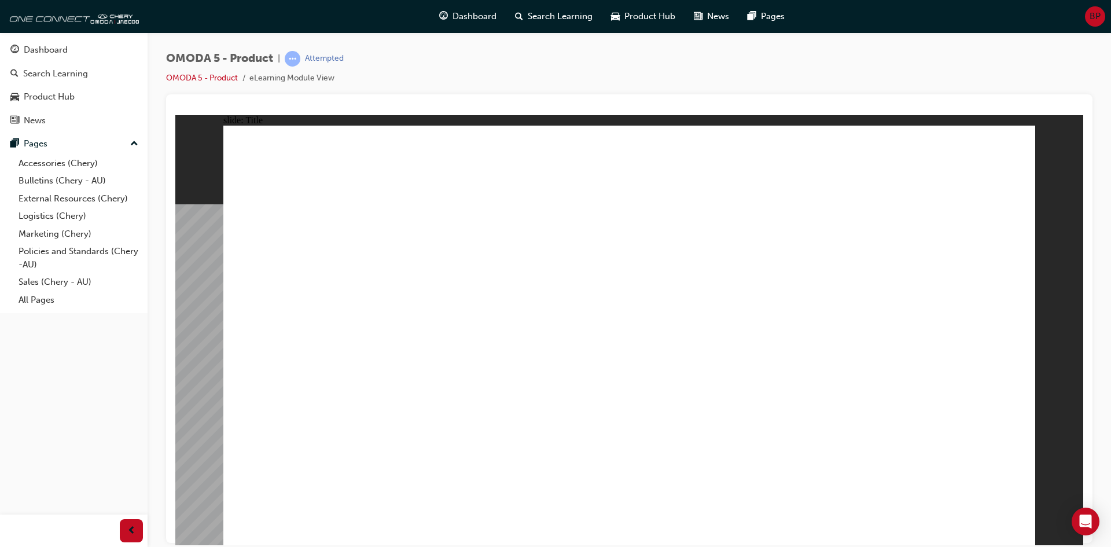
click at [175, 115] on image at bounding box center [175, 115] width 0 height 0
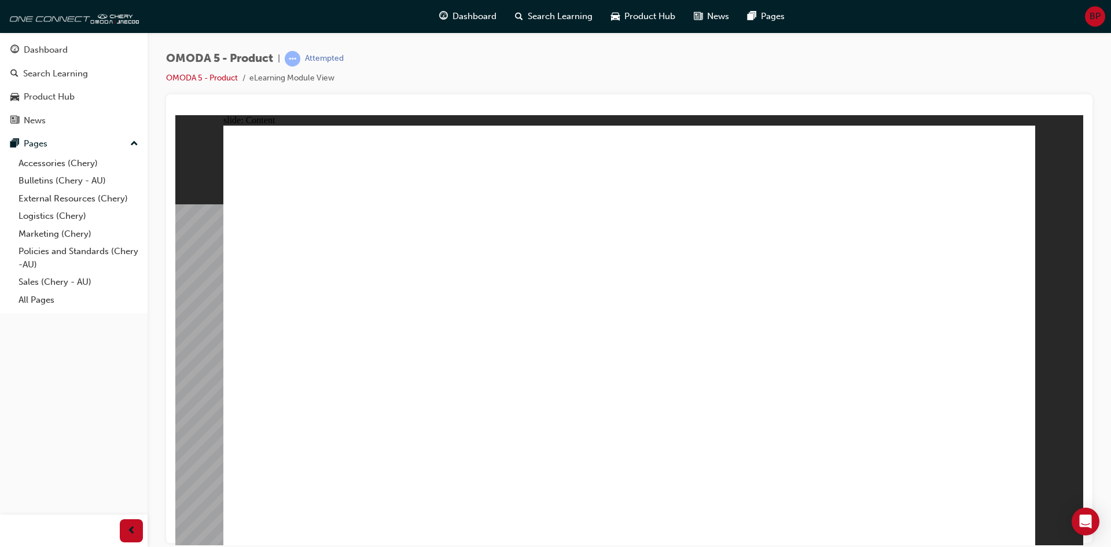
click at [1009, 525] on div "Rectangle 1 Introducing OMODA 5 Introducing the all-new 2023 OMODA 5. Chery’s c…" at bounding box center [628, 340] width 811 height 430
click at [175, 115] on image at bounding box center [175, 115] width 0 height 0
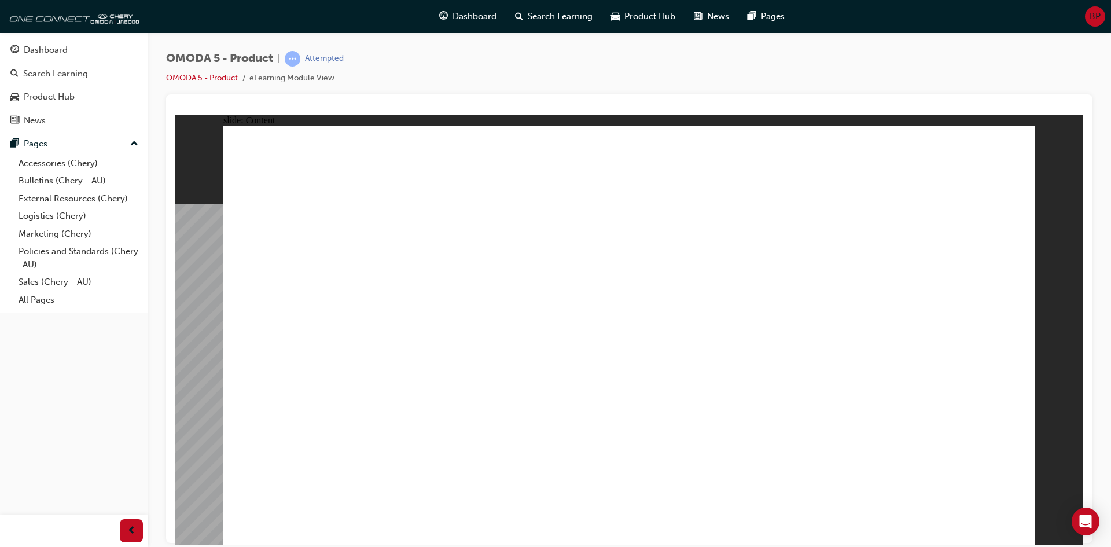
click at [175, 115] on image at bounding box center [175, 115] width 0 height 0
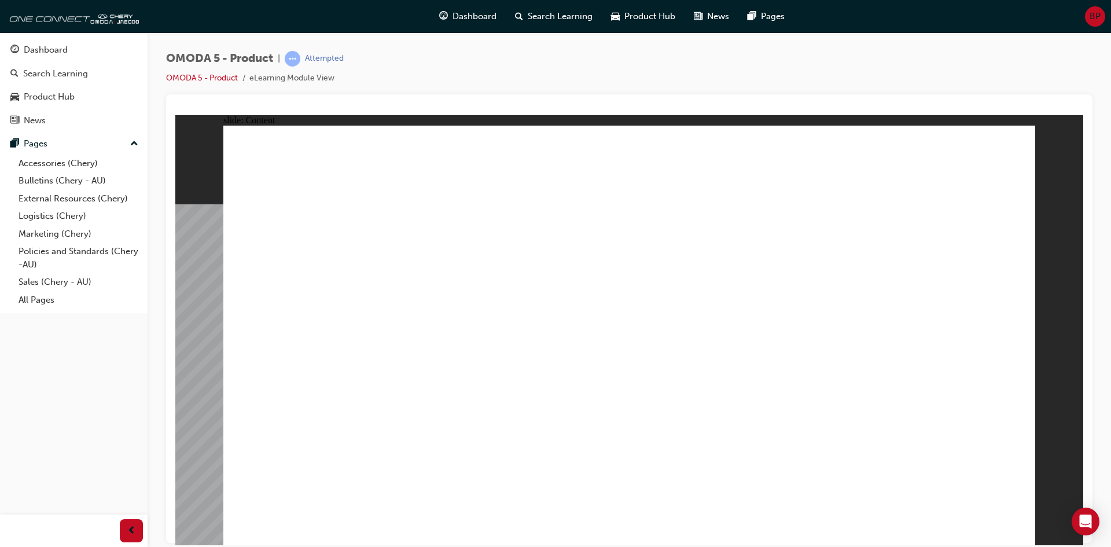
drag, startPoint x: 704, startPoint y: 375, endPoint x: 626, endPoint y: 380, distance: 77.6
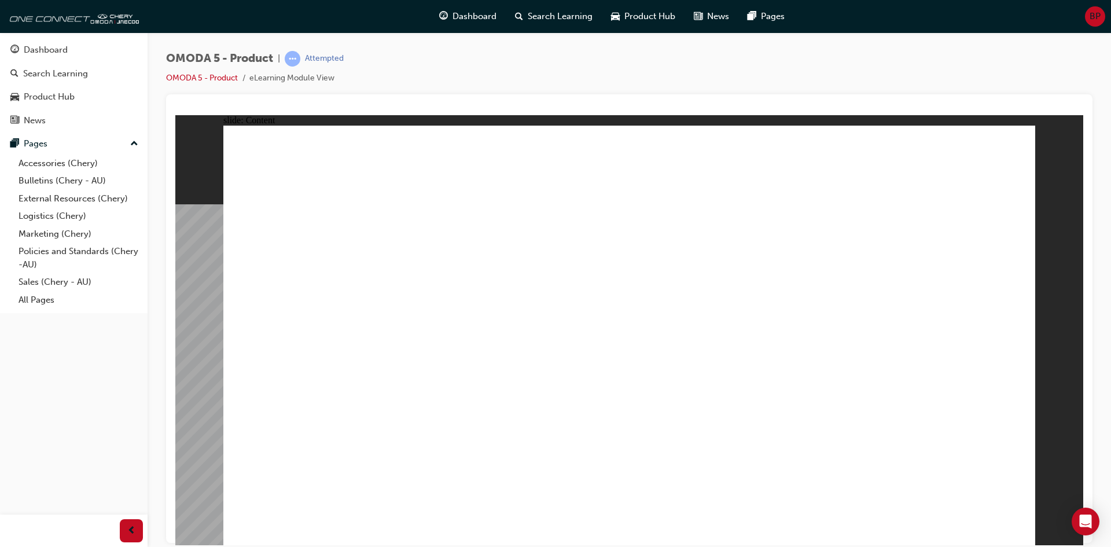
drag, startPoint x: 672, startPoint y: 375, endPoint x: 940, endPoint y: 377, distance: 268.4
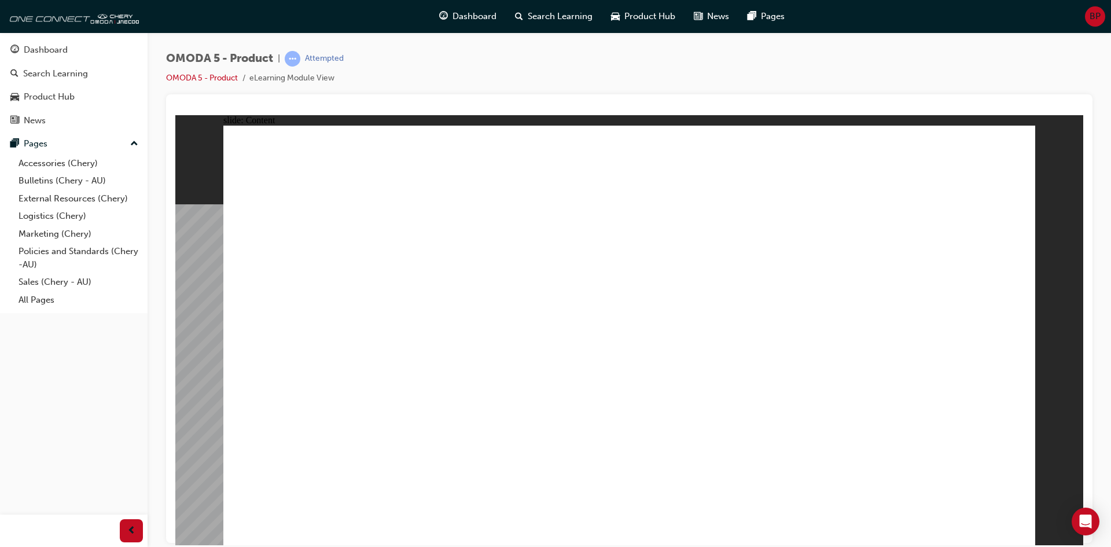
drag, startPoint x: 917, startPoint y: 366, endPoint x: 916, endPoint y: 378, distance: 12.2
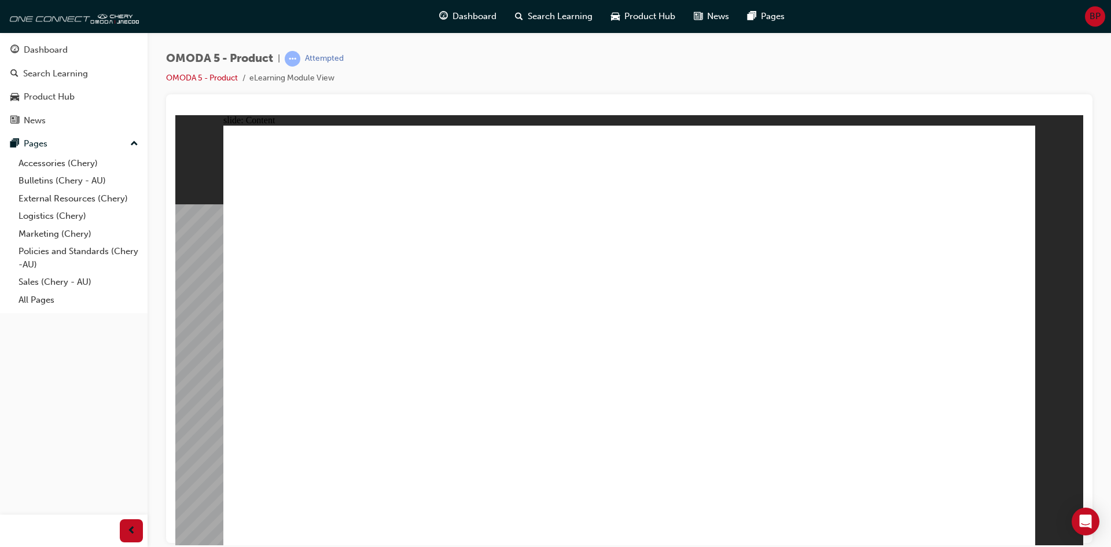
drag, startPoint x: 1010, startPoint y: 523, endPoint x: 975, endPoint y: 442, distance: 88.1
drag, startPoint x: 853, startPoint y: 363, endPoint x: 779, endPoint y: 356, distance: 74.4
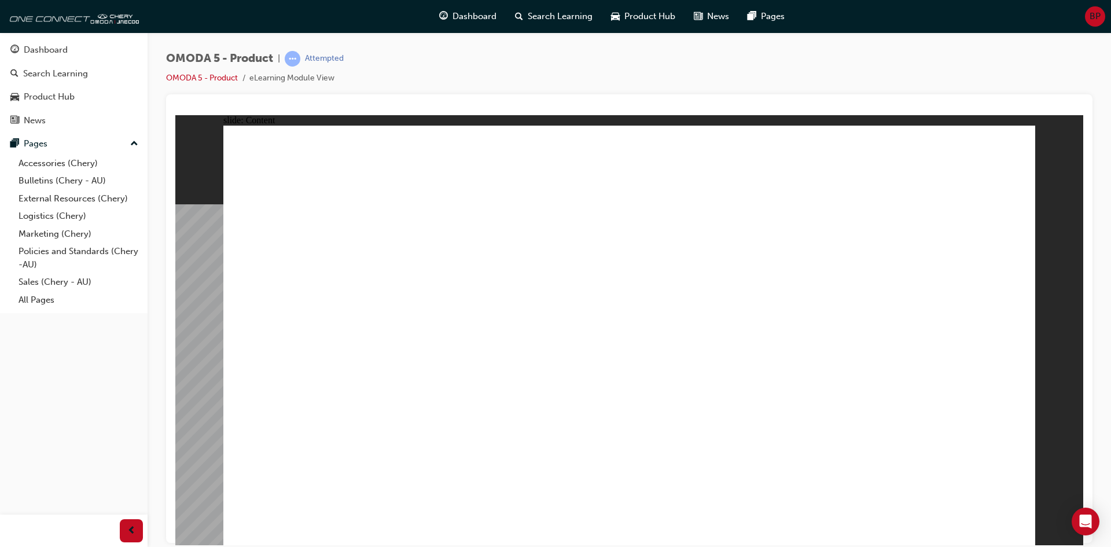
drag, startPoint x: 740, startPoint y: 356, endPoint x: 503, endPoint y: 336, distance: 238.5
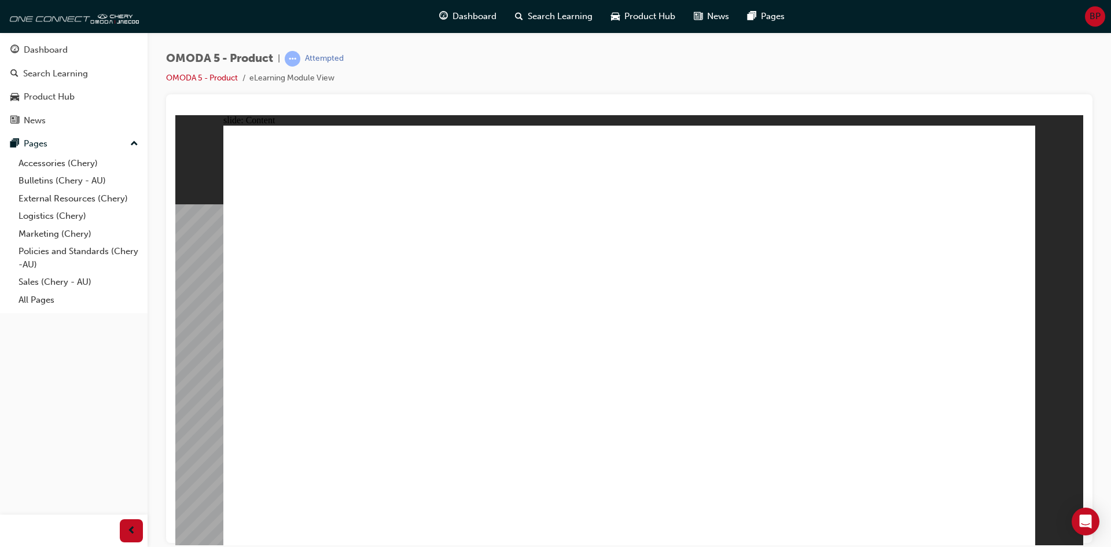
drag, startPoint x: 1004, startPoint y: 520, endPoint x: 1010, endPoint y: 523, distance: 7.0
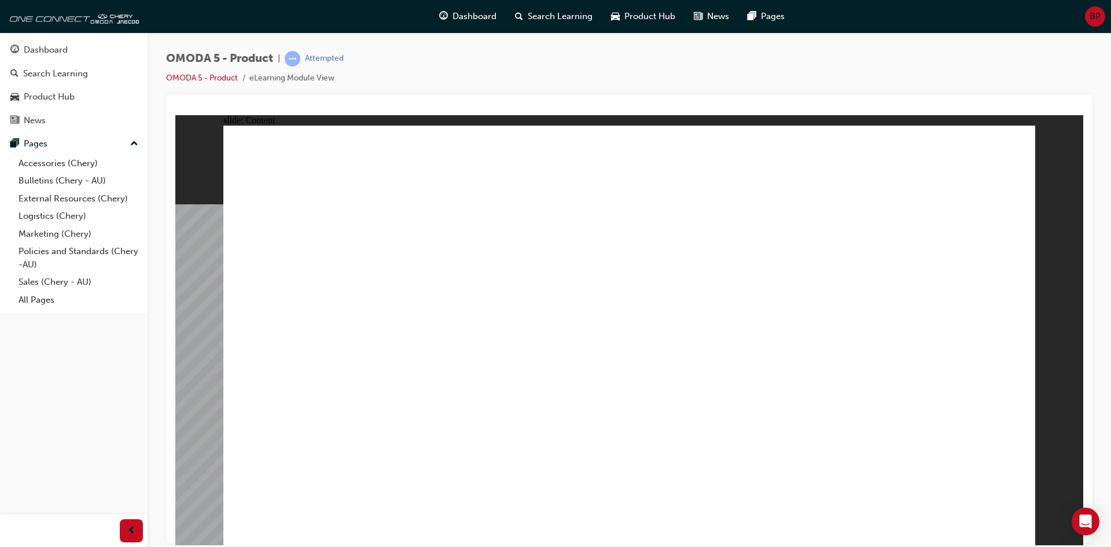
drag, startPoint x: 803, startPoint y: 287, endPoint x: 662, endPoint y: 365, distance: 161.3
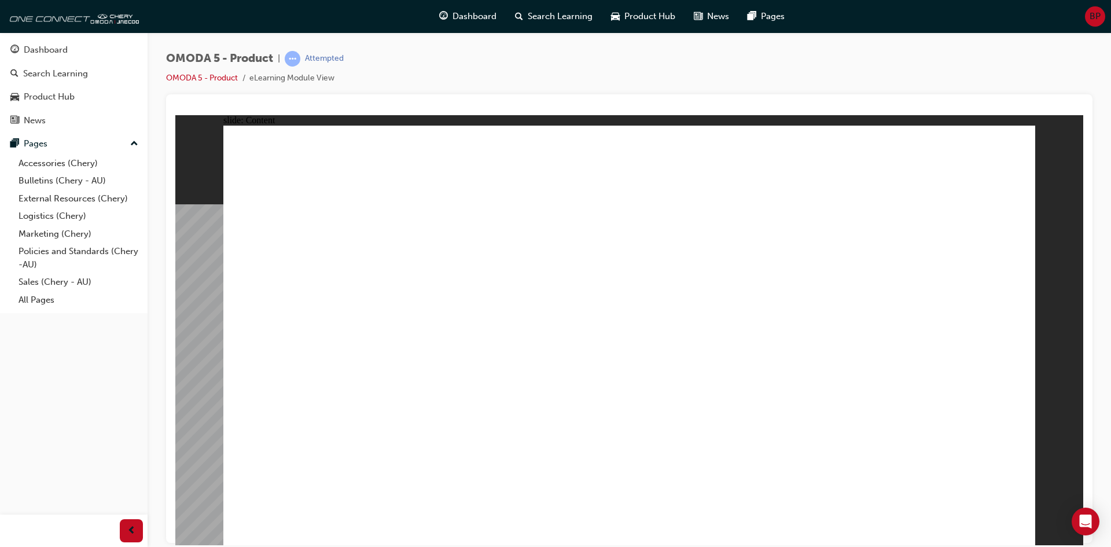
drag, startPoint x: 880, startPoint y: 187, endPoint x: 913, endPoint y: 259, distance: 78.2
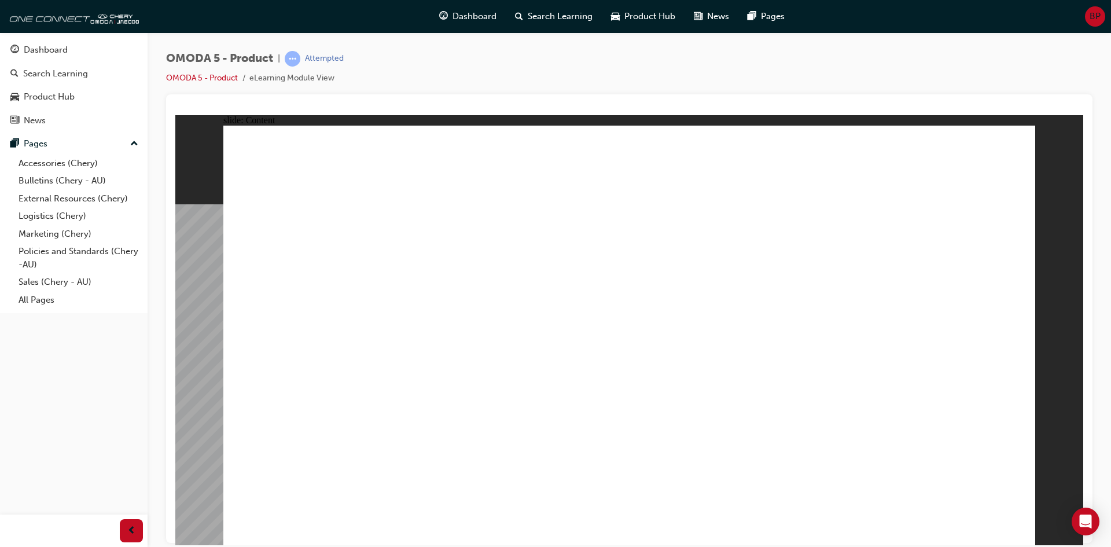
drag, startPoint x: 897, startPoint y: 175, endPoint x: 907, endPoint y: 209, distance: 35.5
drag, startPoint x: 886, startPoint y: 185, endPoint x: 895, endPoint y: 193, distance: 12.7
click at [175, 115] on image at bounding box center [175, 115] width 0 height 0
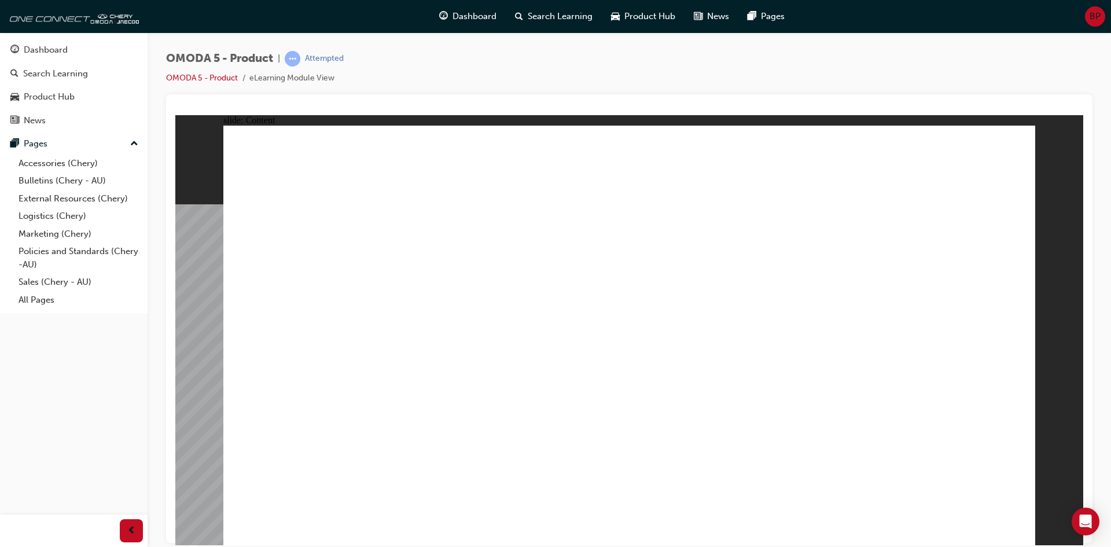
drag, startPoint x: 250, startPoint y: 227, endPoint x: 306, endPoint y: 250, distance: 60.2
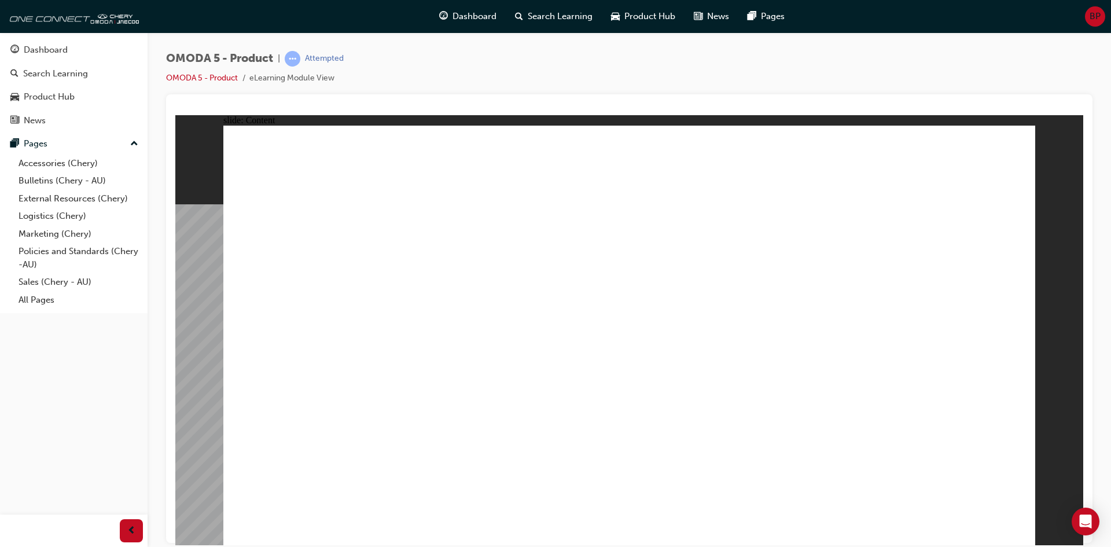
drag, startPoint x: 307, startPoint y: 250, endPoint x: 324, endPoint y: 330, distance: 81.1
drag, startPoint x: 870, startPoint y: 189, endPoint x: 454, endPoint y: 276, distance: 425.1
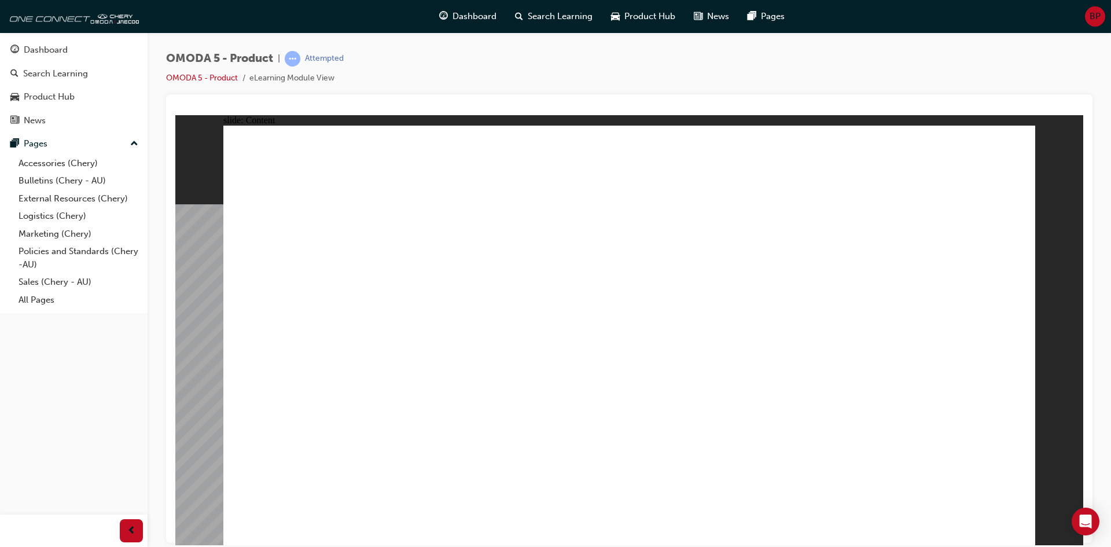
click at [175, 115] on image at bounding box center [175, 115] width 0 height 0
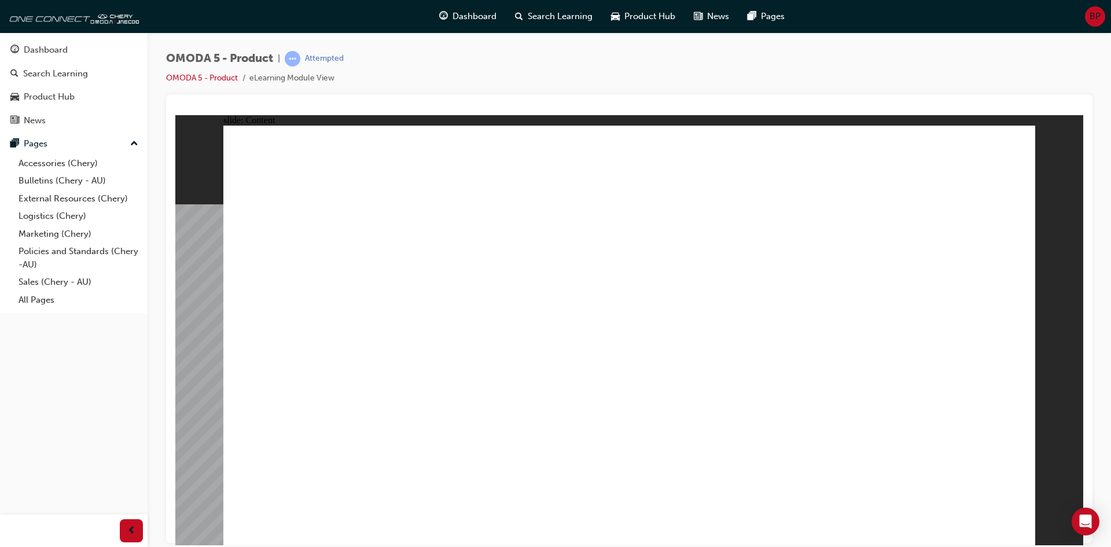
click at [175, 115] on image at bounding box center [175, 115] width 0 height 0
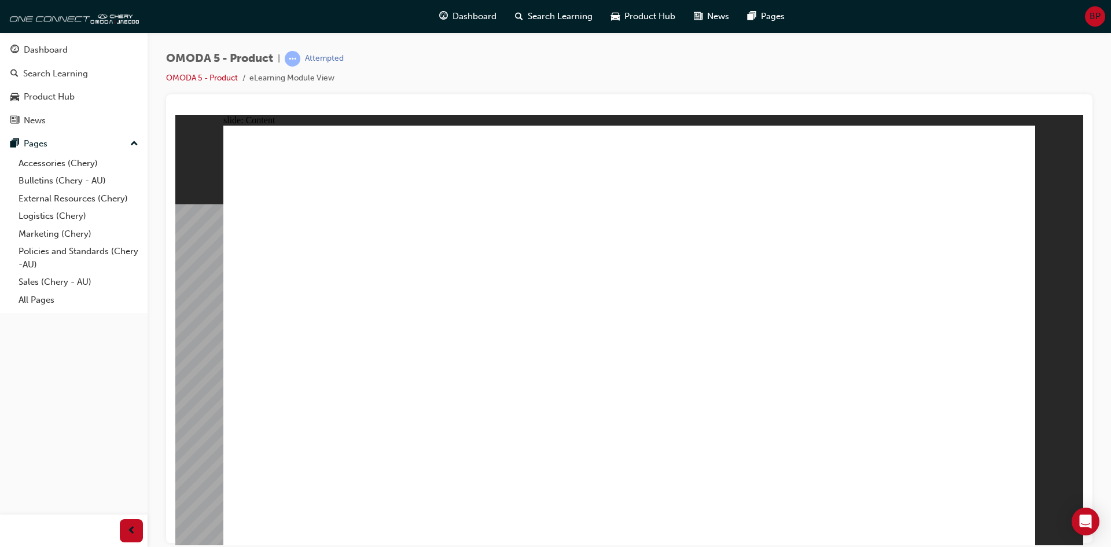
click at [175, 115] on image at bounding box center [175, 115] width 0 height 0
drag, startPoint x: 1002, startPoint y: 186, endPoint x: 1036, endPoint y: 444, distance: 260.3
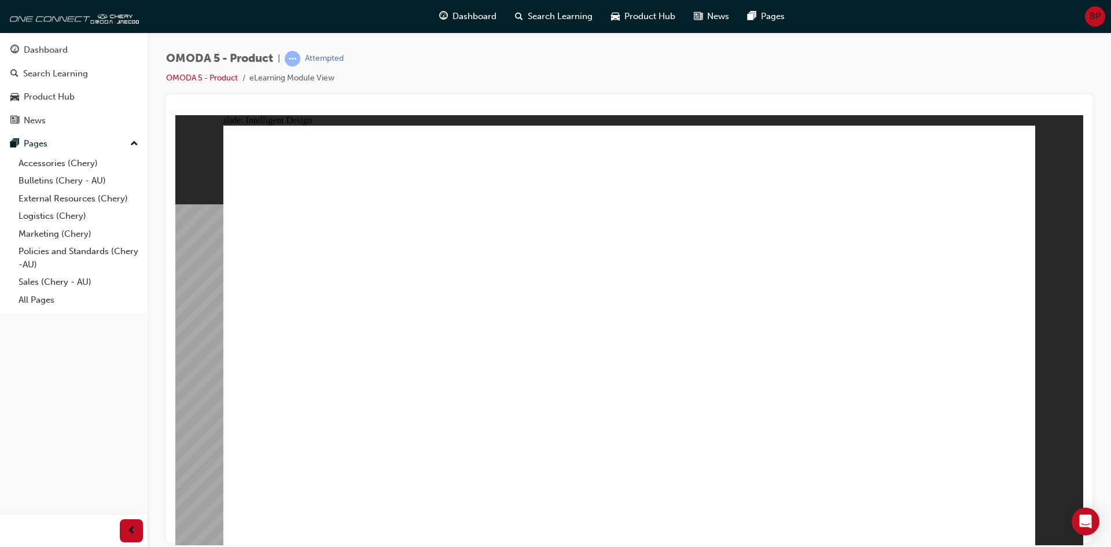
click at [175, 115] on image at bounding box center [175, 115] width 0 height 0
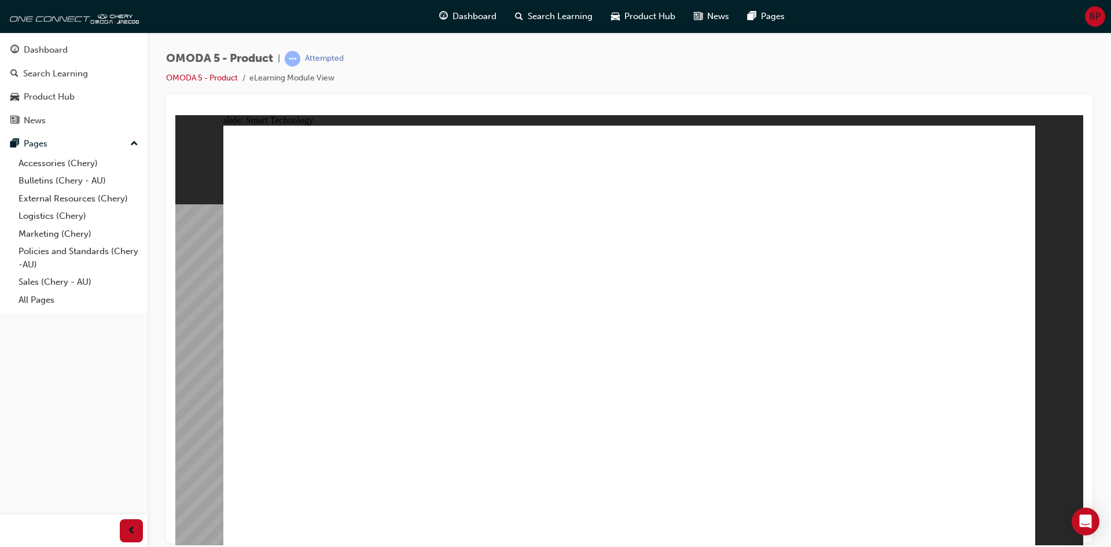
drag, startPoint x: 348, startPoint y: 452, endPoint x: 344, endPoint y: 423, distance: 29.2
drag, startPoint x: 344, startPoint y: 422, endPoint x: 339, endPoint y: 405, distance: 17.4
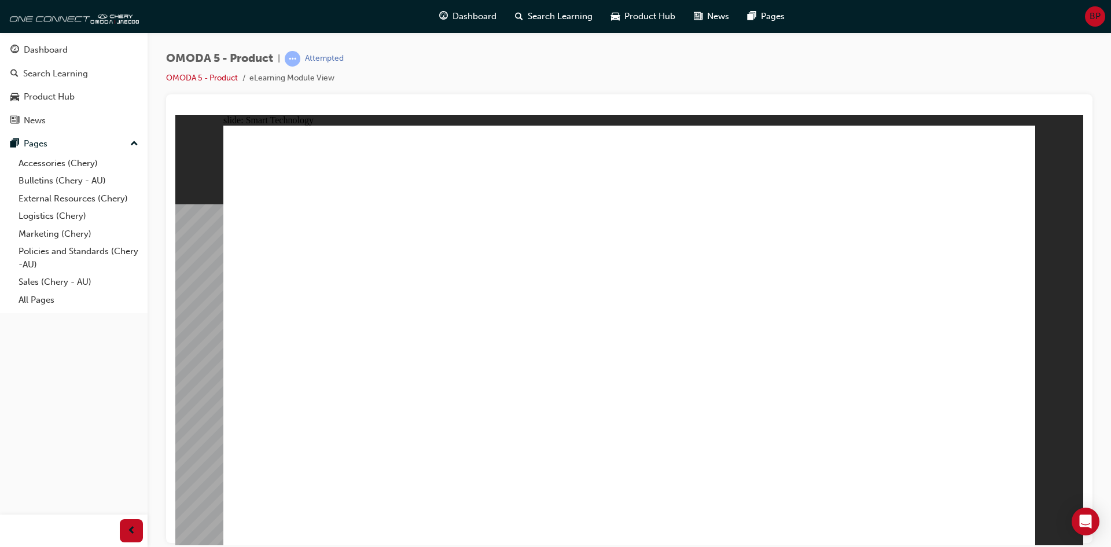
drag, startPoint x: 340, startPoint y: 425, endPoint x: 346, endPoint y: 437, distance: 14.0
drag, startPoint x: 346, startPoint y: 437, endPoint x: 347, endPoint y: 444, distance: 6.5
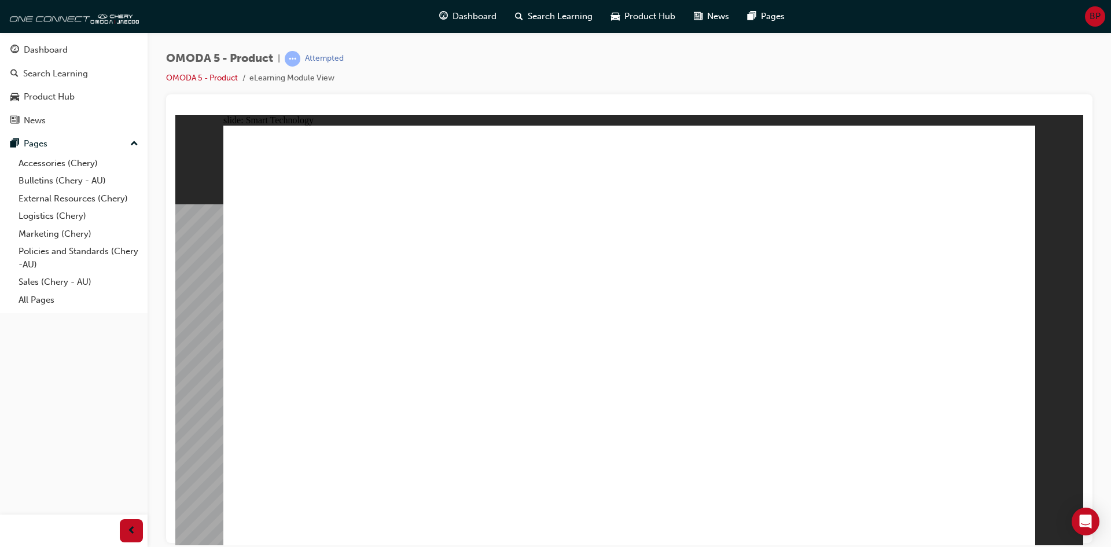
drag, startPoint x: 350, startPoint y: 448, endPoint x: 351, endPoint y: 456, distance: 7.6
drag, startPoint x: 351, startPoint y: 456, endPoint x: 351, endPoint y: 468, distance: 12.7
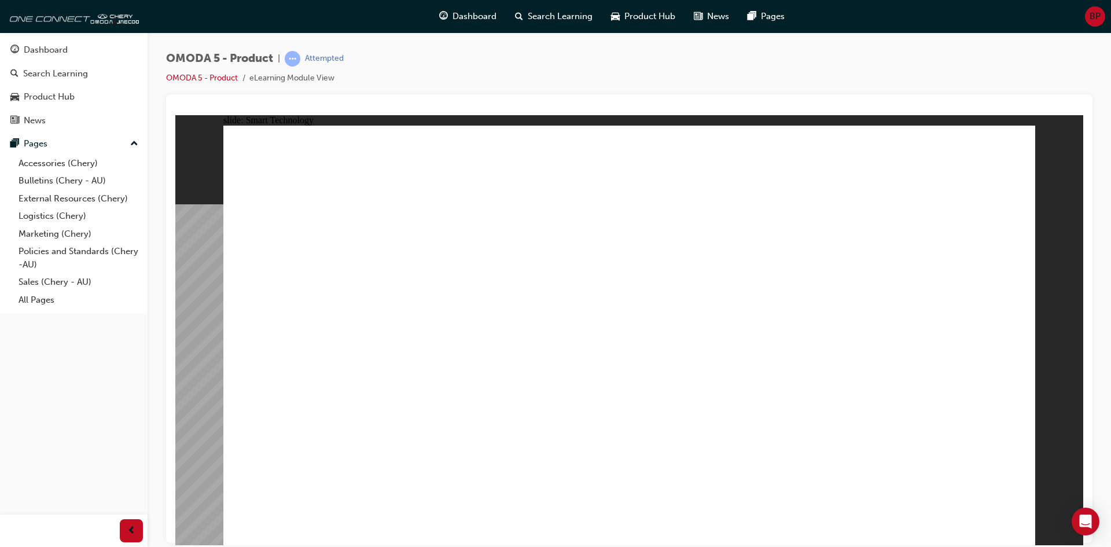
click at [697, 416] on div "Group 2 Rectangle 6 Group 1 Rectangle 7 PREMIUM COMFORT left-arrow.png FIVE-STA…" at bounding box center [628, 340] width 811 height 430
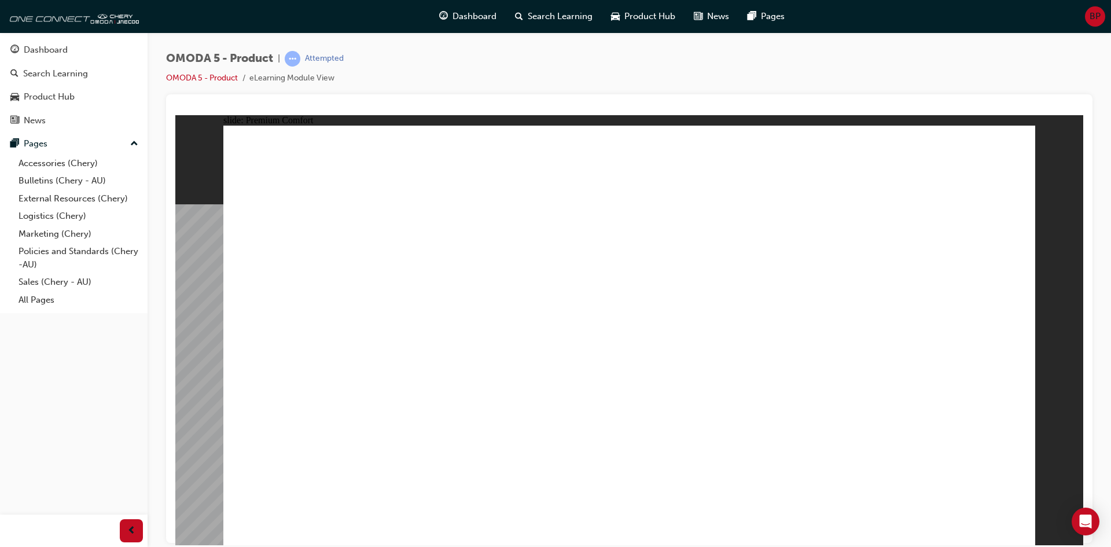
drag, startPoint x: 352, startPoint y: 434, endPoint x: 357, endPoint y: 445, distance: 11.6
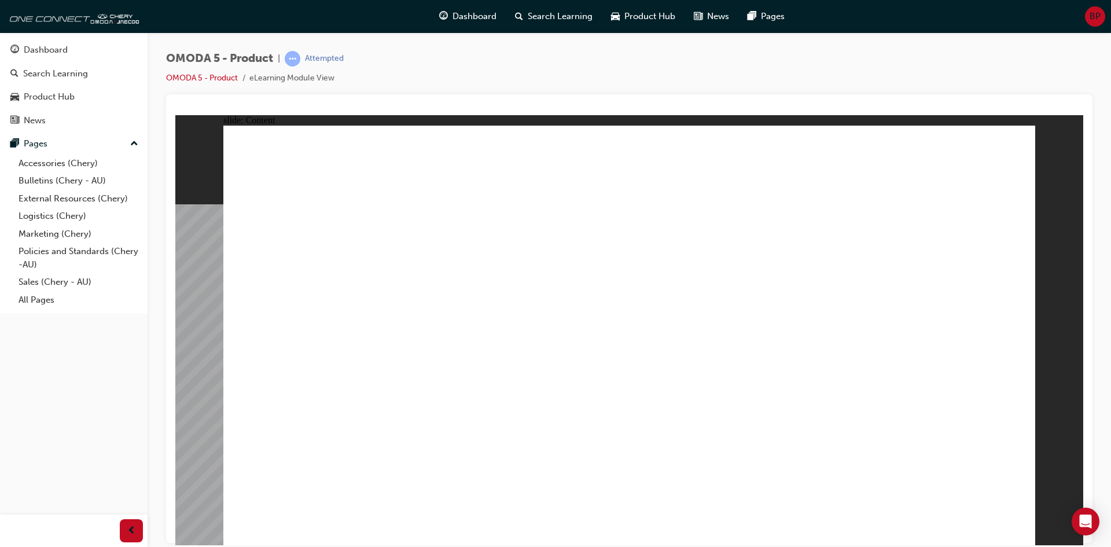
drag, startPoint x: 324, startPoint y: 410, endPoint x: 324, endPoint y: 416, distance: 6.4
drag, startPoint x: 327, startPoint y: 431, endPoint x: 340, endPoint y: 449, distance: 22.0
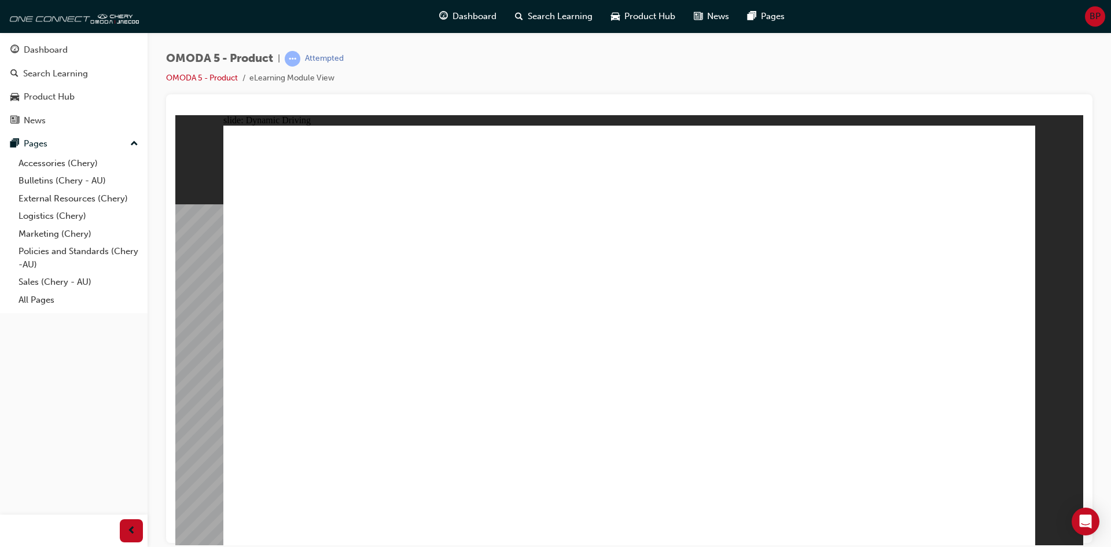
click at [175, 115] on image at bounding box center [175, 115] width 0 height 0
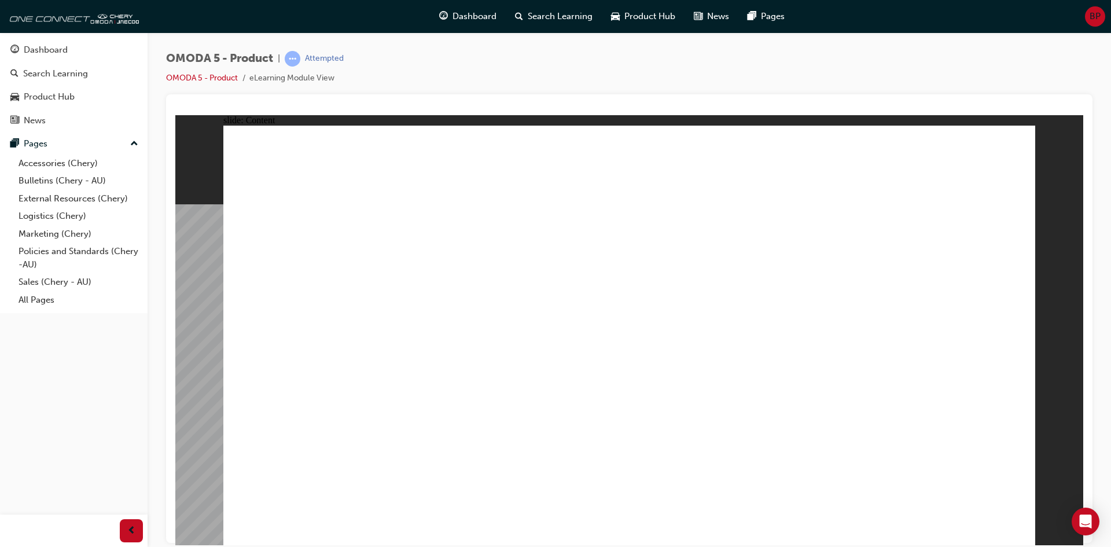
click at [175, 115] on image at bounding box center [175, 115] width 0 height 0
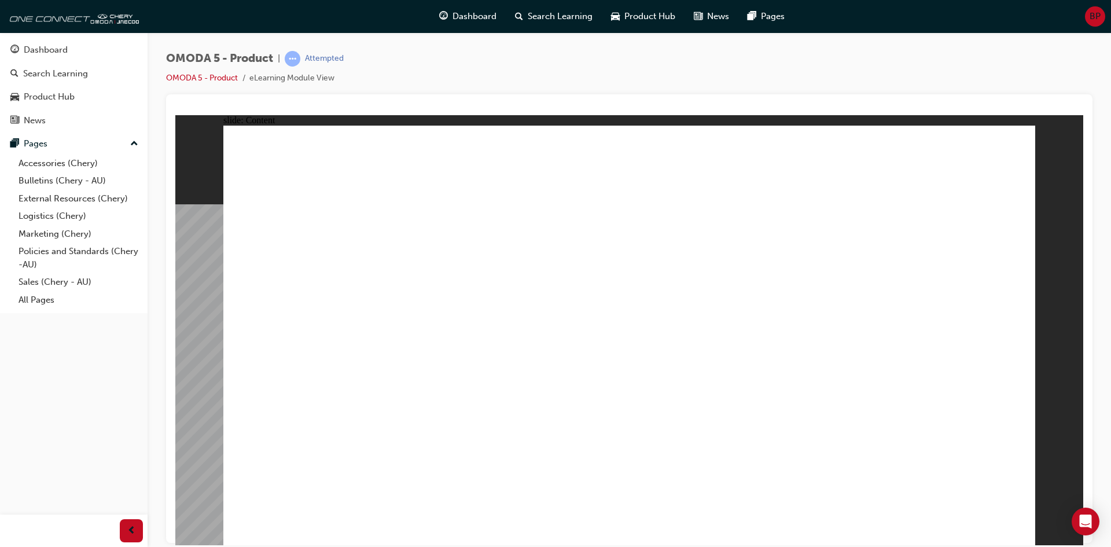
drag, startPoint x: 931, startPoint y: 256, endPoint x: 878, endPoint y: 399, distance: 151.9
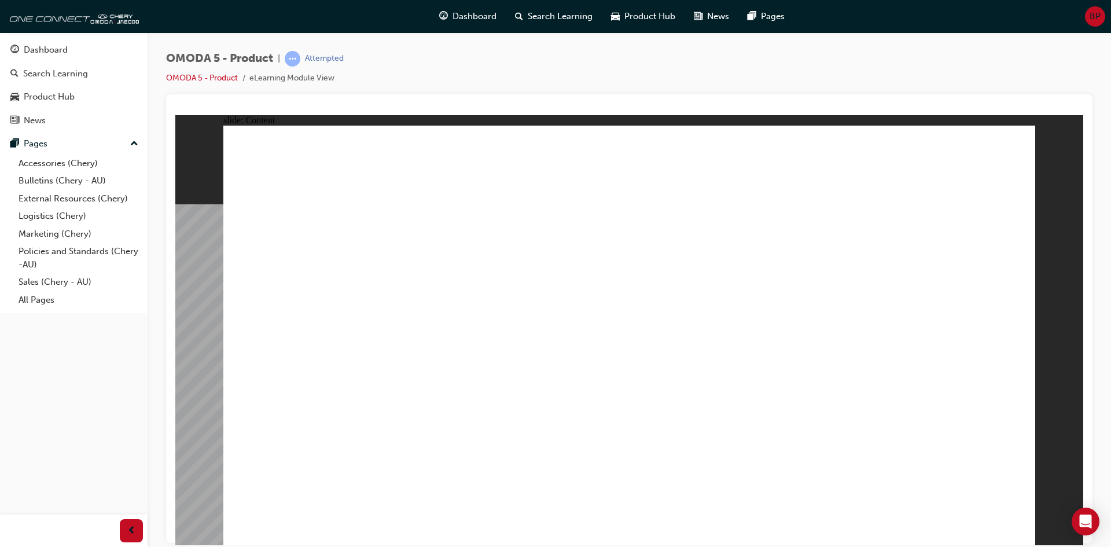
drag, startPoint x: 1005, startPoint y: 143, endPoint x: 1022, endPoint y: 238, distance: 97.0
drag, startPoint x: 960, startPoint y: 367, endPoint x: 961, endPoint y: 361, distance: 5.9
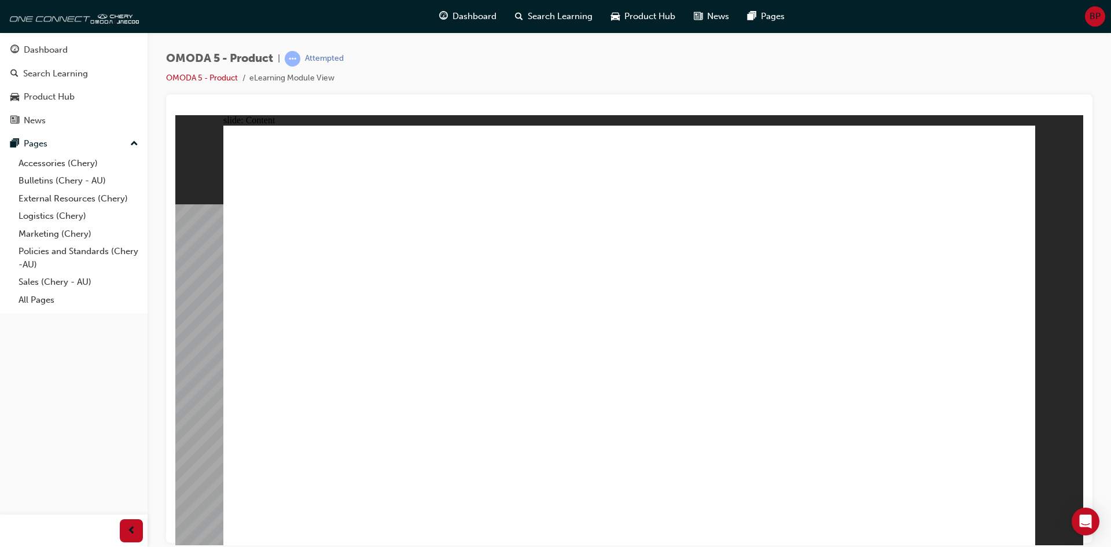
click at [175, 115] on image at bounding box center [175, 115] width 0 height 0
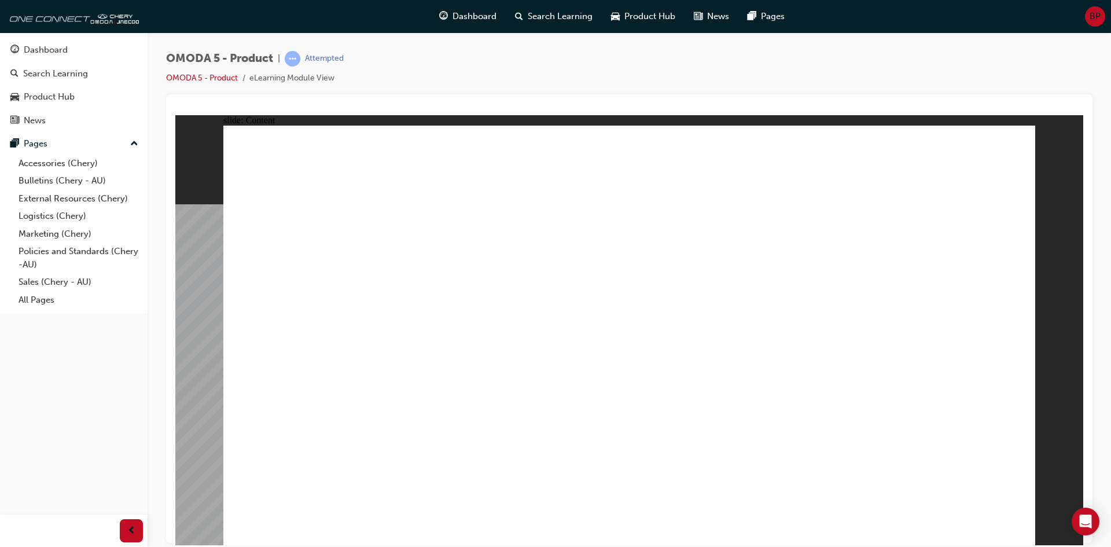
drag, startPoint x: 507, startPoint y: 323, endPoint x: 642, endPoint y: 213, distance: 174.0
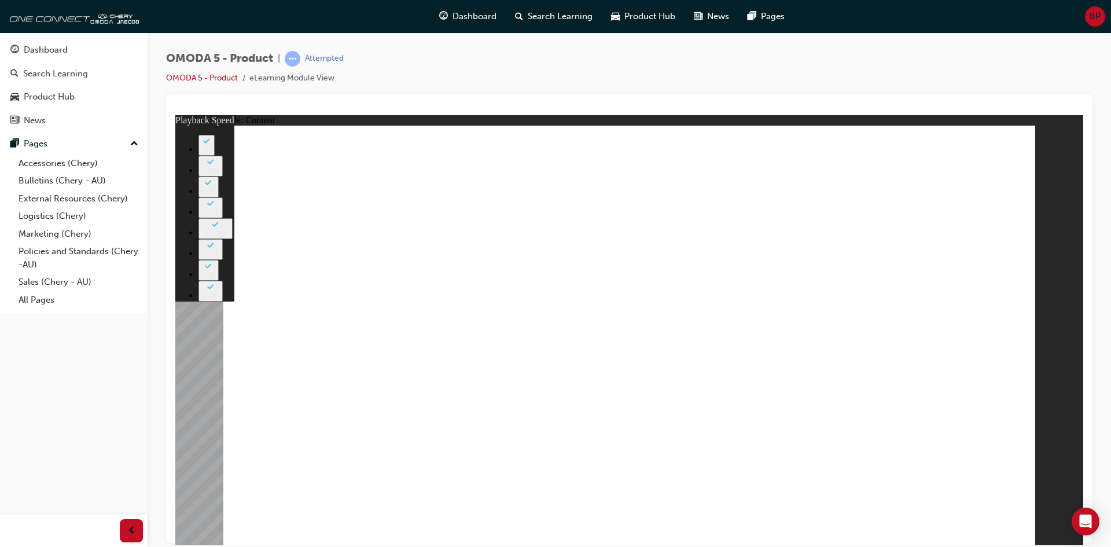
drag, startPoint x: 1019, startPoint y: 135, endPoint x: 1013, endPoint y: 149, distance: 15.0
type input "0"
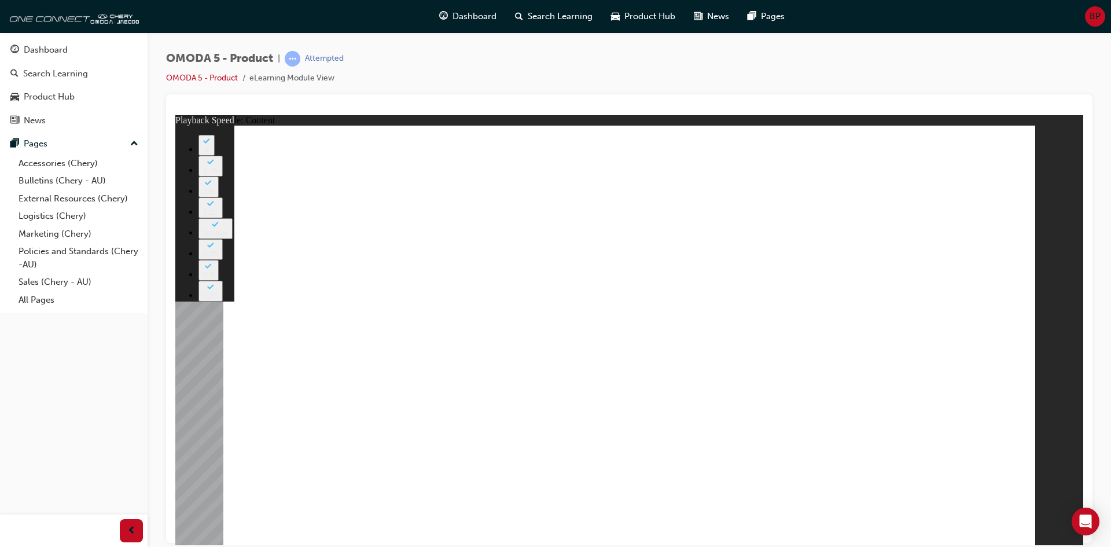
drag, startPoint x: 925, startPoint y: 258, endPoint x: 913, endPoint y: 256, distance: 12.8
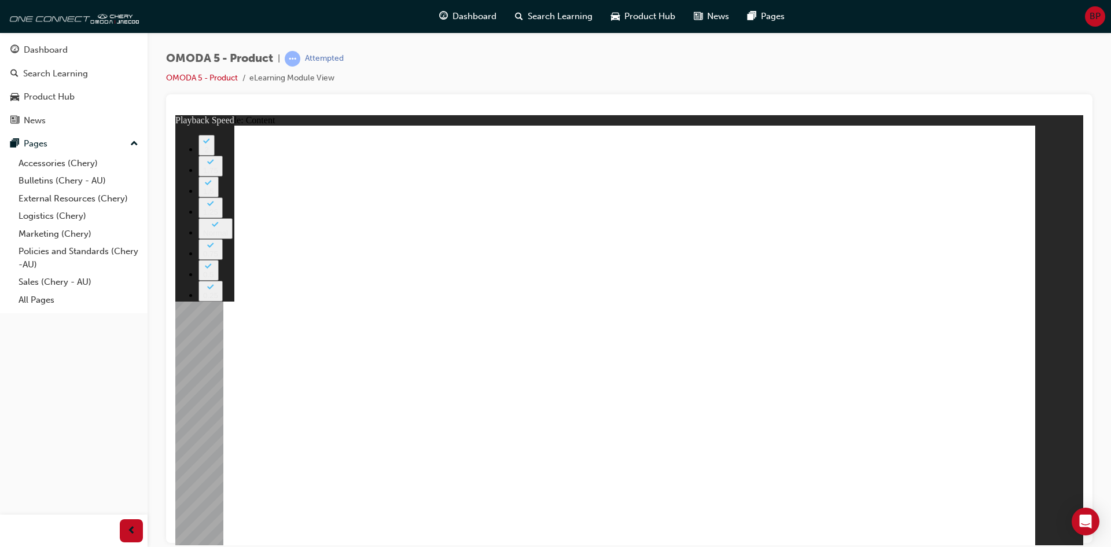
click at [175, 115] on image at bounding box center [175, 115] width 0 height 0
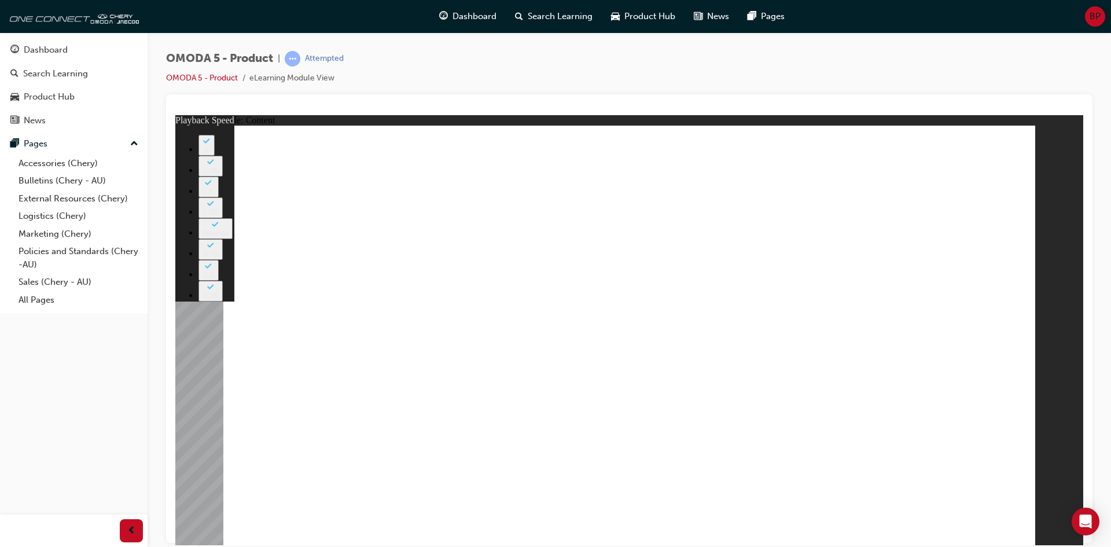
click at [175, 115] on image at bounding box center [175, 115] width 0 height 0
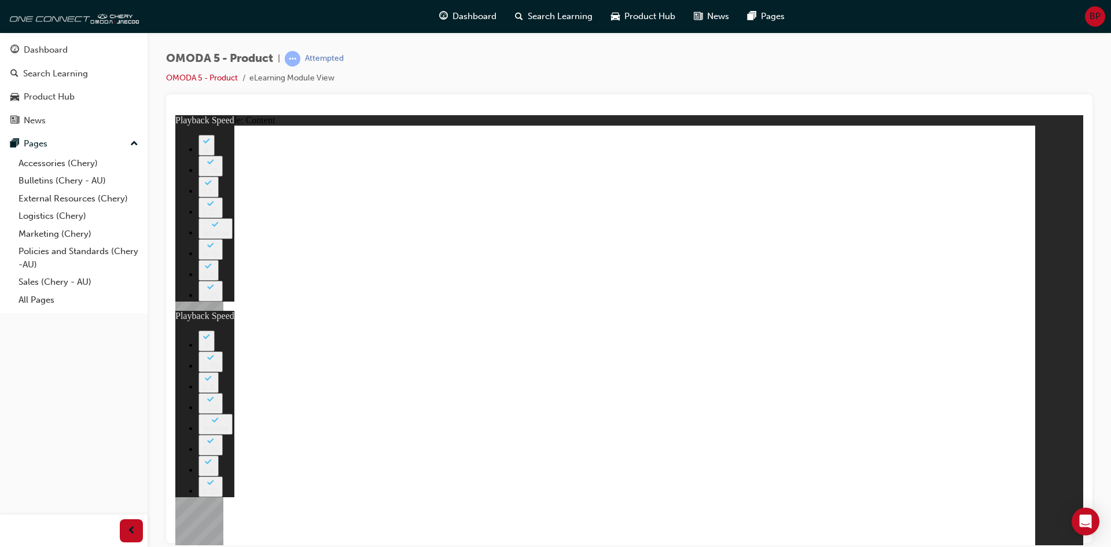
type input "0"
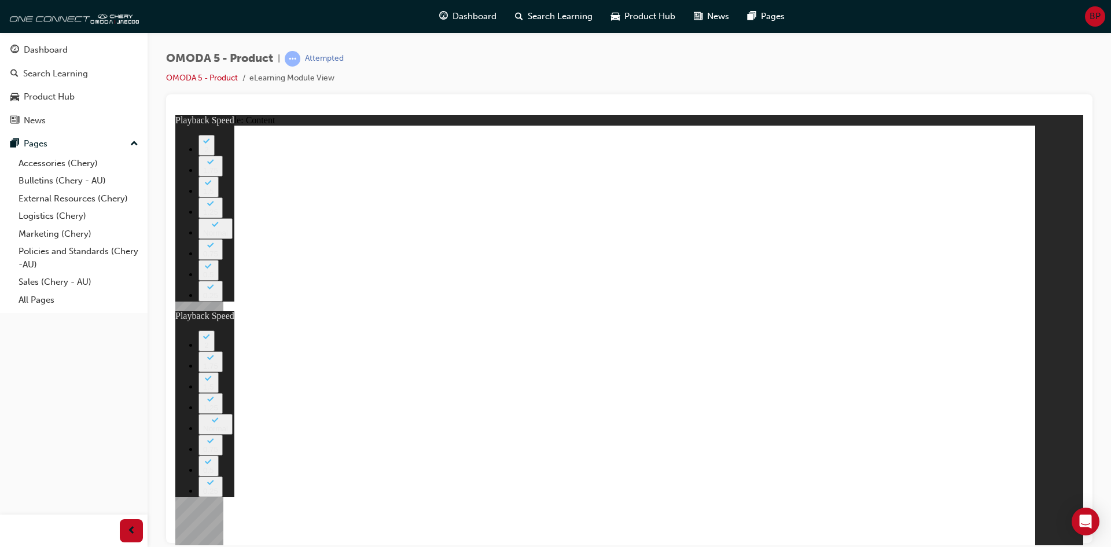
click at [175, 115] on image at bounding box center [175, 115] width 0 height 0
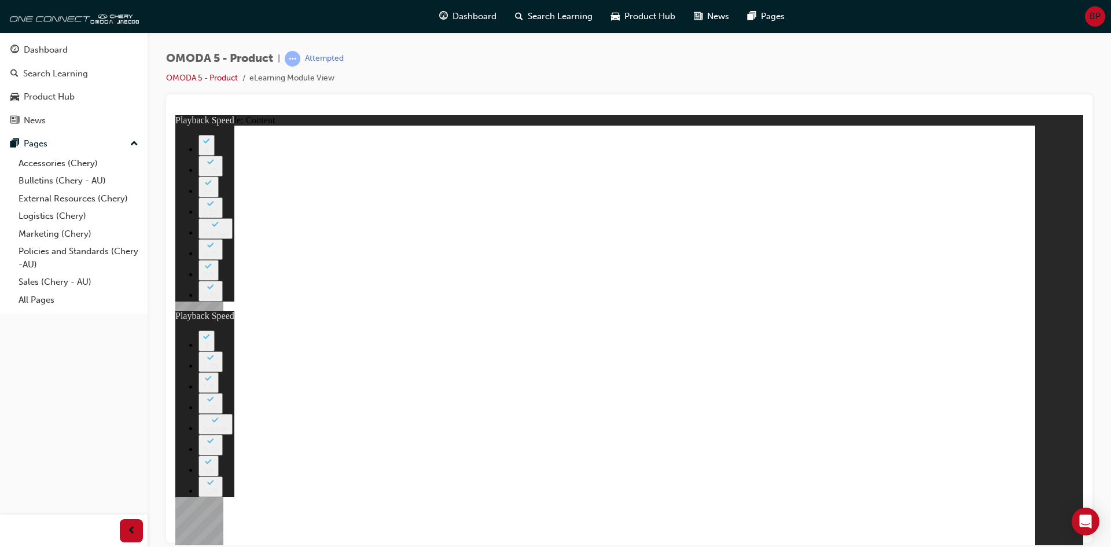
drag, startPoint x: 930, startPoint y: 266, endPoint x: 989, endPoint y: 503, distance: 244.4
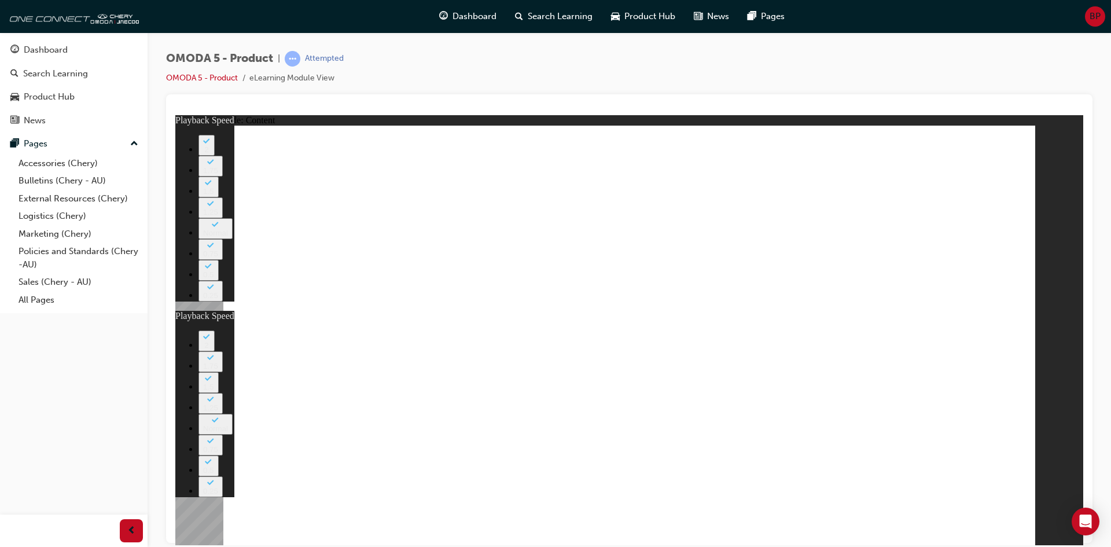
click at [175, 115] on image at bounding box center [175, 115] width 0 height 0
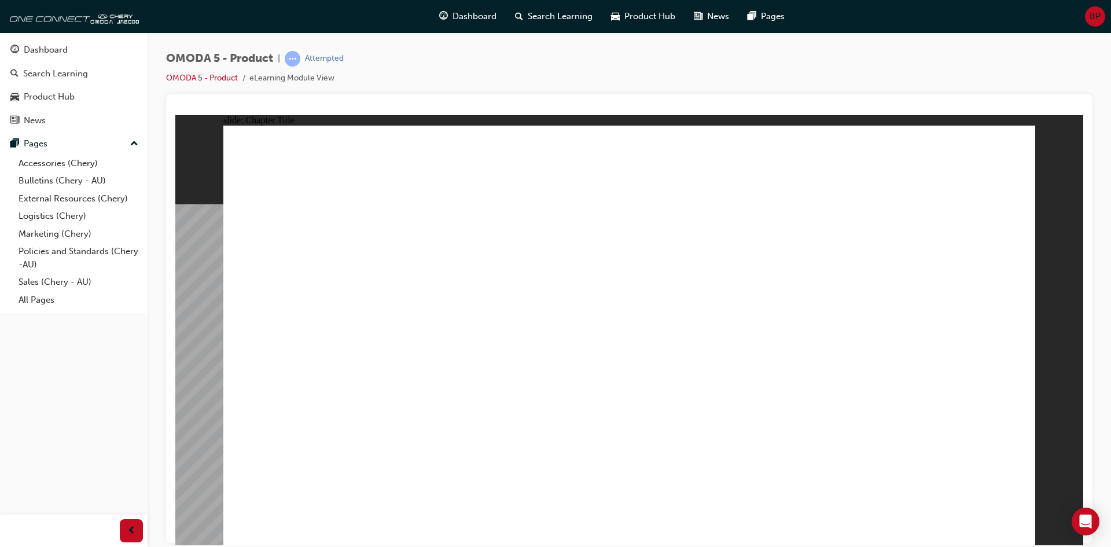
click at [1012, 526] on div "Rectangle 1 Rectangle 1 1 2 3 4 Question 1 How many new exciting model variants…" at bounding box center [628, 340] width 811 height 430
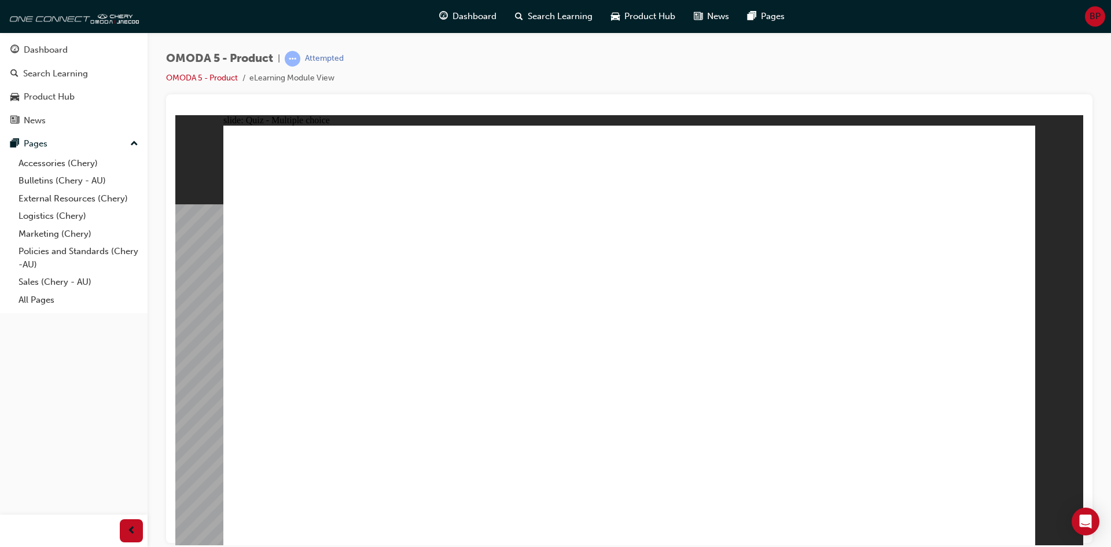
radio input "true"
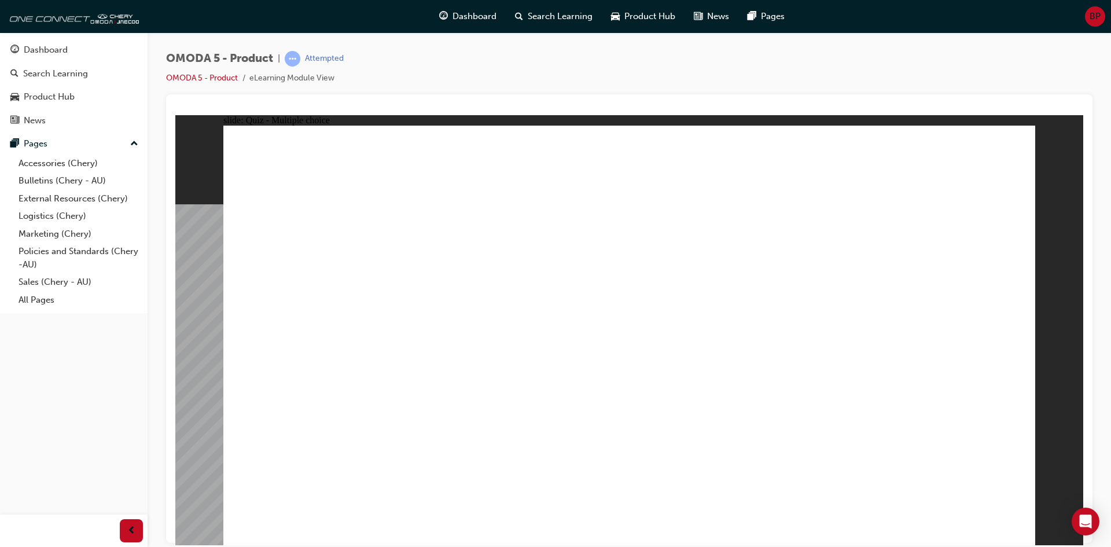
radio input "true"
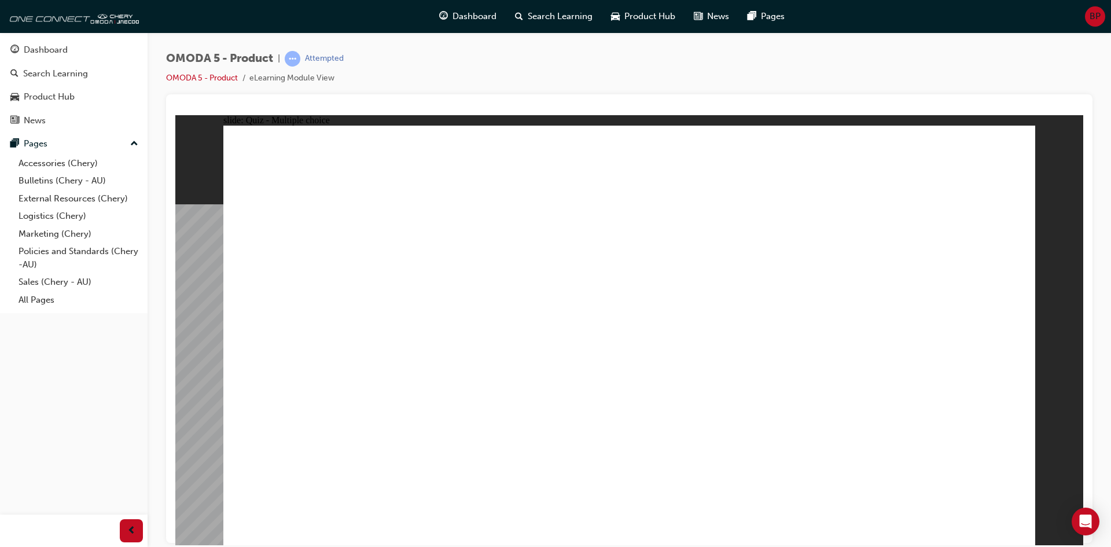
radio input "true"
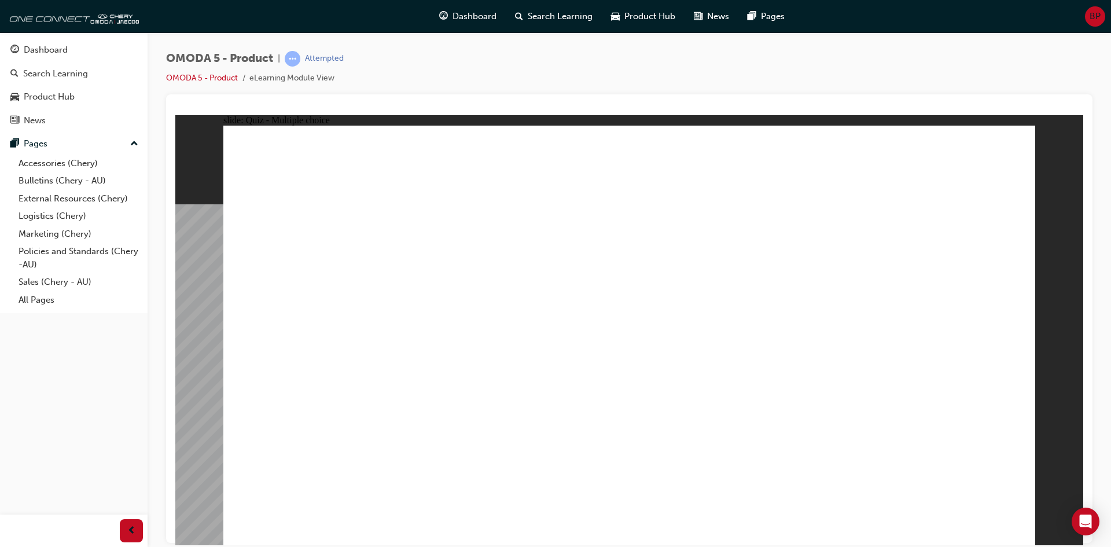
radio input "true"
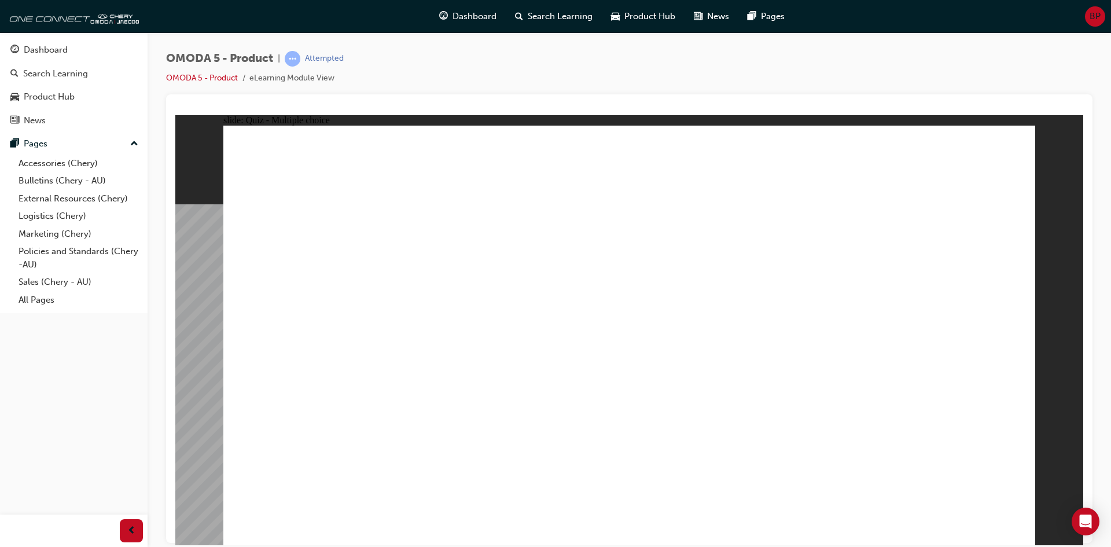
drag, startPoint x: 666, startPoint y: 283, endPoint x: 522, endPoint y: 423, distance: 201.2
drag, startPoint x: 667, startPoint y: 324, endPoint x: 534, endPoint y: 420, distance: 164.2
drag, startPoint x: 655, startPoint y: 239, endPoint x: 677, endPoint y: 420, distance: 181.9
